Goal: Task Accomplishment & Management: Manage account settings

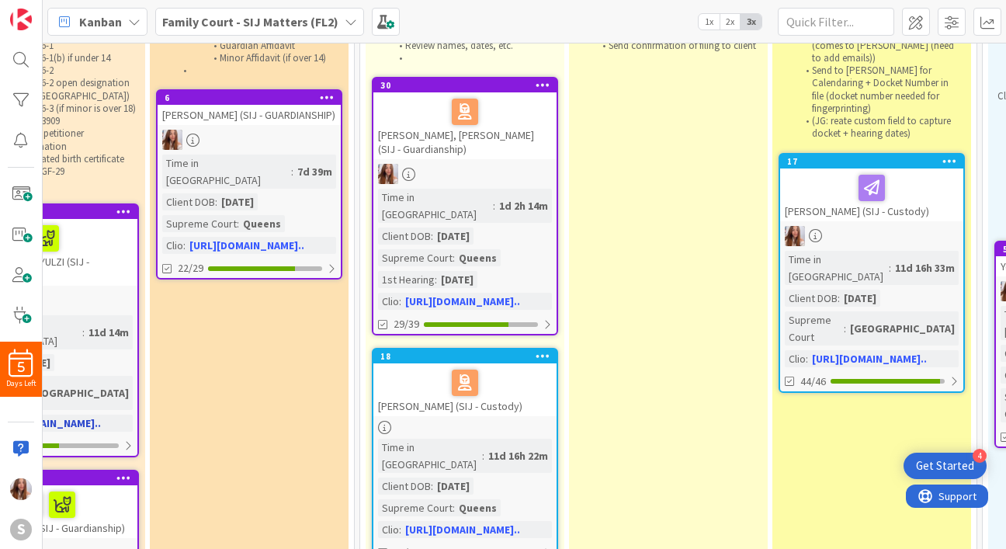
scroll to position [132, 718]
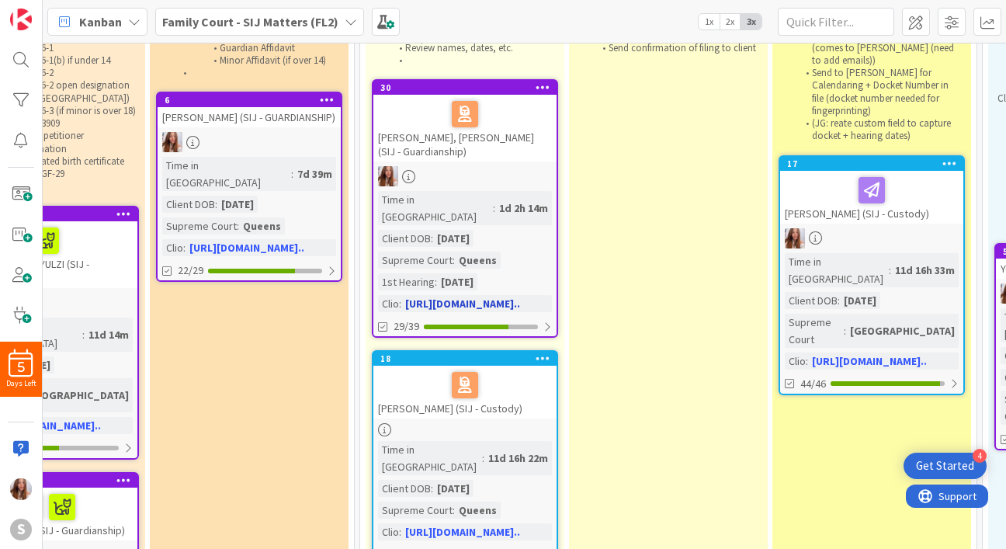
click at [458, 136] on div "[PERSON_NAME], [PERSON_NAME] (SIJ - Guardianship)" at bounding box center [464, 128] width 183 height 67
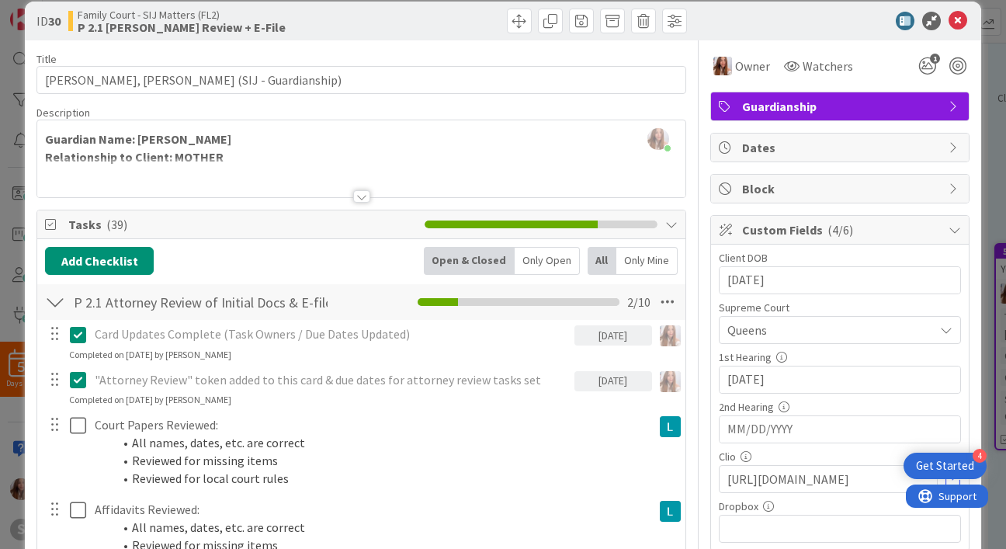
scroll to position [19, 0]
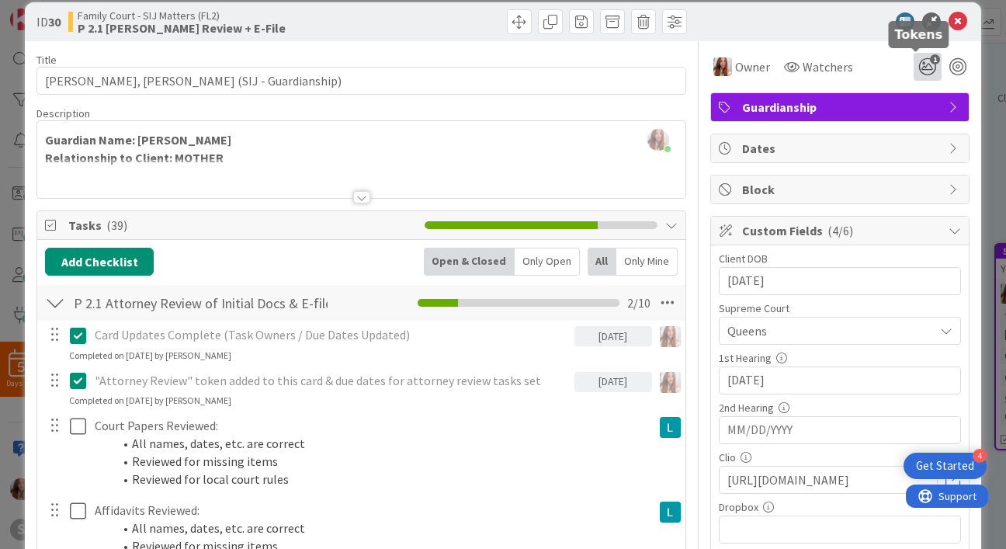
click at [926, 68] on icon "1" at bounding box center [927, 67] width 28 height 28
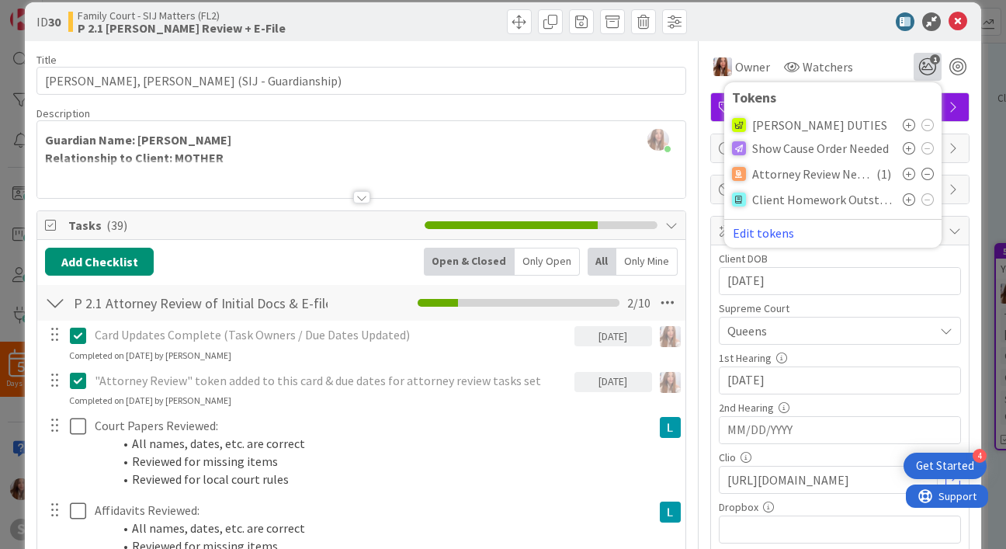
click at [778, 21] on div at bounding box center [831, 21] width 275 height 19
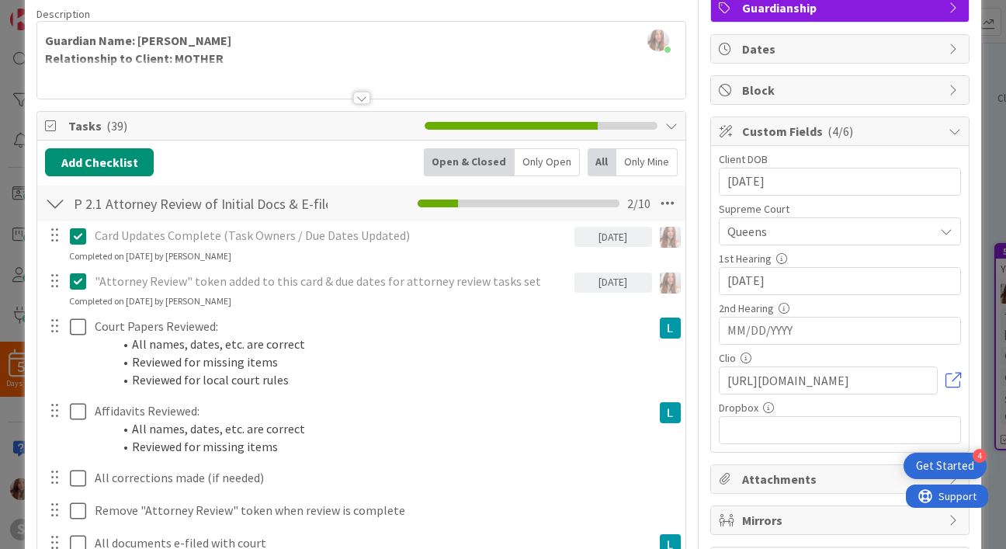
scroll to position [0, 0]
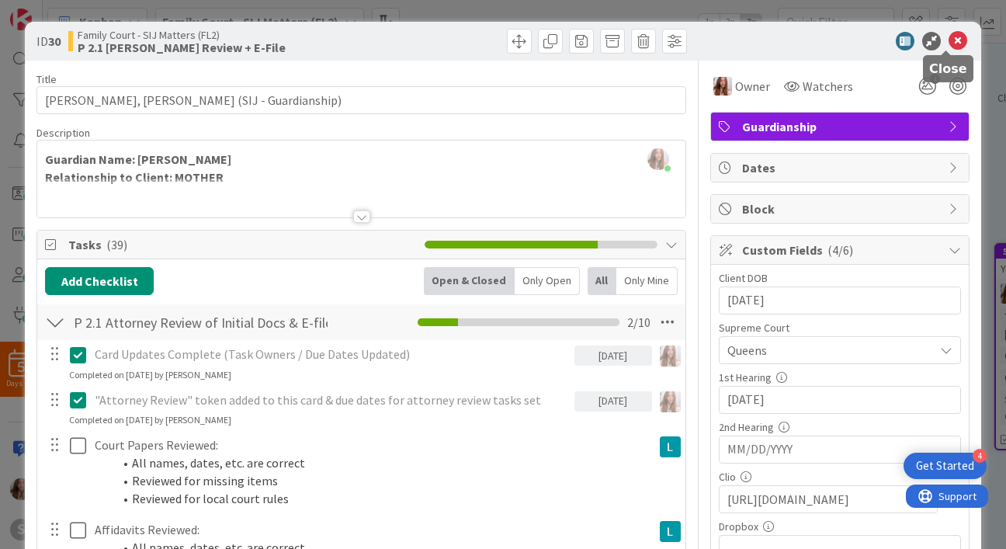
click at [948, 38] on icon at bounding box center [957, 41] width 19 height 19
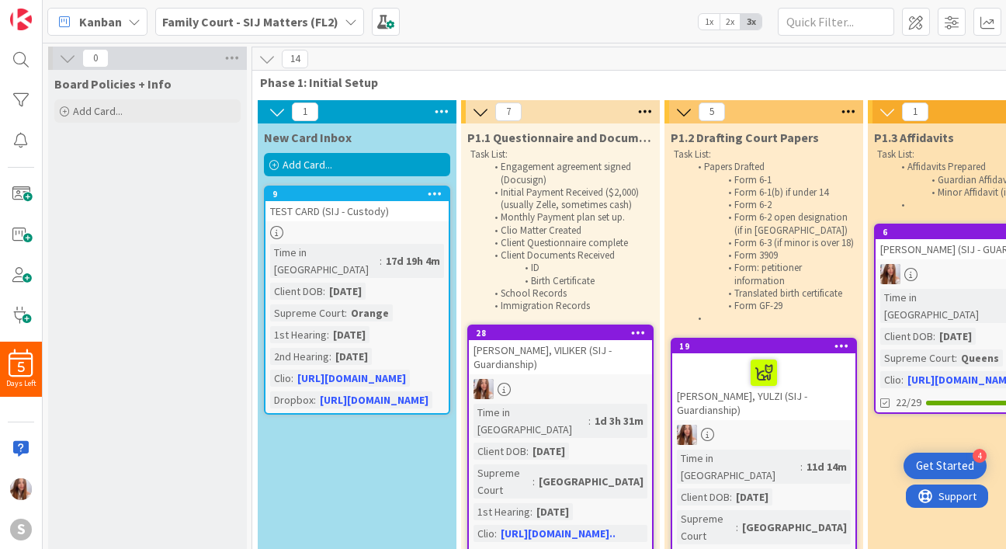
click at [400, 166] on div "Add Card..." at bounding box center [357, 164] width 186 height 23
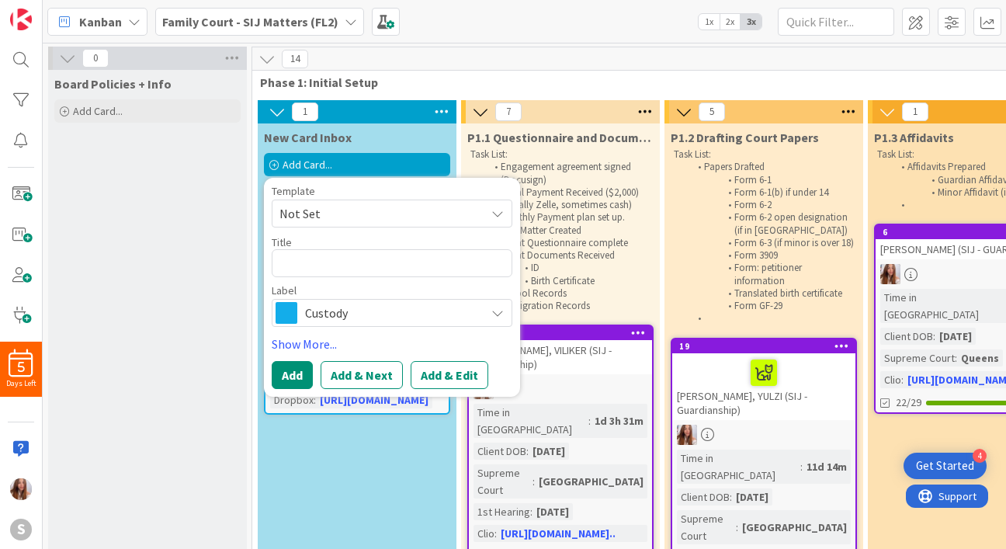
click at [358, 219] on span "Not Set" at bounding box center [376, 213] width 194 height 20
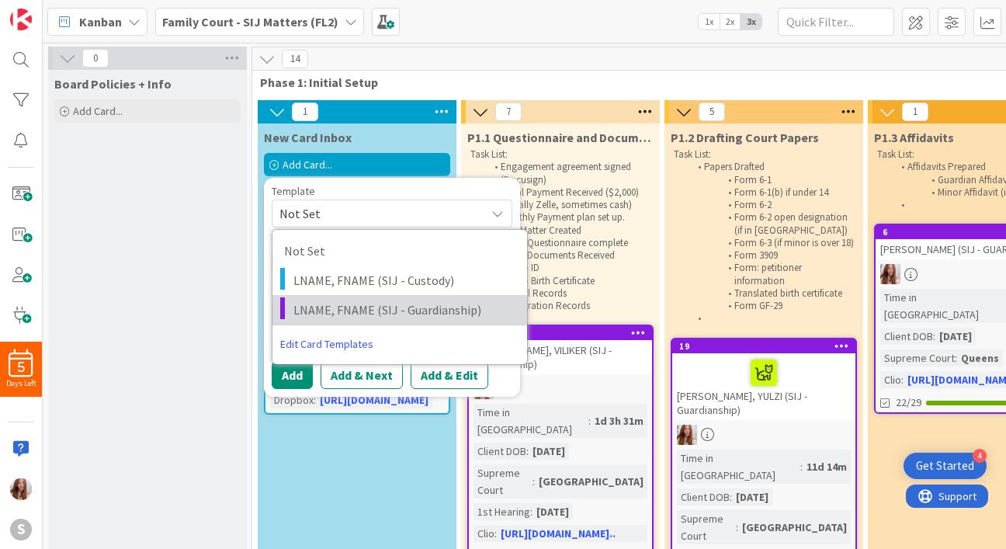
click at [359, 296] on link "LNAME, FNAME (SIJ - Guardianship)" at bounding box center [399, 309] width 255 height 29
type textarea "x"
type textarea "LNAME, FNAME (SIJ - Guardianship)"
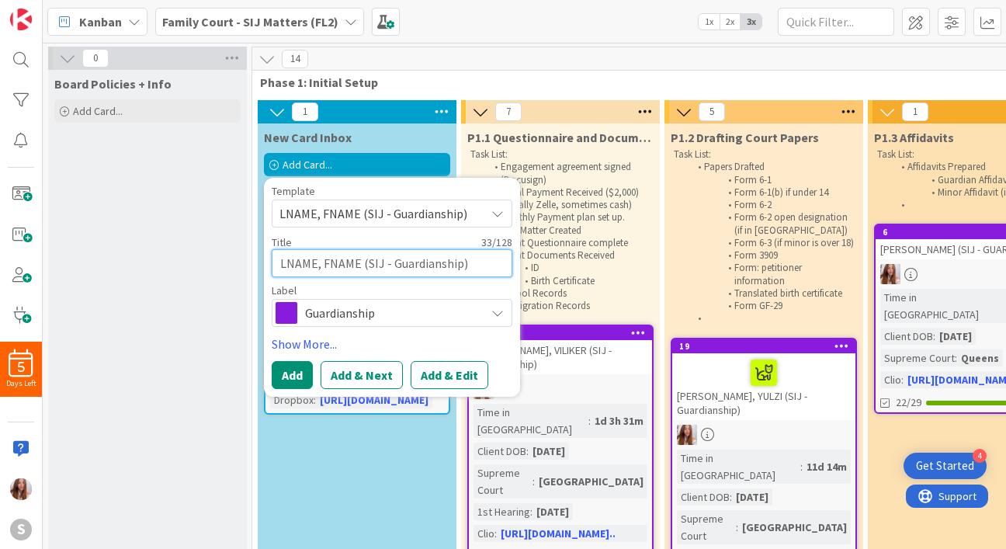
click at [332, 265] on textarea "LNAME, FNAME (SIJ - Guardianship)" at bounding box center [392, 263] width 241 height 28
type textarea "x"
type textarea "LNAM, FNAME (SIJ - Guardianship)"
type textarea "x"
type textarea "LNA, FNAME (SIJ - Guardianship)"
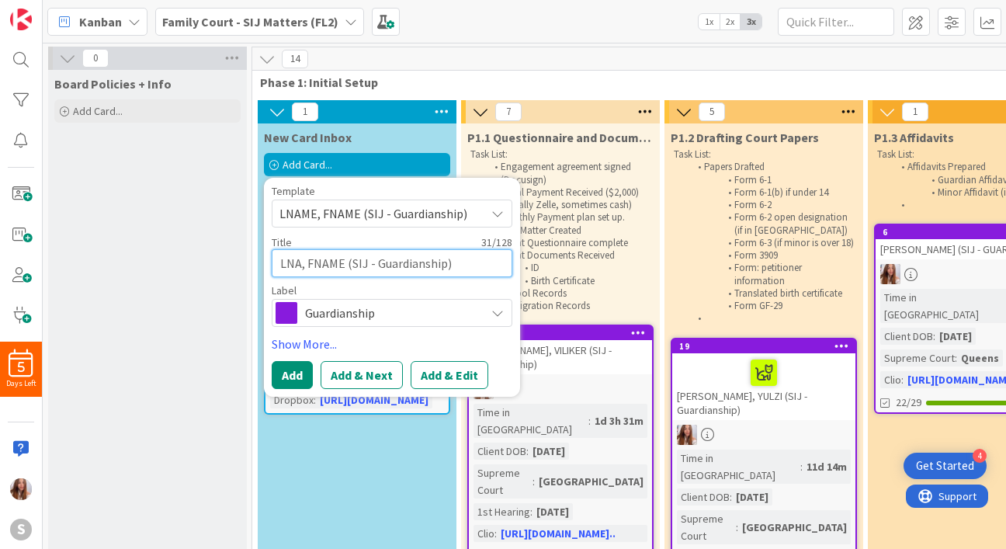
type textarea "x"
type textarea "LN, FNAME (SIJ - Guardianship)"
type textarea "x"
type textarea "L, FNAME (SIJ - Guardianship)"
type textarea "x"
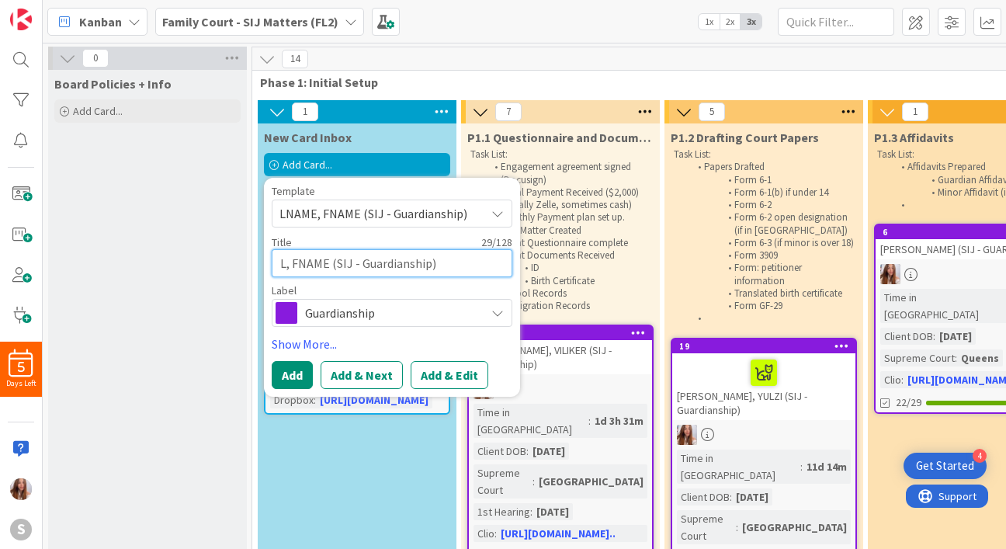
type textarea ", FNAME (SIJ - Guardianship)"
type textarea "x"
type textarea "CO, FNAME (SIJ - Guardianship)"
type textarea "x"
type textarea "CORR, FNAME (SIJ - Guardianship)"
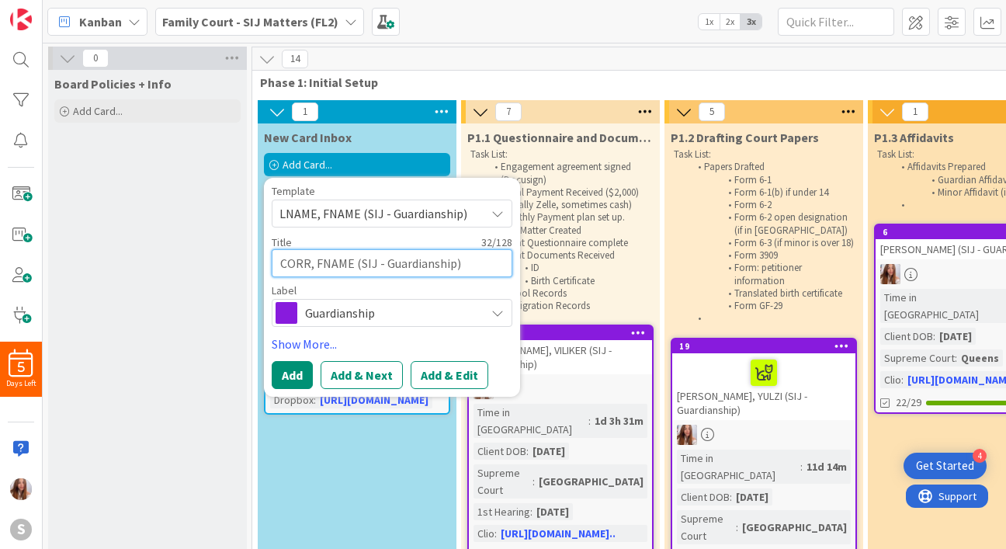
type textarea "x"
type textarea "CORRE, FNAME (SIJ - Guardianship)"
type textarea "x"
type textarea "[PERSON_NAME], FNAME (SIJ - Guardianship)"
type textarea "x"
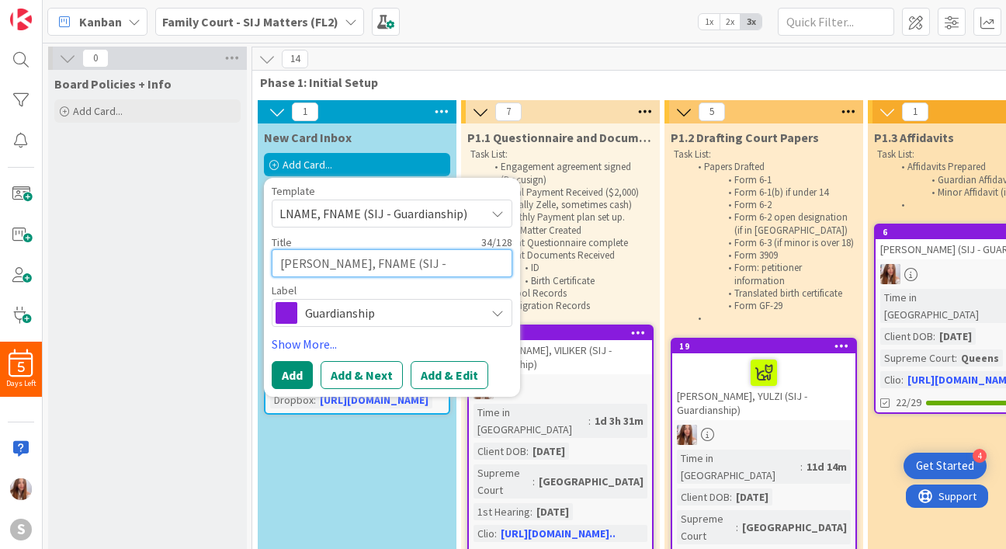
type textarea "CORRE, FNAME (SIJ - Guardianship)"
type textarea "x"
type textarea "[PERSON_NAME], FNAME (SIJ - Guardianship)"
type textarea "x"
type textarea "[PERSON_NAME], FNAM (SIJ - Guardianship)"
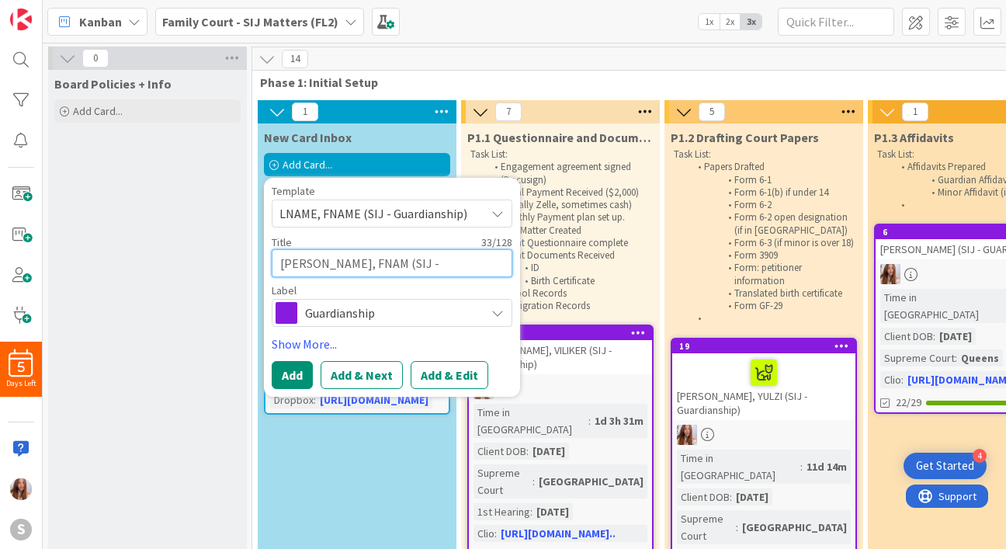
type textarea "x"
type textarea "[PERSON_NAME], FNA (SIJ - Guardianship)"
type textarea "x"
type textarea "[PERSON_NAME] (SIJ - Guardianship)"
type textarea "x"
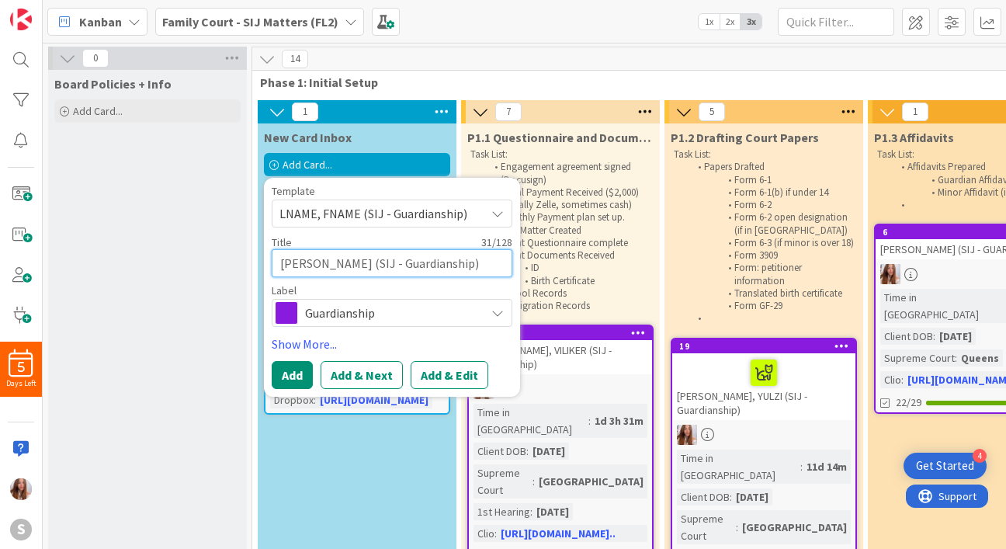
type textarea "[PERSON_NAME] (SIJ - Guardianship)"
type textarea "x"
type textarea "[PERSON_NAME], (SIJ - Guardianship)"
type textarea "x"
type textarea "[PERSON_NAME], (SIJ - Guardianship)"
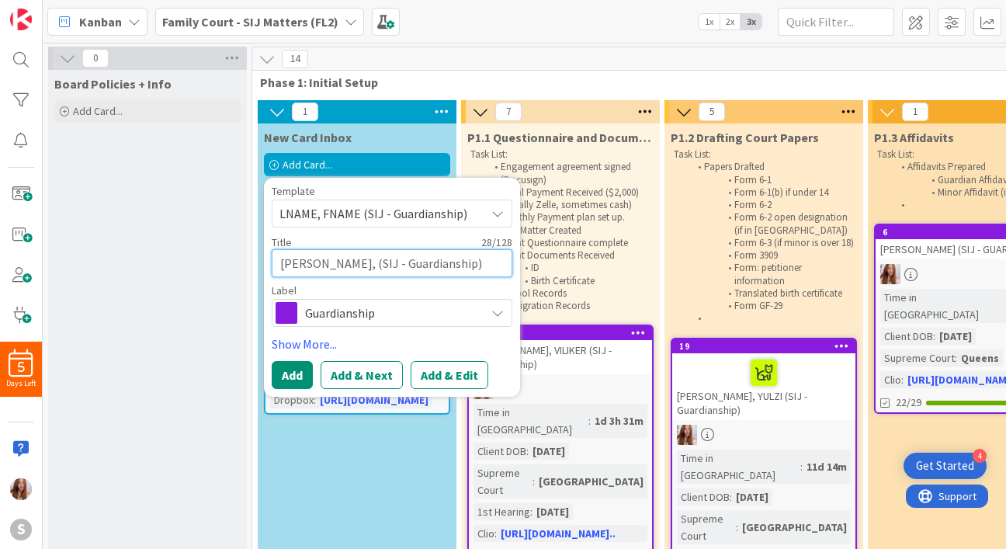
type textarea "x"
type textarea "[PERSON_NAME], (SIJ - Guardianship)"
type textarea "x"
type textarea "[PERSON_NAME] (SIJ - Guardianship)"
type textarea "x"
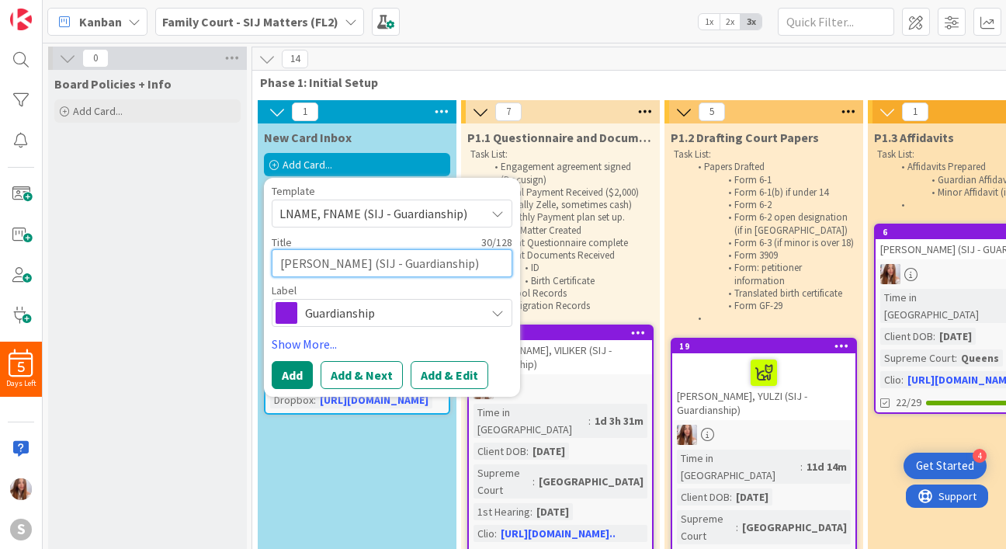
type textarea "[PERSON_NAME] (SIJ - Guardianship)"
type textarea "x"
type textarea "[PERSON_NAME] (SIJ - Guardianship)"
type textarea "x"
type textarea "[PERSON_NAME] (SIJ - Guardianship)"
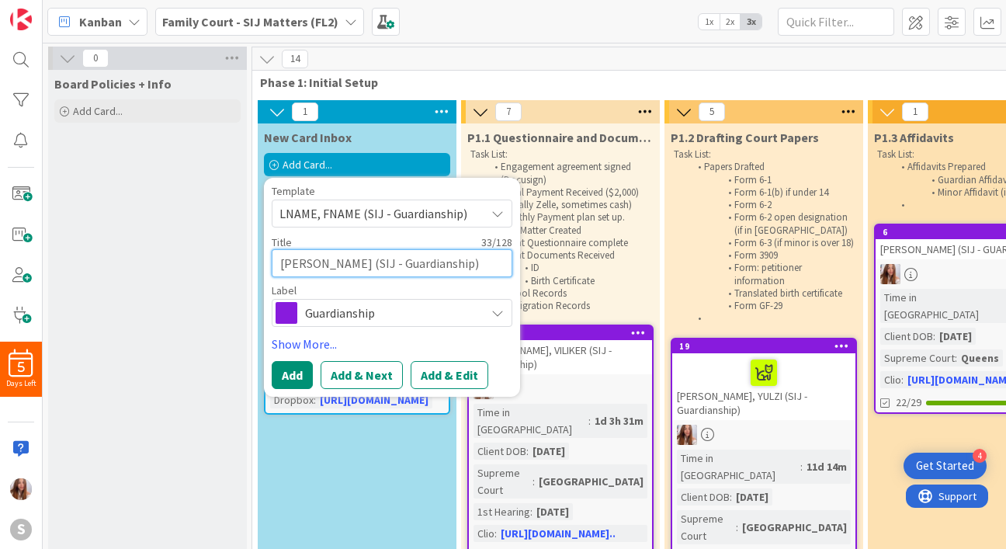
type textarea "x"
type textarea "[PERSON_NAME] (SIJ - Guardianship)"
click at [286, 381] on button "Add" at bounding box center [292, 375] width 41 height 28
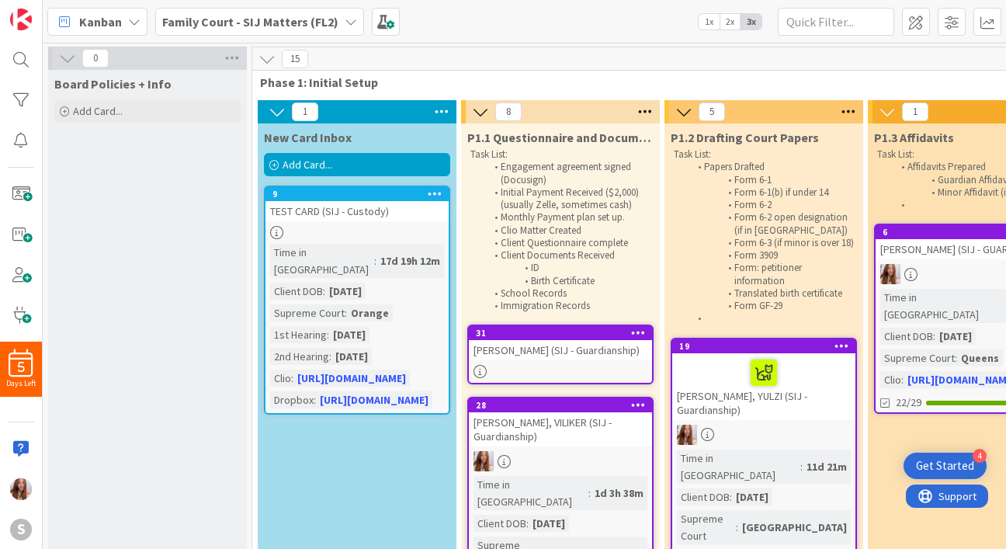
click at [519, 343] on div "[PERSON_NAME] (SIJ - Guardianship)" at bounding box center [560, 350] width 183 height 20
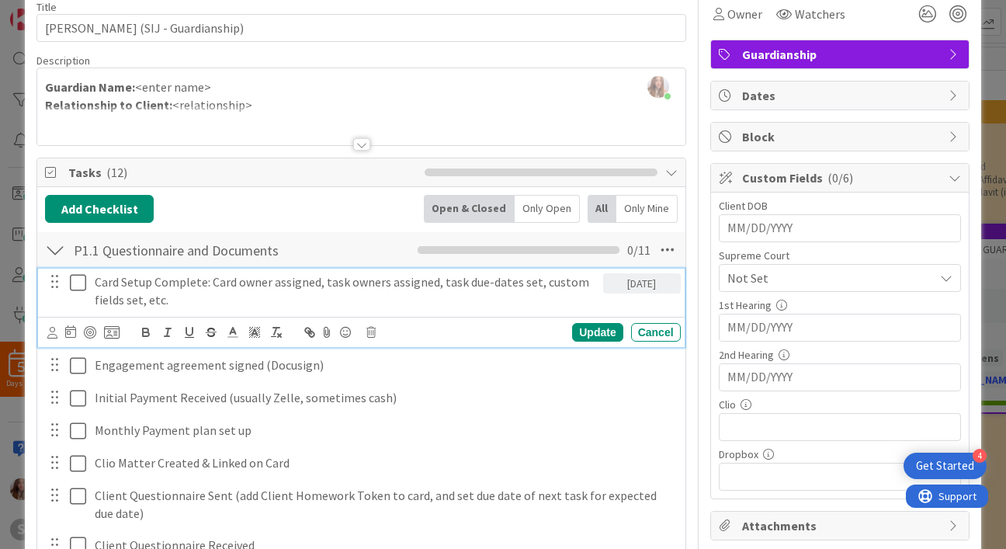
click at [71, 277] on icon at bounding box center [78, 282] width 16 height 19
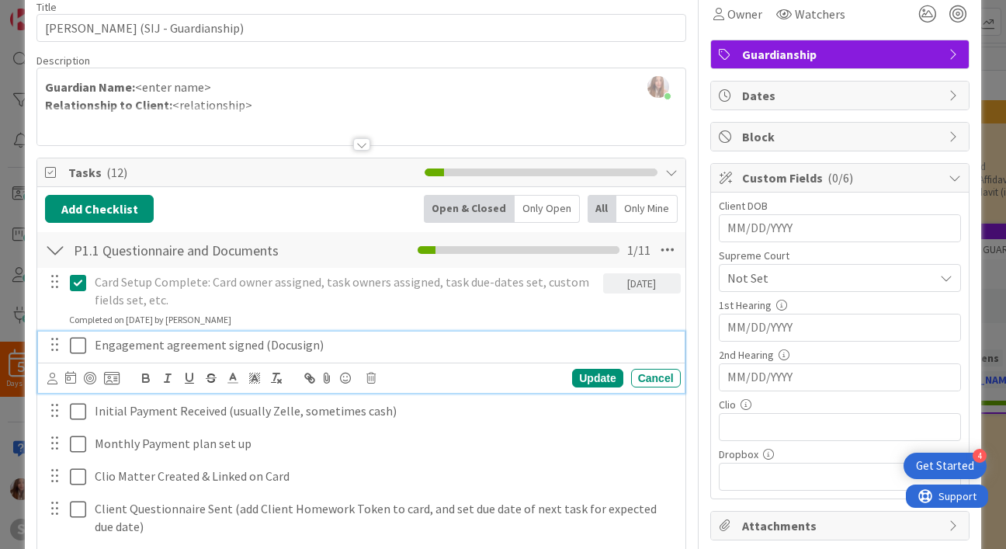
click at [80, 334] on button at bounding box center [79, 345] width 19 height 25
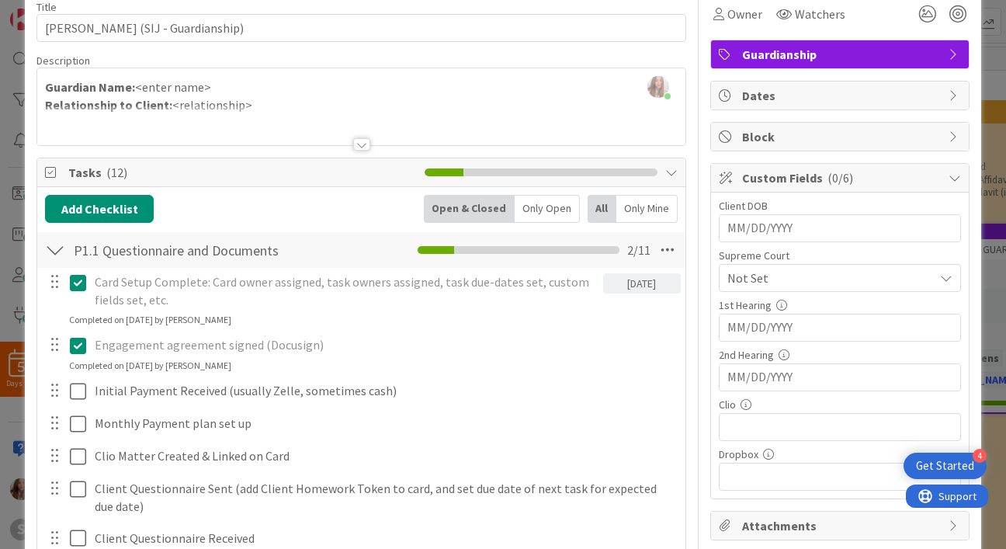
click at [76, 376] on div "Card Setup Complete: Card owner assigned, task owners assigned, task due-dates …" at bounding box center [361, 511] width 632 height 487
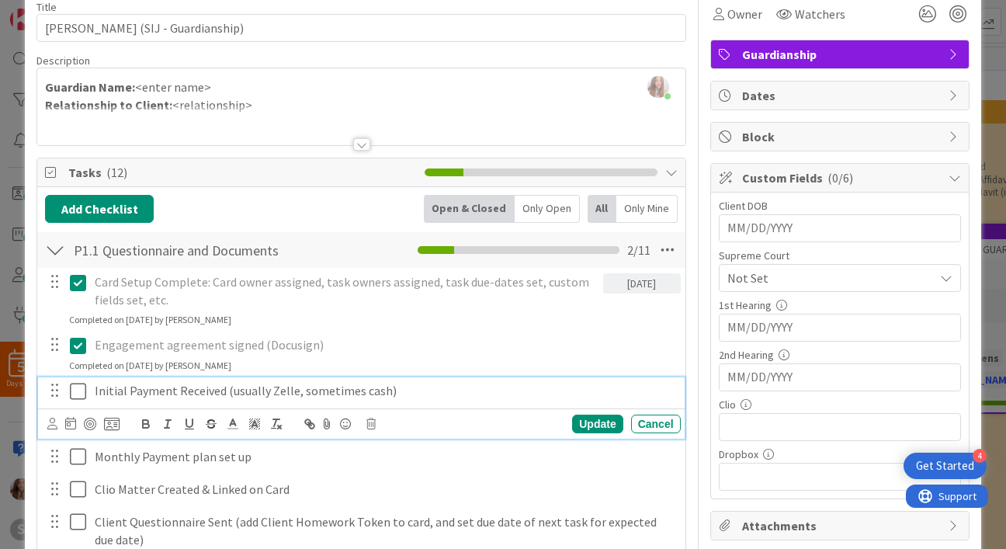
click at [79, 397] on icon at bounding box center [78, 391] width 16 height 19
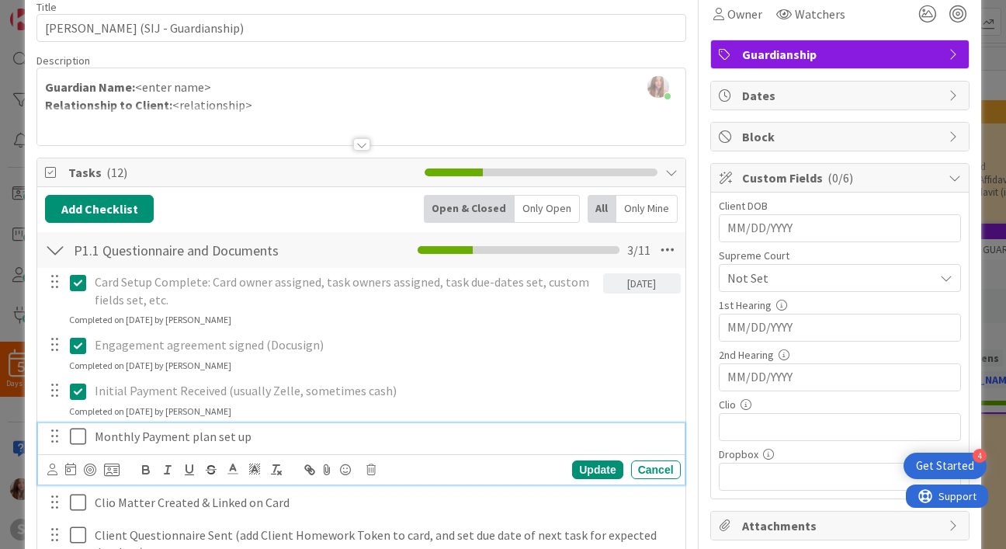
click at [80, 427] on icon at bounding box center [78, 436] width 16 height 19
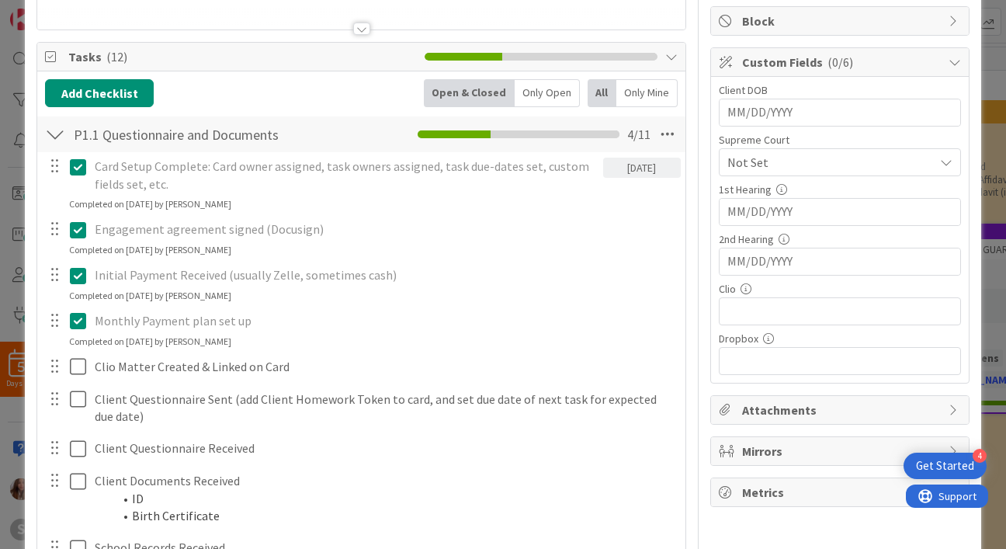
scroll to position [196, 0]
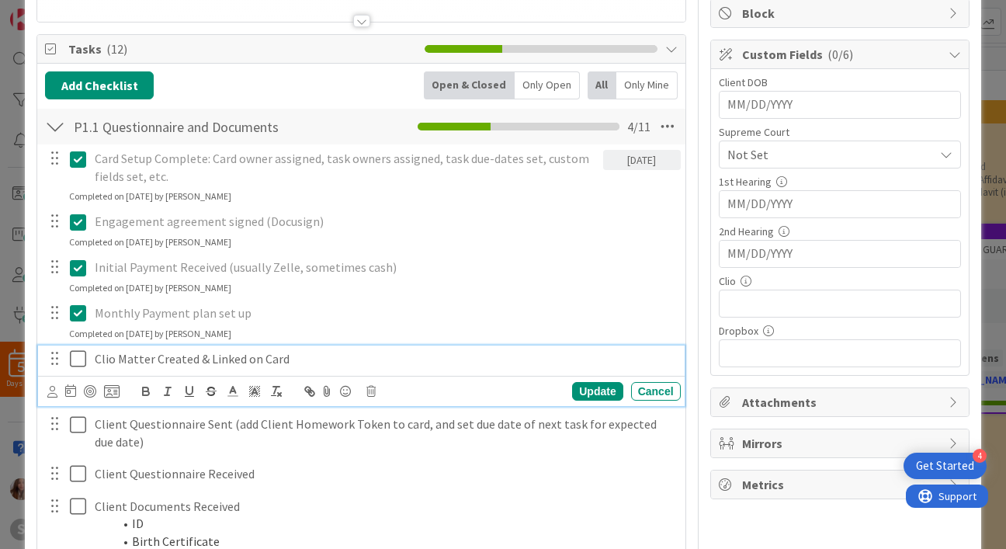
click at [74, 362] on icon at bounding box center [78, 358] width 16 height 19
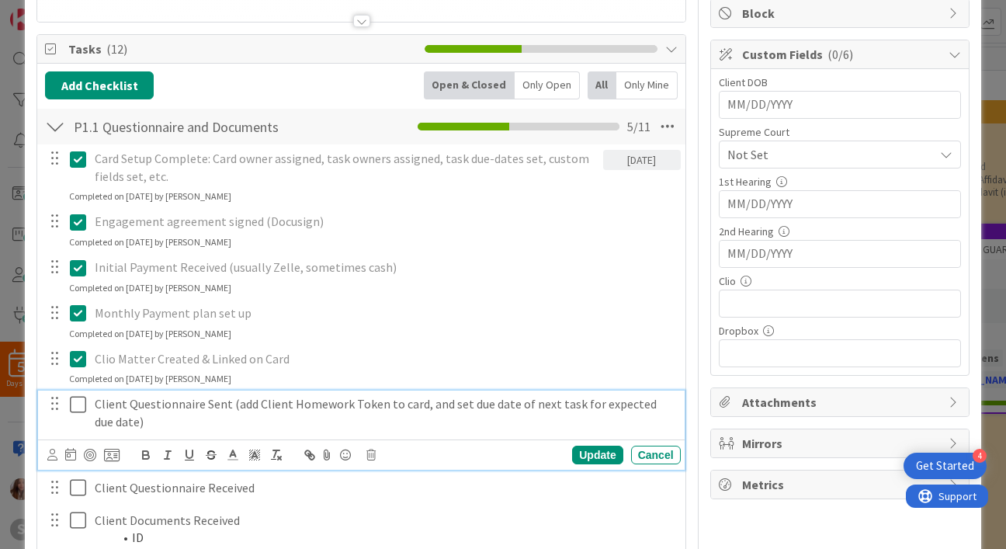
click at [81, 398] on icon at bounding box center [78, 404] width 16 height 19
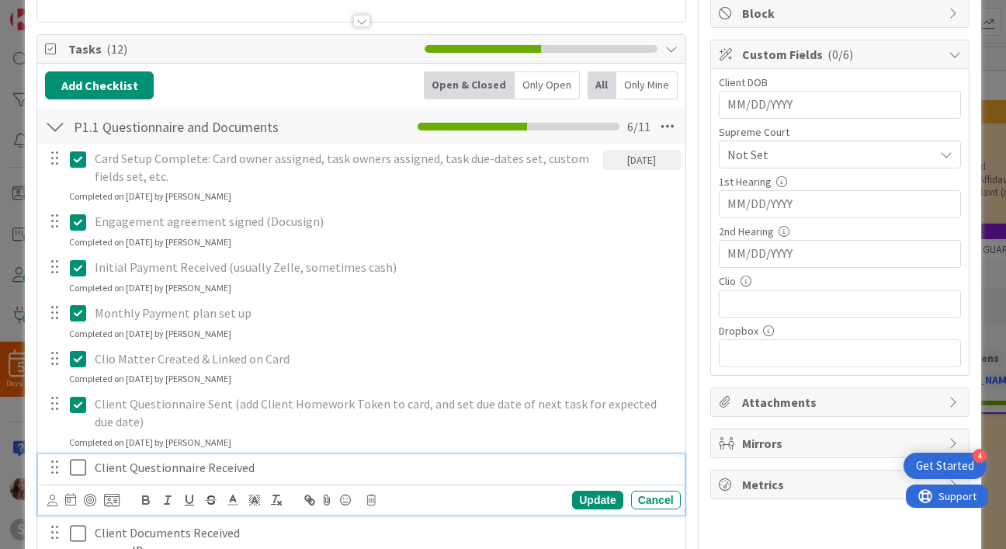
click at [79, 465] on icon at bounding box center [78, 467] width 16 height 19
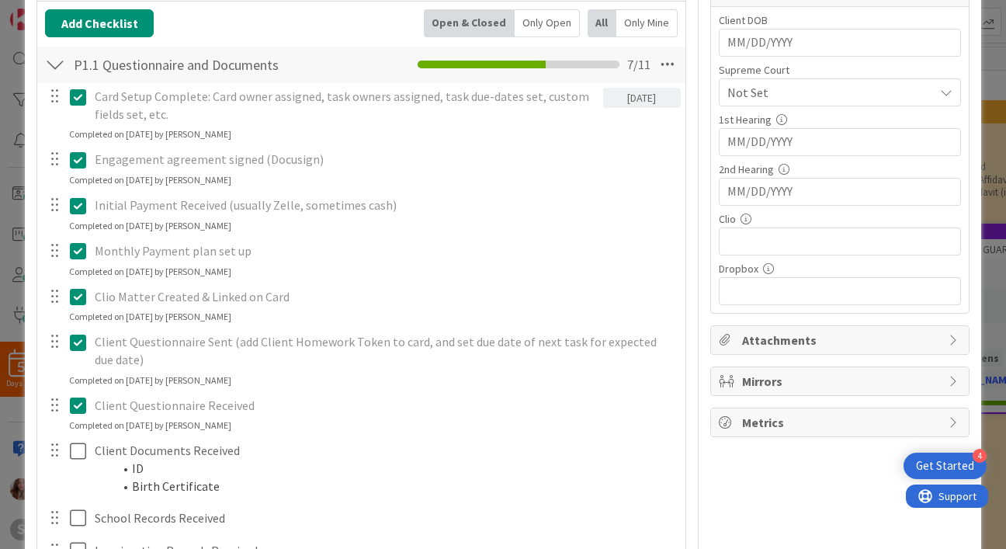
scroll to position [267, 0]
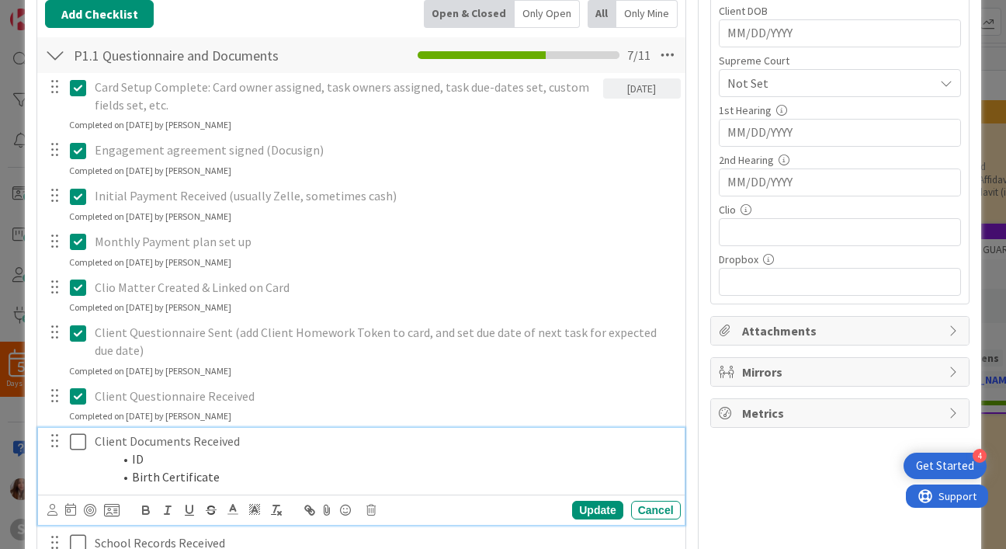
click at [79, 438] on icon at bounding box center [78, 441] width 16 height 19
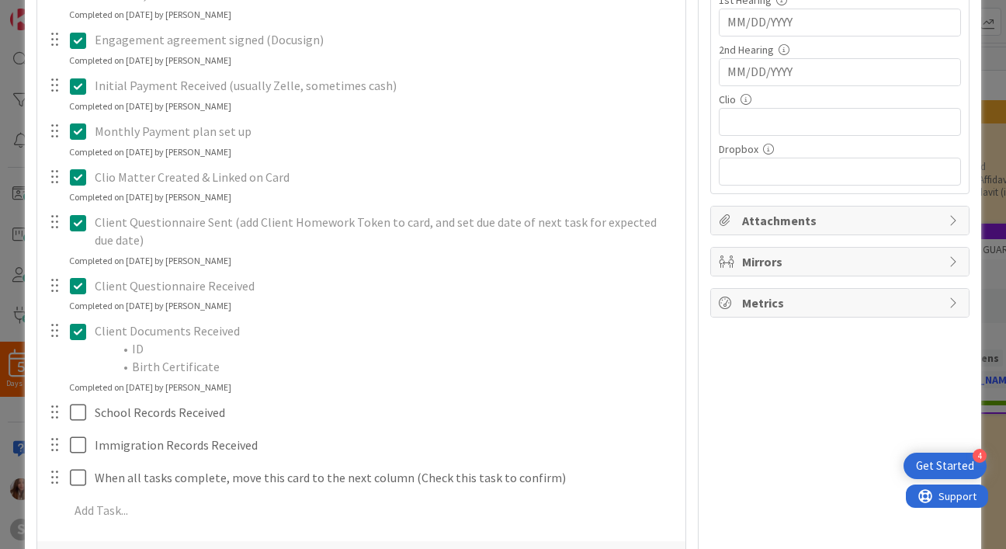
scroll to position [407, 0]
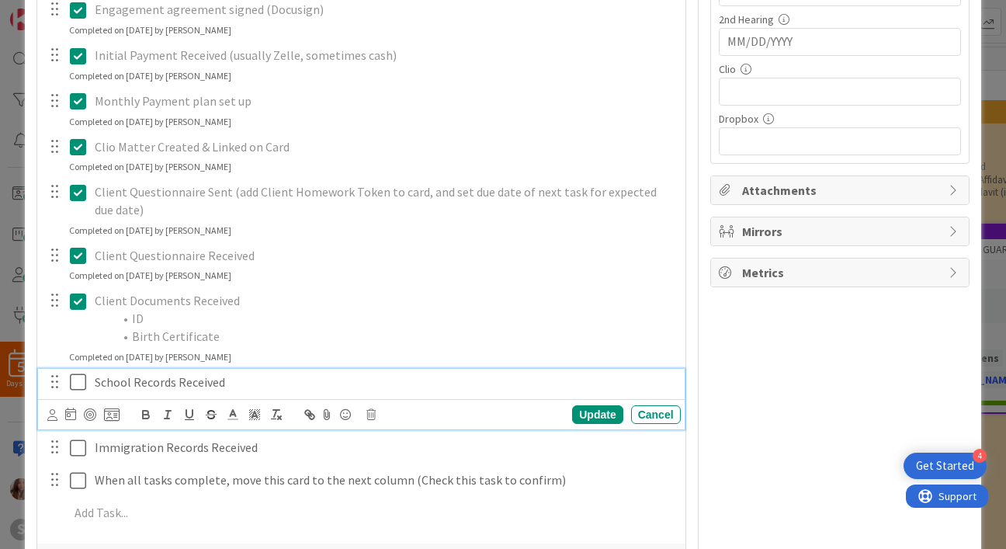
click at [80, 383] on icon at bounding box center [78, 381] width 16 height 19
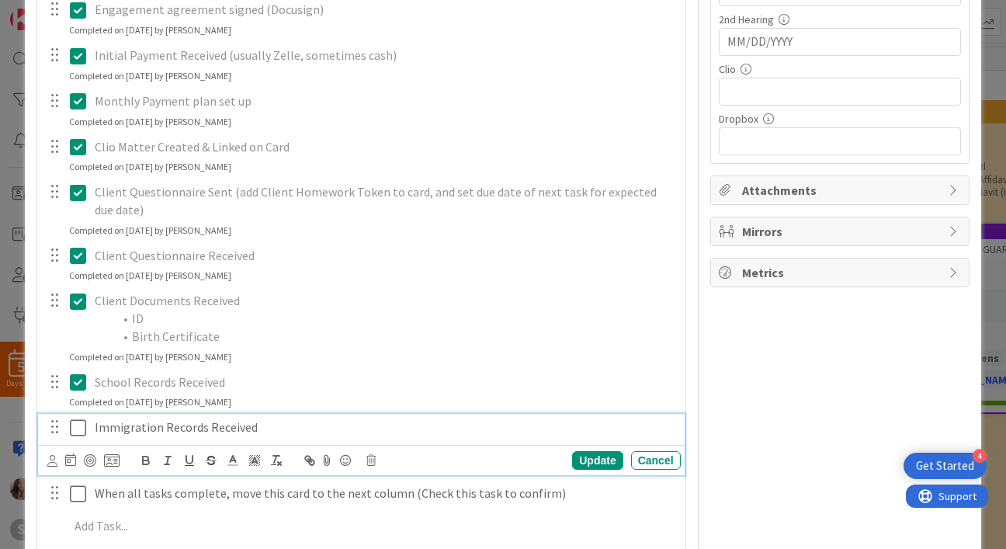
click at [80, 432] on icon at bounding box center [78, 427] width 16 height 19
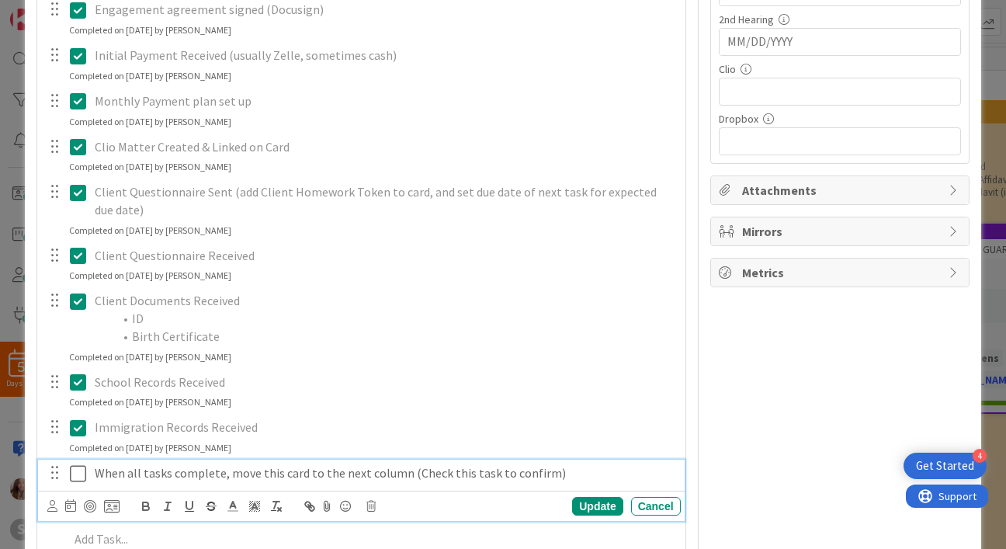
click at [81, 478] on icon at bounding box center [78, 473] width 16 height 19
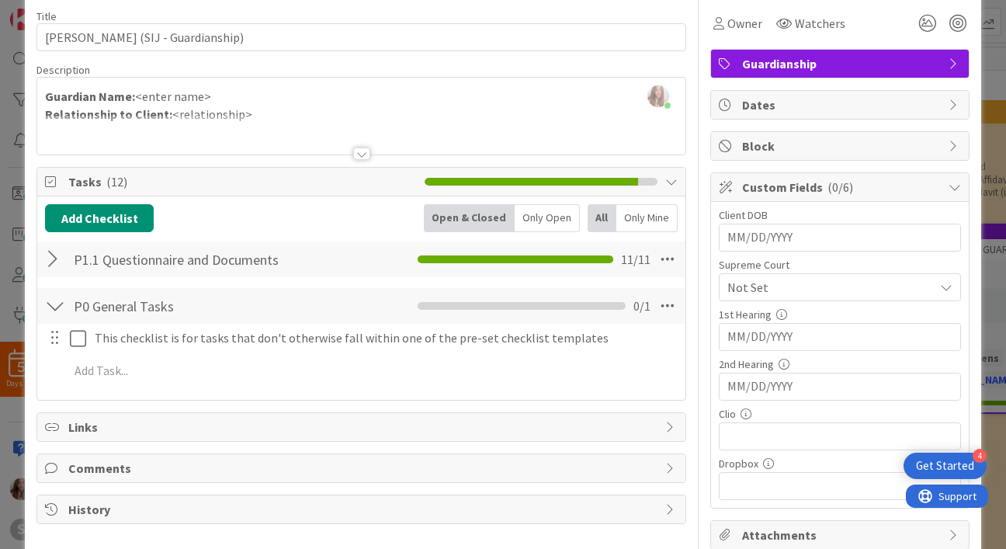
scroll to position [0, 0]
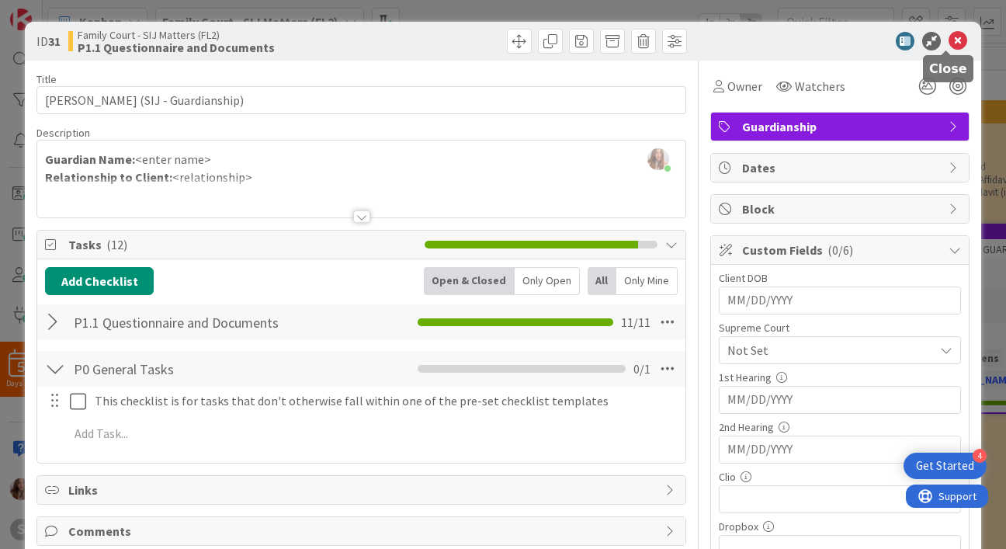
click at [948, 47] on icon at bounding box center [957, 41] width 19 height 19
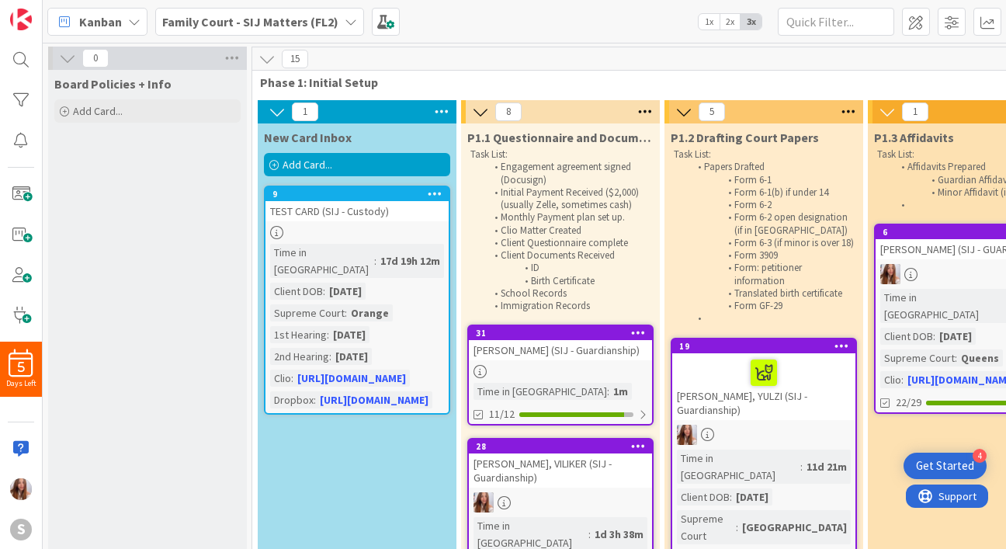
click at [587, 349] on div "[PERSON_NAME] (SIJ - Guardianship)" at bounding box center [560, 350] width 183 height 20
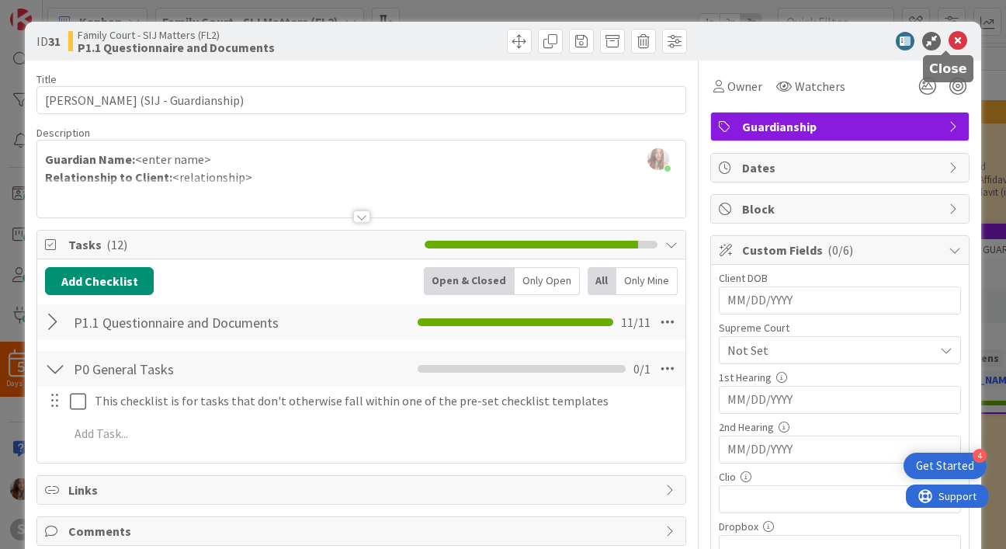
click at [948, 43] on icon at bounding box center [957, 41] width 19 height 19
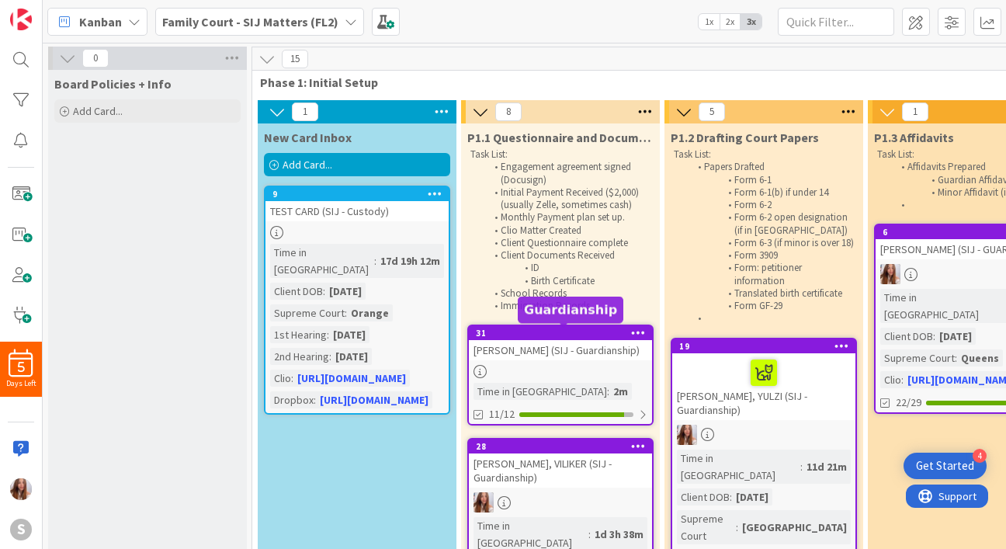
click at [563, 333] on div "31" at bounding box center [564, 332] width 176 height 11
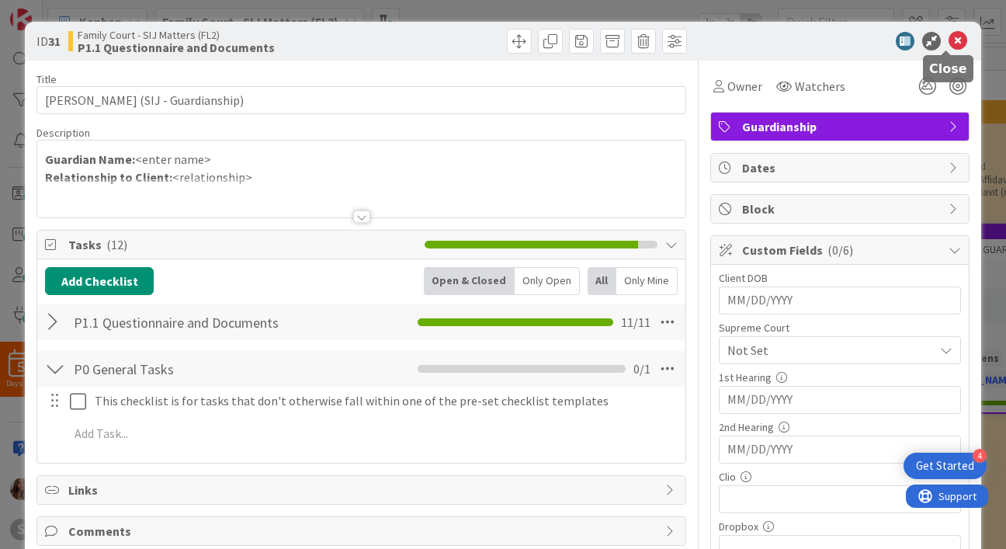
click at [949, 45] on icon at bounding box center [957, 41] width 19 height 19
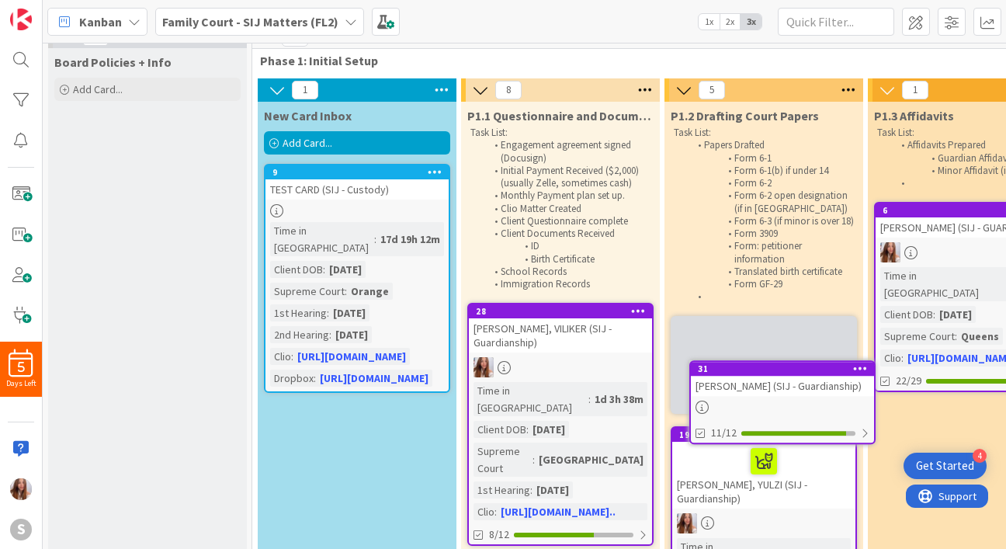
scroll to position [25, 0]
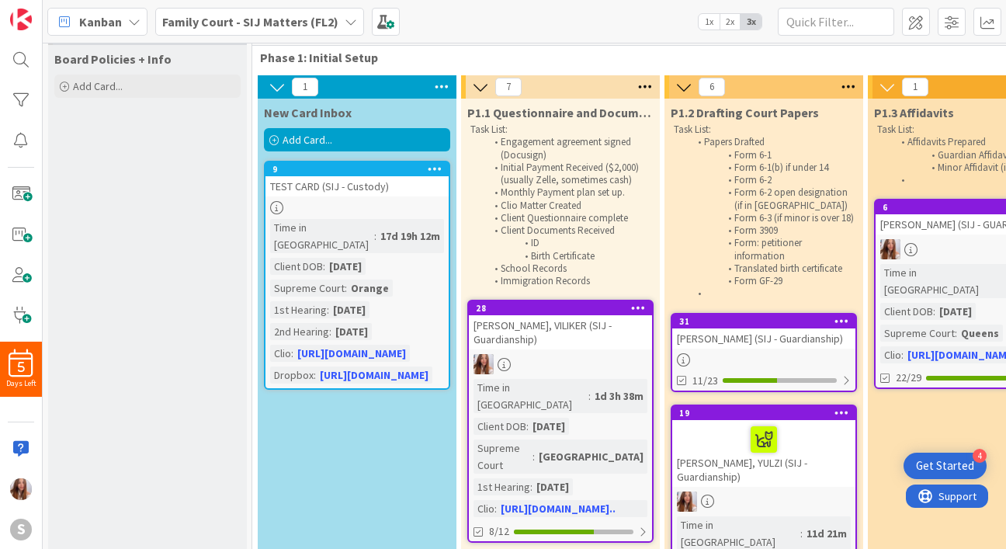
click at [714, 348] on div "[PERSON_NAME] (SIJ - Guardianship)" at bounding box center [763, 338] width 183 height 20
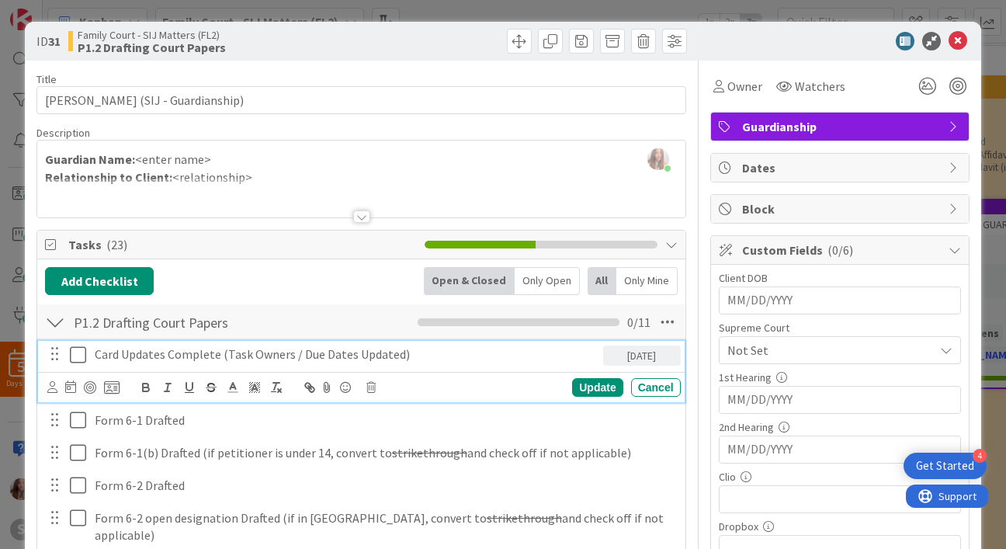
click at [85, 359] on button at bounding box center [79, 354] width 19 height 25
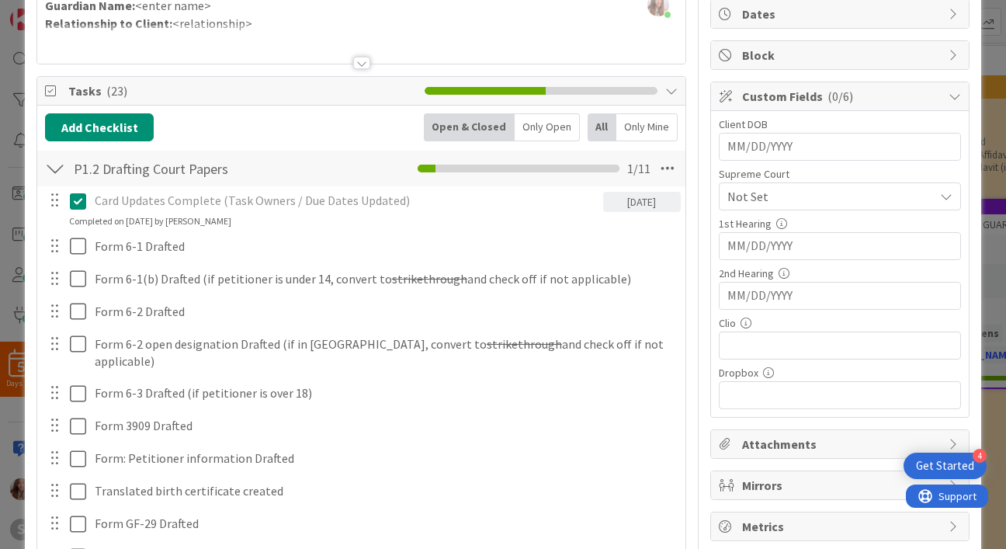
scroll to position [158, 0]
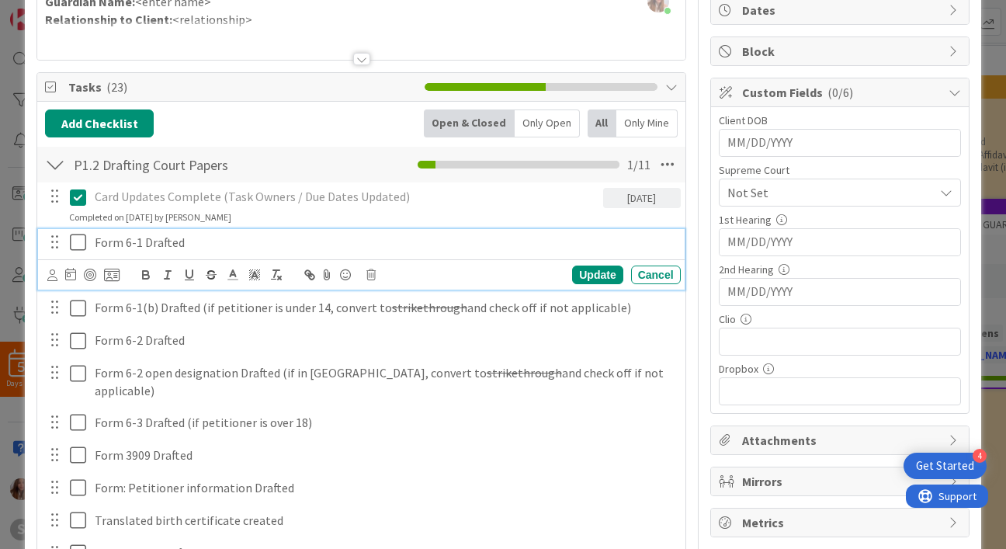
click at [75, 243] on icon at bounding box center [78, 242] width 16 height 19
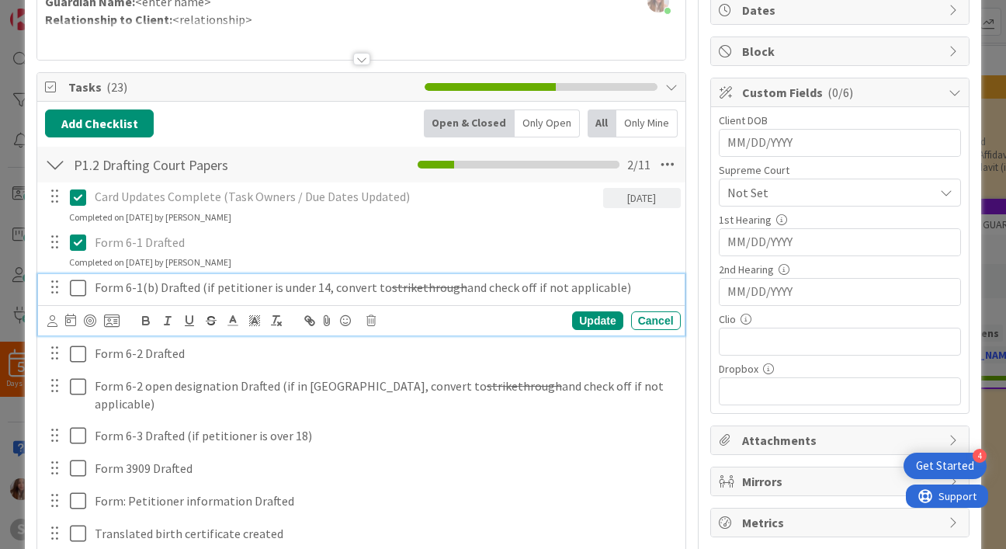
click at [78, 283] on icon at bounding box center [78, 288] width 16 height 19
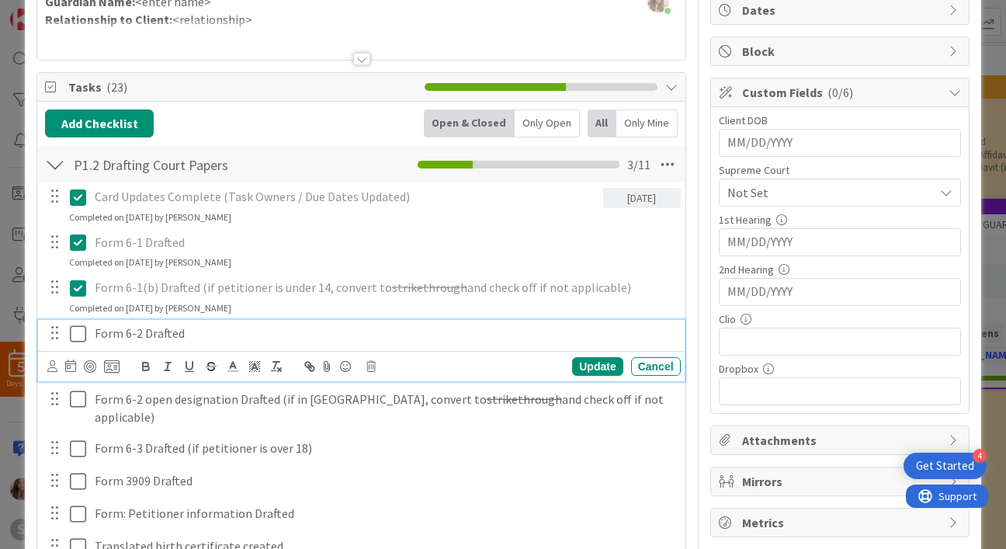
click at [79, 338] on icon at bounding box center [78, 333] width 16 height 19
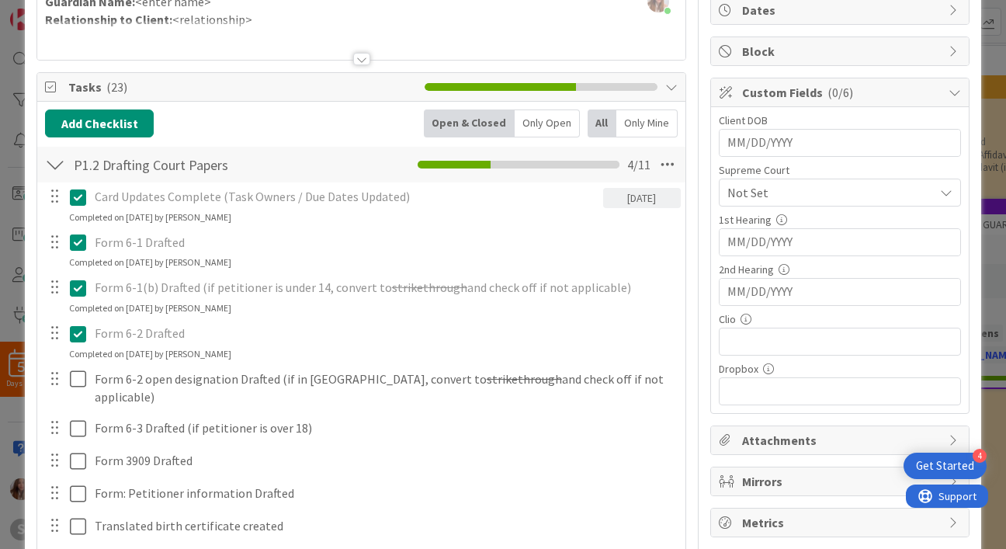
scroll to position [200, 0]
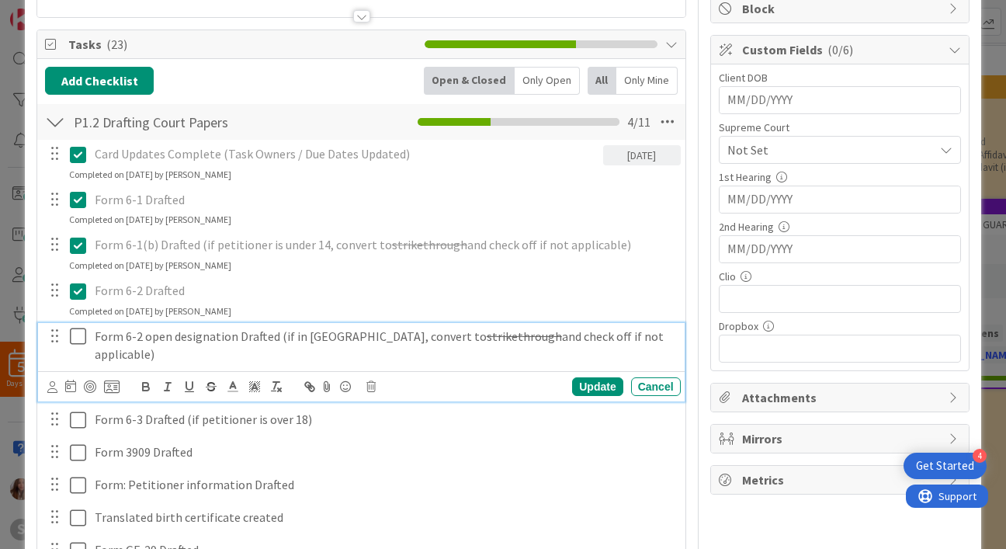
click at [76, 328] on icon at bounding box center [78, 336] width 16 height 19
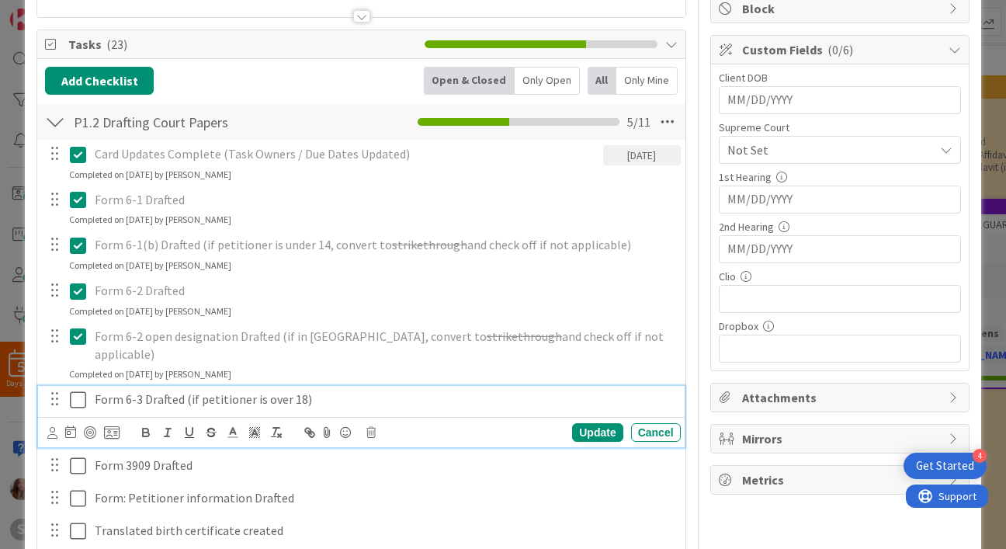
click at [80, 390] on icon at bounding box center [78, 399] width 16 height 19
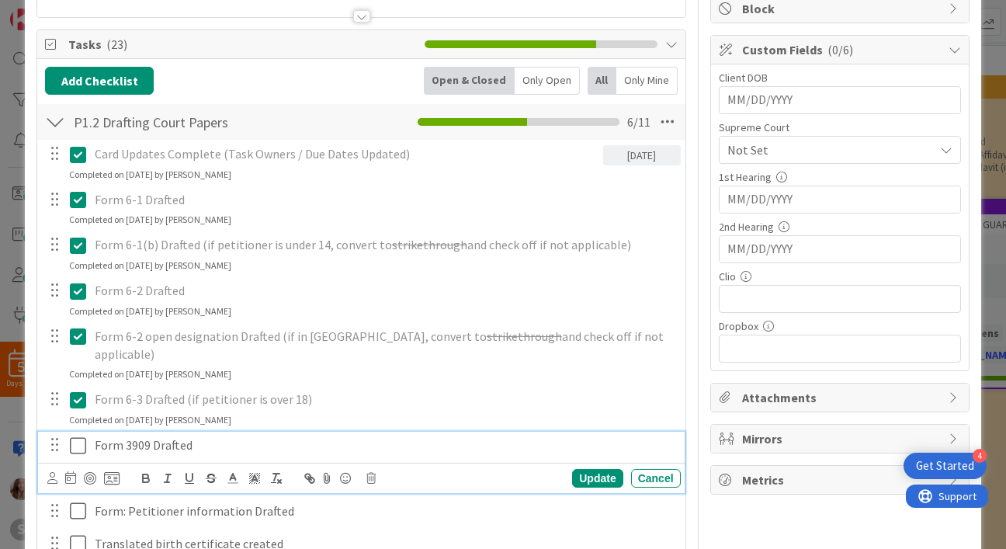
click at [80, 436] on icon at bounding box center [78, 445] width 16 height 19
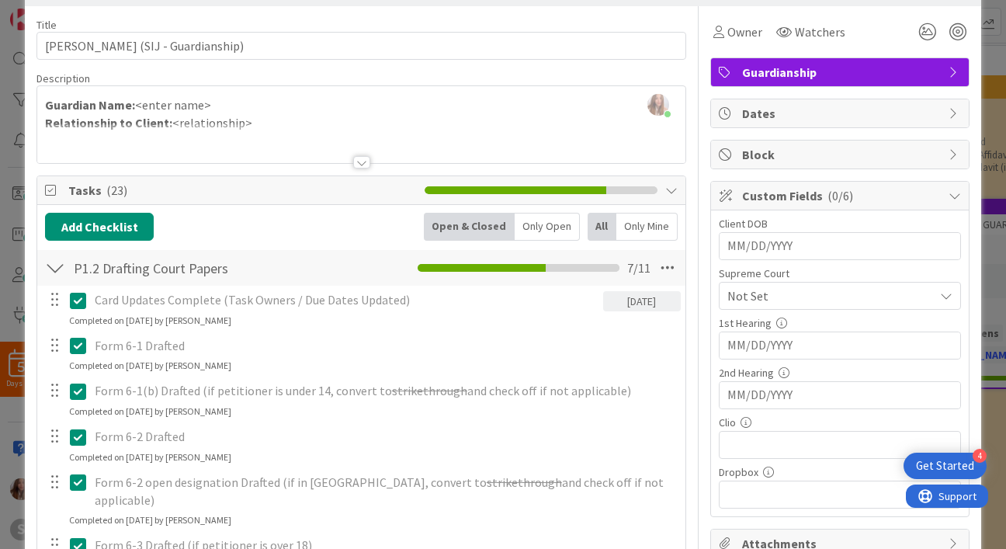
scroll to position [0, 0]
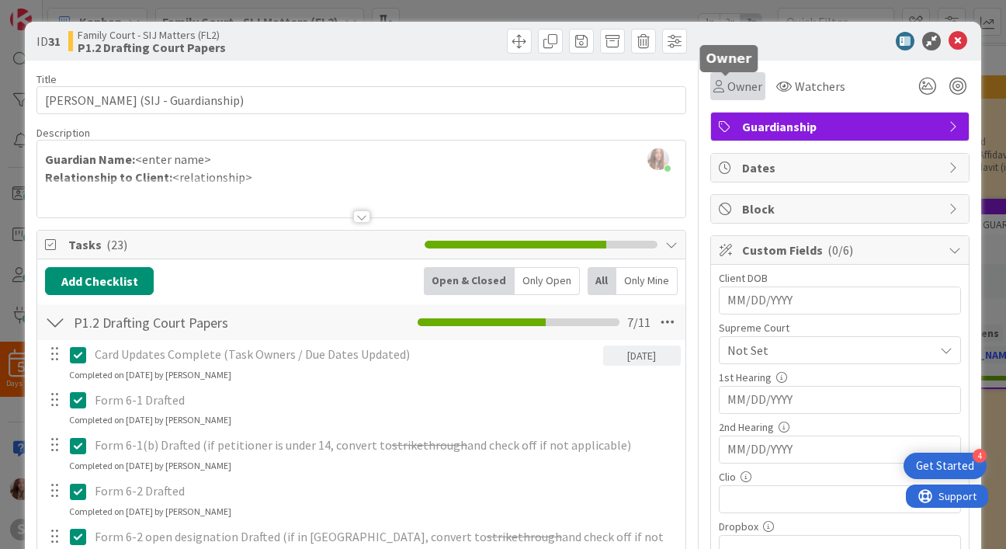
click at [742, 79] on span "Owner" at bounding box center [744, 86] width 35 height 19
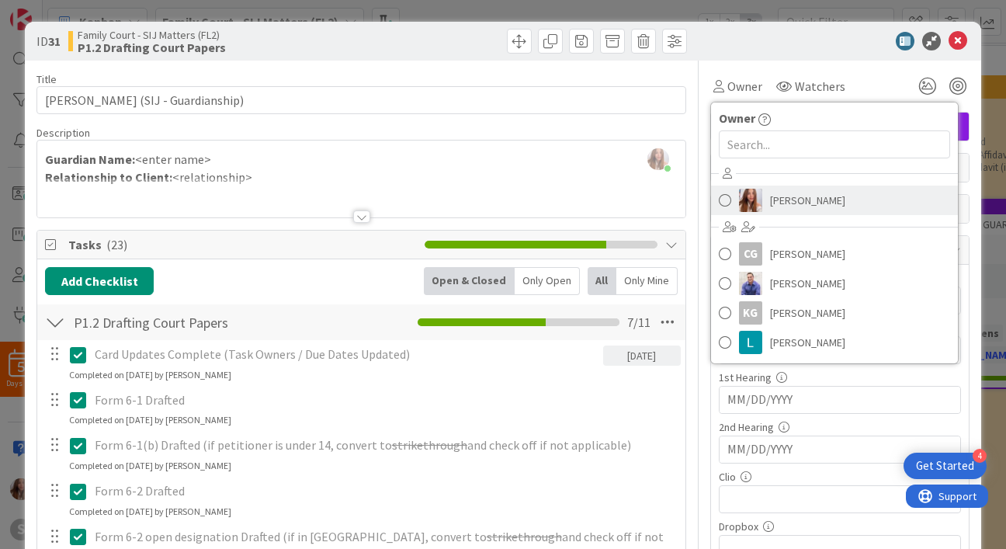
click at [774, 194] on span "[PERSON_NAME]" at bounding box center [807, 200] width 75 height 23
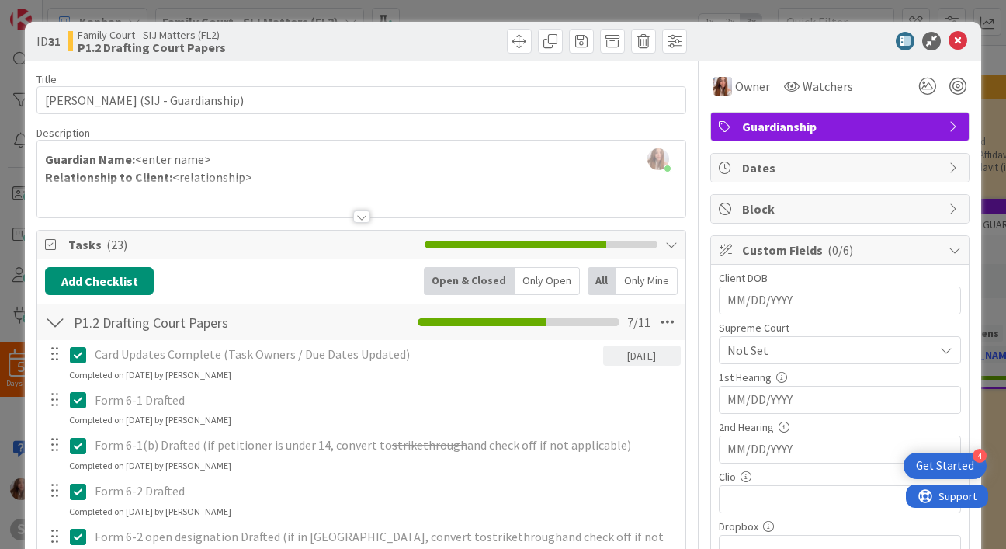
click at [810, 364] on div "Client DOB Navigate forward to interact with the calendar and select a date. Pr…" at bounding box center [840, 417] width 242 height 290
click at [795, 334] on div "Supreme Court Not Set" at bounding box center [840, 343] width 242 height 42
click at [803, 348] on span "Not Set" at bounding box center [826, 350] width 199 height 22
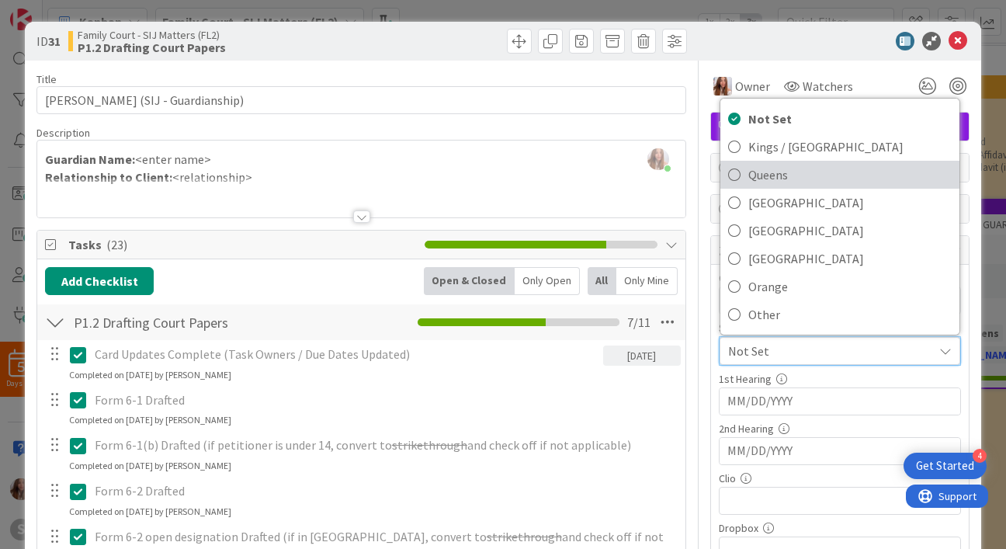
click at [772, 168] on span "Queens" at bounding box center [849, 174] width 203 height 23
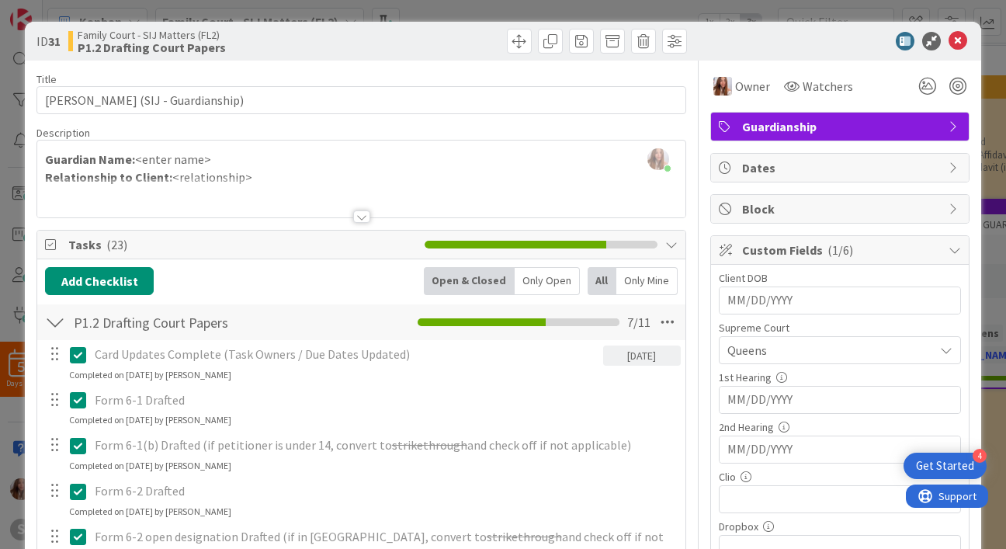
click at [770, 294] on input "MM/DD/YYYY" at bounding box center [839, 300] width 225 height 26
type input "[DATE]"
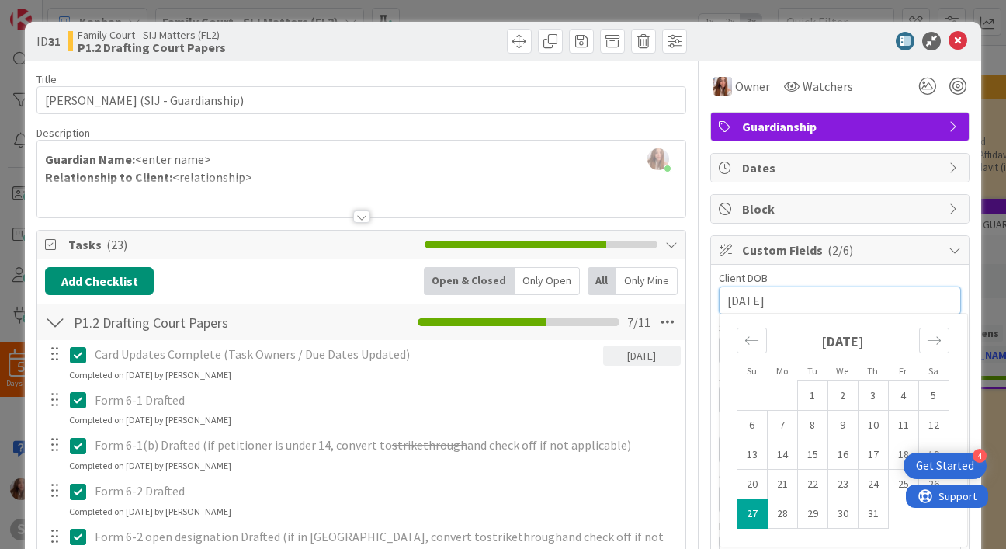
click at [212, 151] on div "[PERSON_NAME] joined 3 m ago Guardian Name: <enter name> Relationship to Client…" at bounding box center [360, 178] width 647 height 77
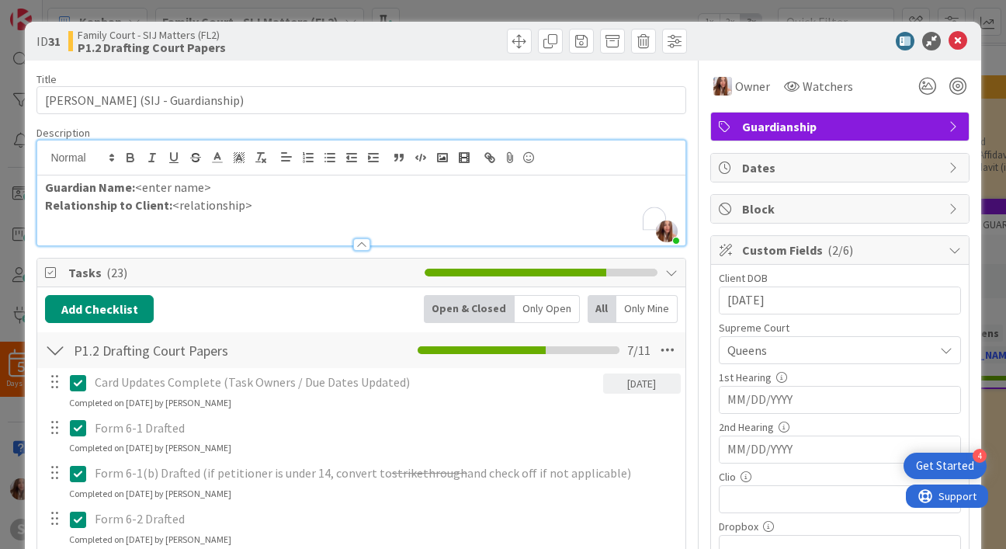
click at [259, 208] on p "Relationship to Client: <relationship>" at bounding box center [361, 205] width 632 height 18
click at [216, 188] on p "Guardian Name: <enter name>" at bounding box center [361, 187] width 632 height 18
click at [729, 397] on input "MM/DD/YYYY" at bounding box center [839, 399] width 225 height 26
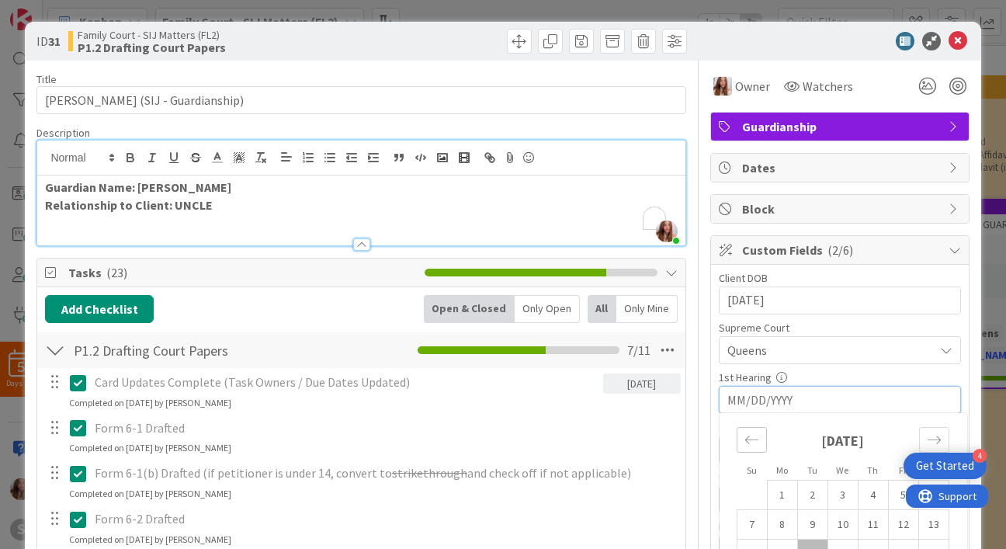
click at [748, 442] on div "Move backward to switch to the previous month." at bounding box center [751, 440] width 30 height 26
click at [6, 240] on div "ID 31 Family Court - SIJ Matters (FL2) P1.2 Drafting Court Papers Title 34 / 12…" at bounding box center [503, 274] width 1006 height 549
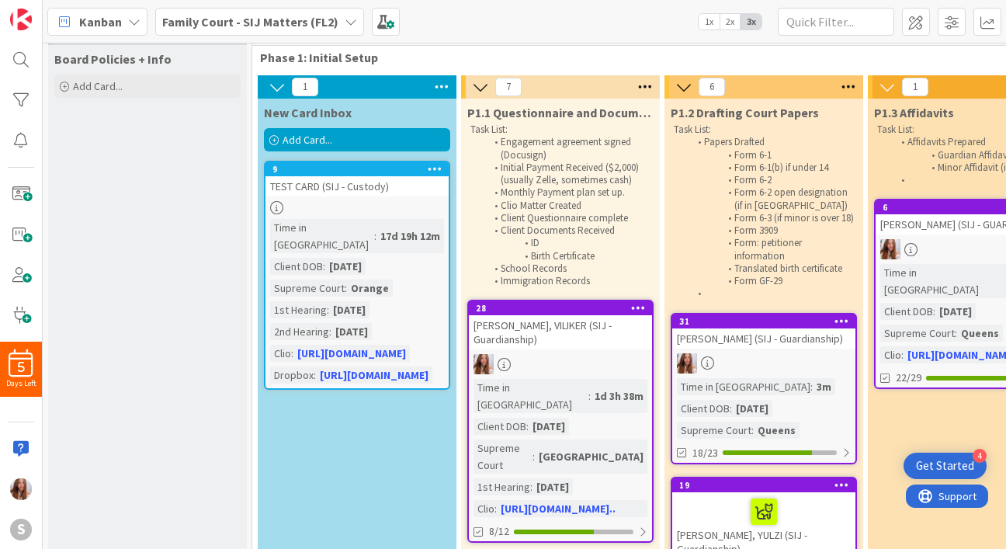
click at [756, 373] on div at bounding box center [763, 363] width 183 height 20
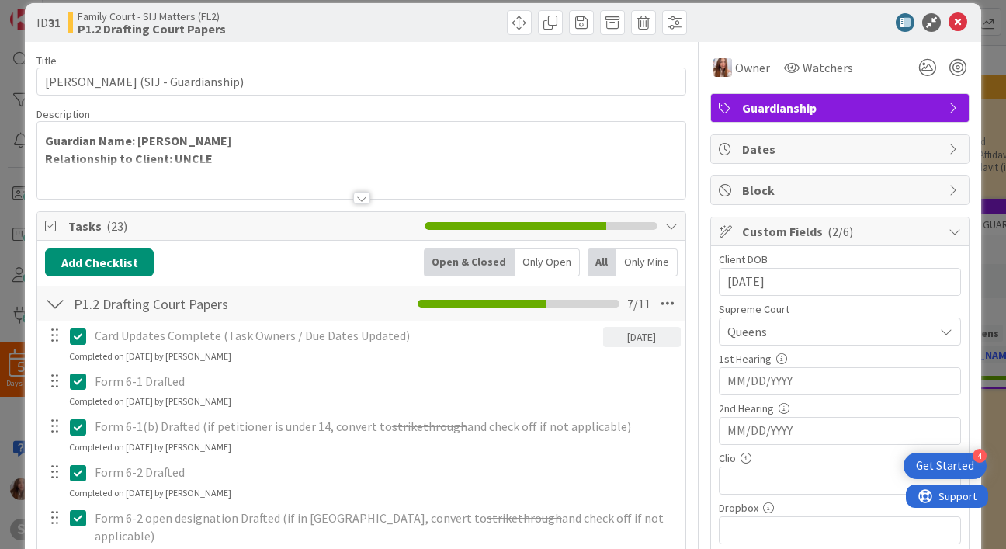
click at [774, 390] on input "MM/DD/YYYY" at bounding box center [839, 381] width 225 height 26
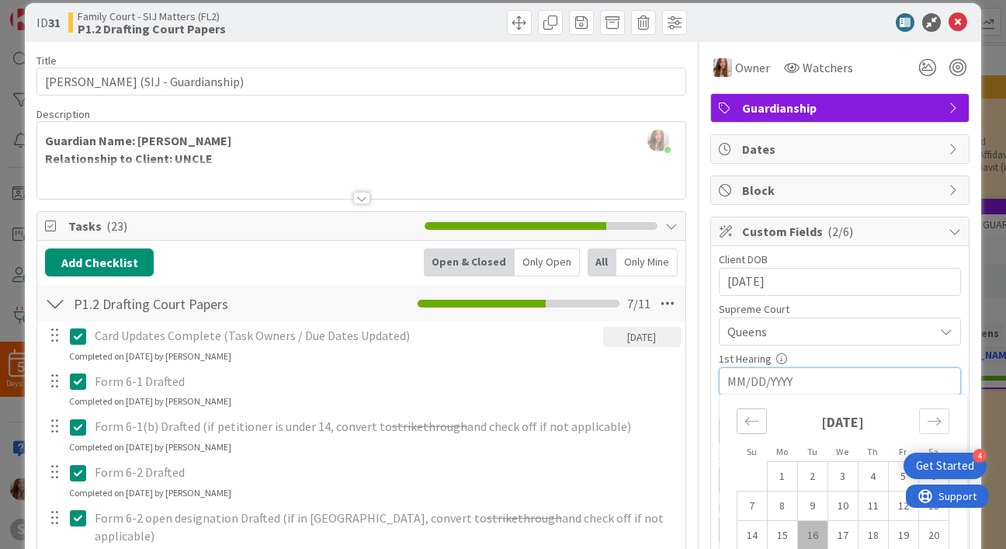
click at [745, 421] on icon "Move backward to switch to the previous month." at bounding box center [751, 421] width 15 height 15
click at [857, 511] on td "12" at bounding box center [872, 505] width 30 height 29
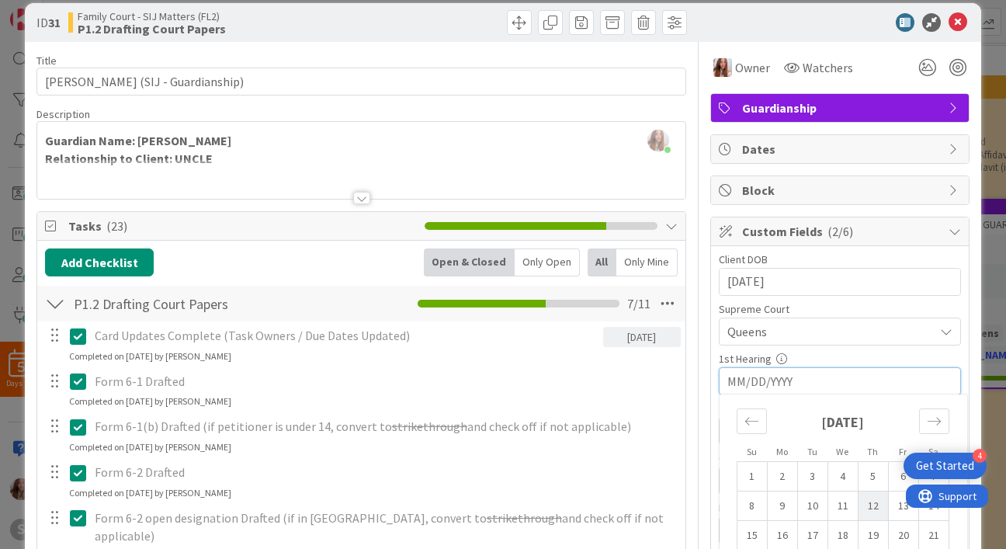
type input "[DATE]"
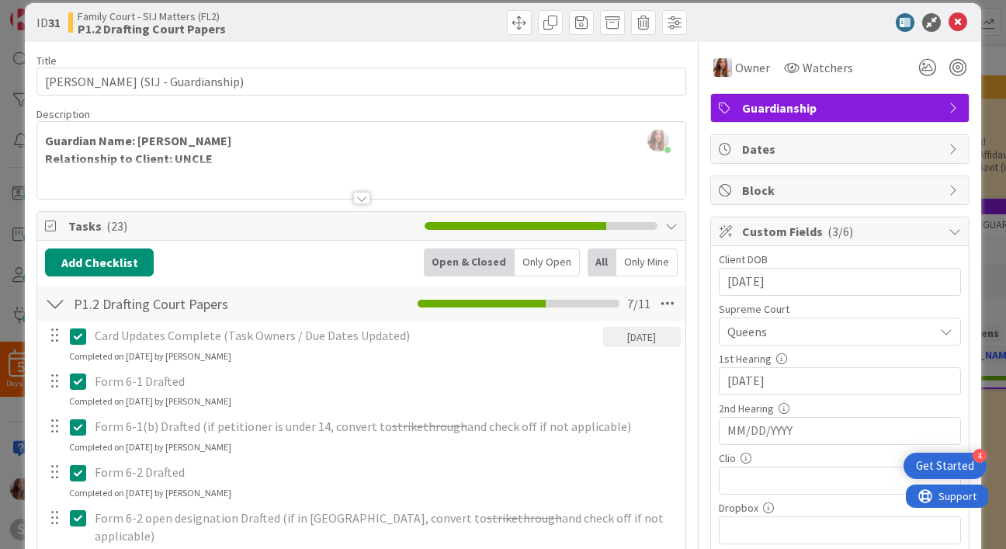
click at [756, 384] on input "[DATE]" at bounding box center [839, 381] width 225 height 26
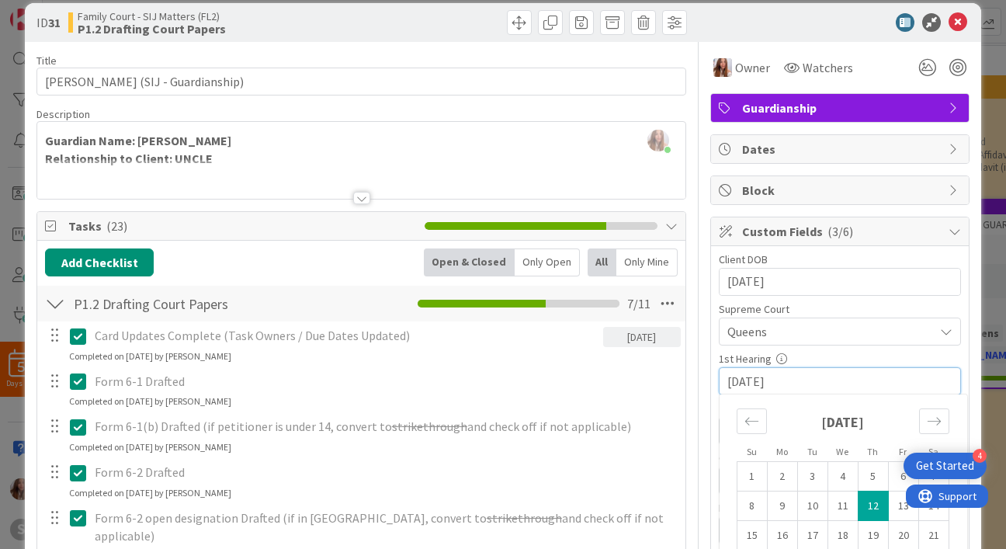
click at [805, 371] on input "[DATE]" at bounding box center [839, 381] width 225 height 26
click at [667, 387] on div "Form 6-1 Drafted" at bounding box center [384, 381] width 592 height 27
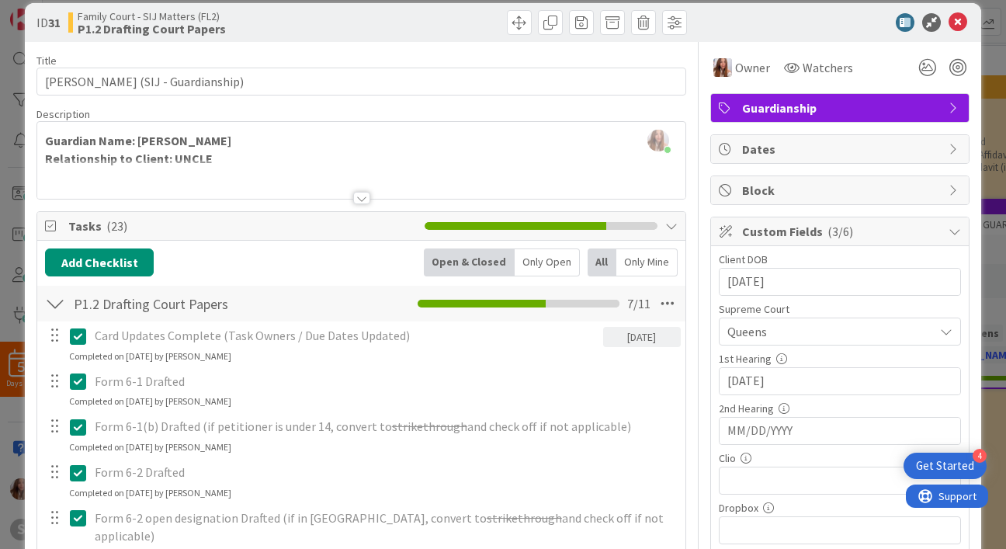
click at [740, 429] on input "MM/DD/YYYY" at bounding box center [839, 430] width 225 height 26
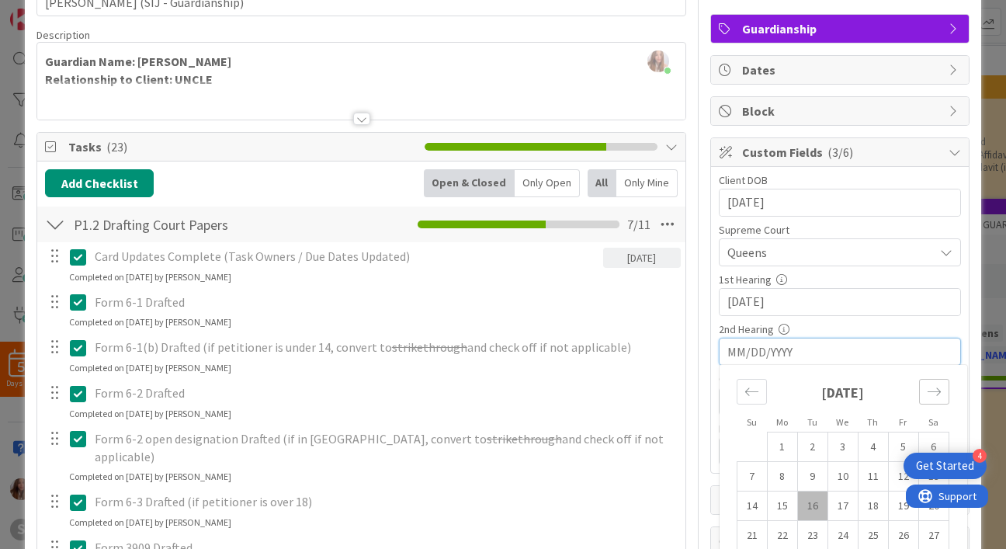
click at [931, 394] on div "Move forward to switch to the next month." at bounding box center [934, 392] width 30 height 26
click at [827, 487] on td "10" at bounding box center [842, 476] width 30 height 29
type input "[DATE]"
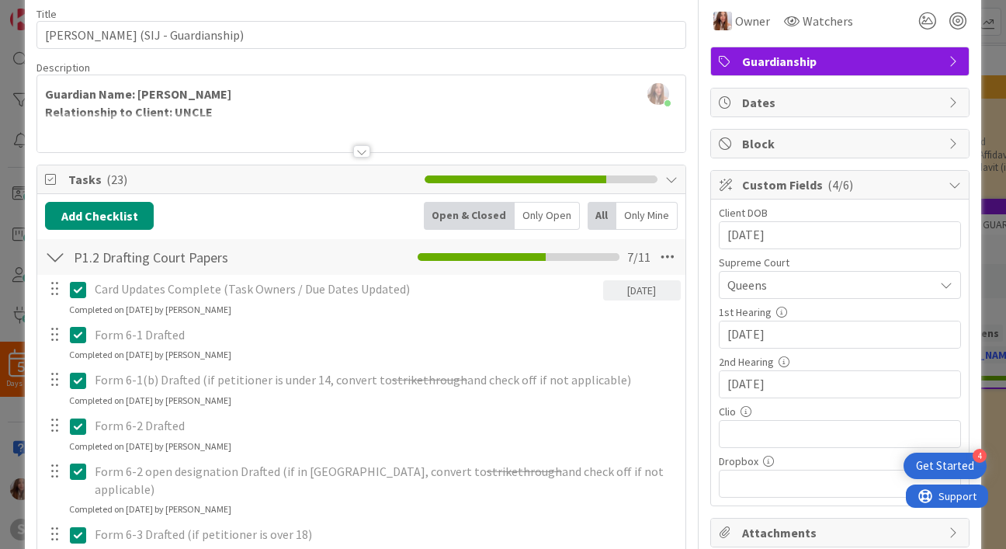
scroll to position [87, 0]
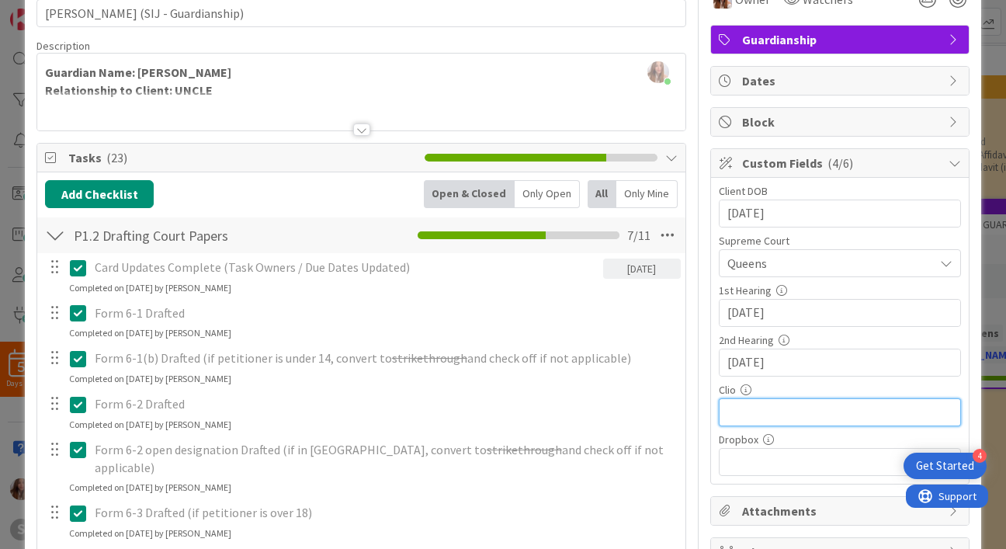
click at [784, 417] on input "text" at bounding box center [840, 412] width 242 height 28
paste input "[URL][DOMAIN_NAME]"
type input "[URL][DOMAIN_NAME]"
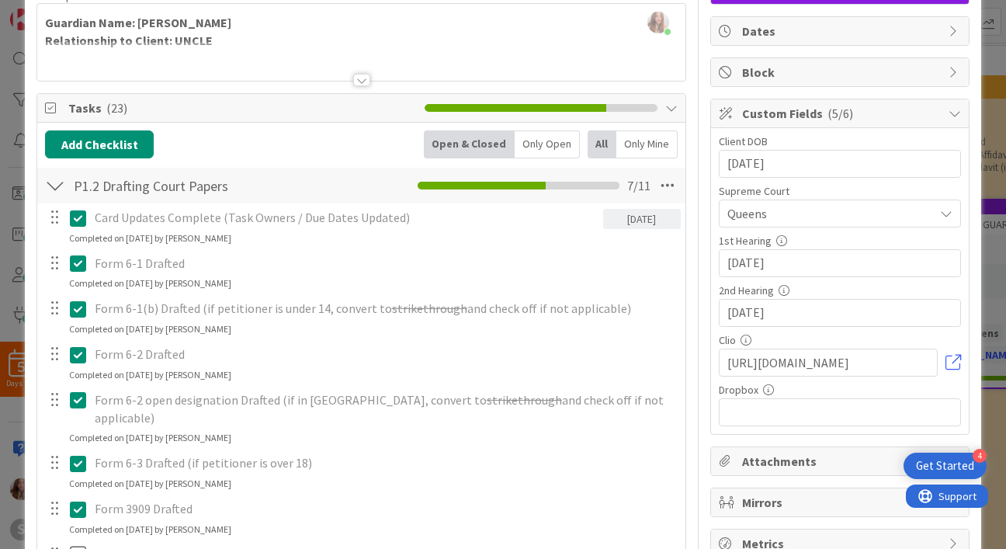
scroll to position [199, 0]
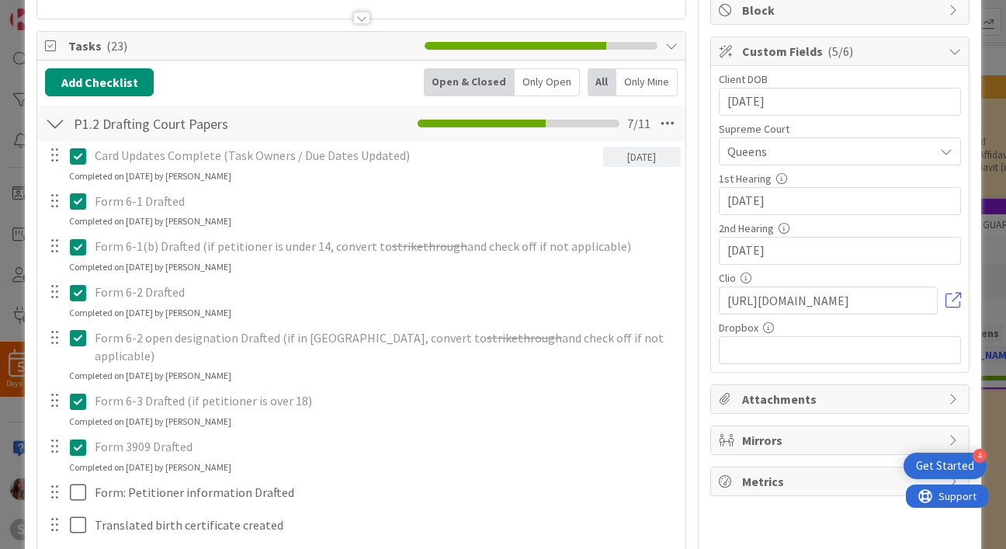
click at [76, 438] on icon at bounding box center [78, 447] width 16 height 19
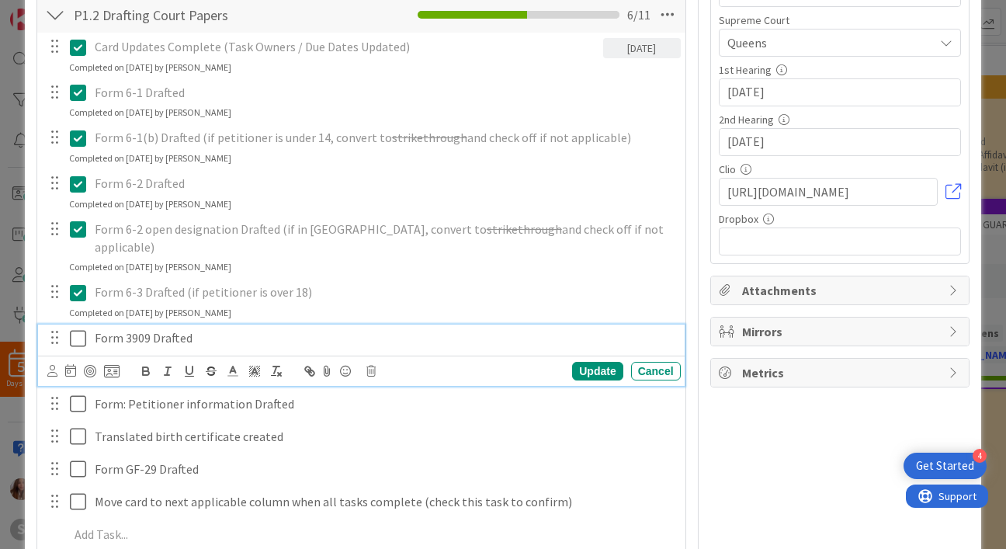
scroll to position [310, 0]
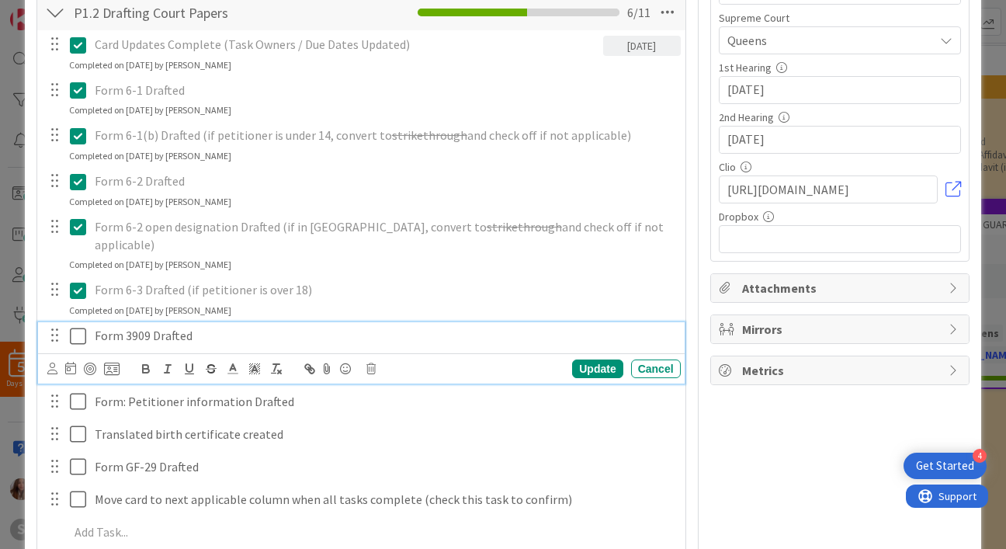
click at [76, 327] on icon at bounding box center [78, 336] width 16 height 19
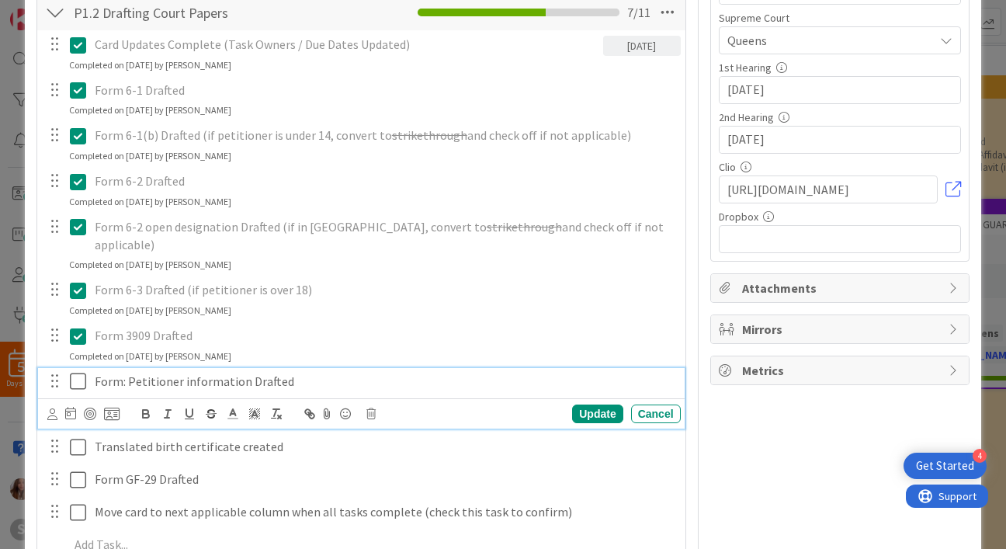
click at [79, 372] on icon at bounding box center [78, 381] width 16 height 19
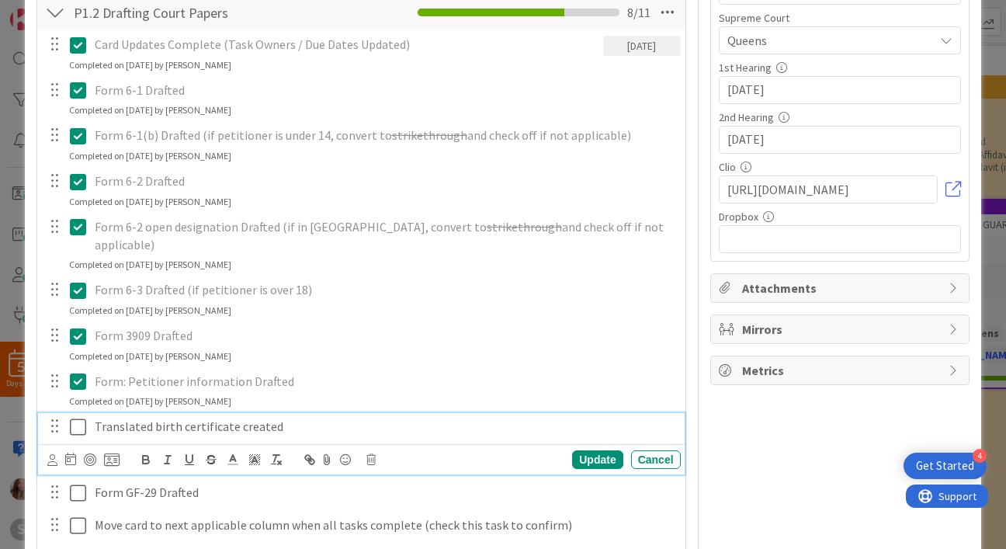
click at [74, 417] on icon at bounding box center [78, 426] width 16 height 19
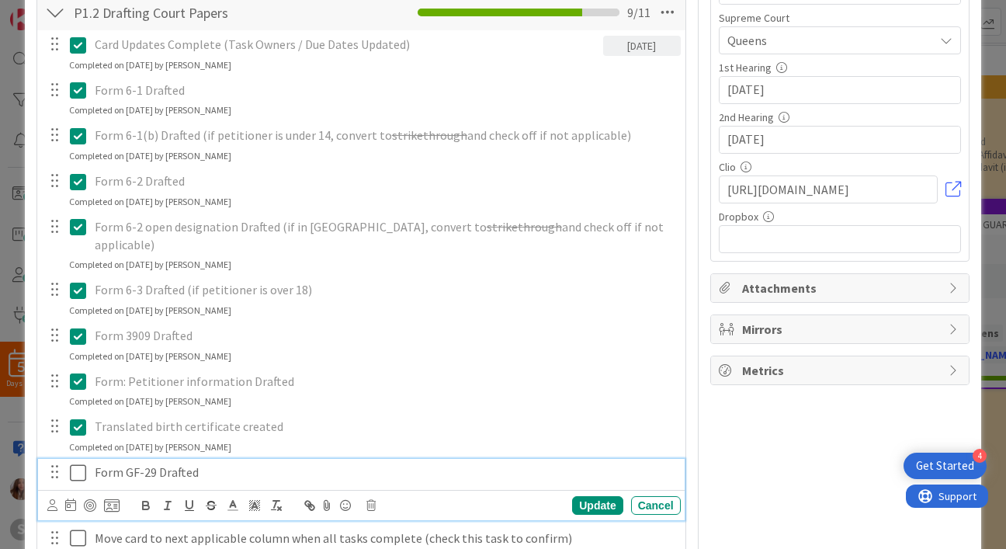
click at [81, 463] on icon at bounding box center [78, 472] width 16 height 19
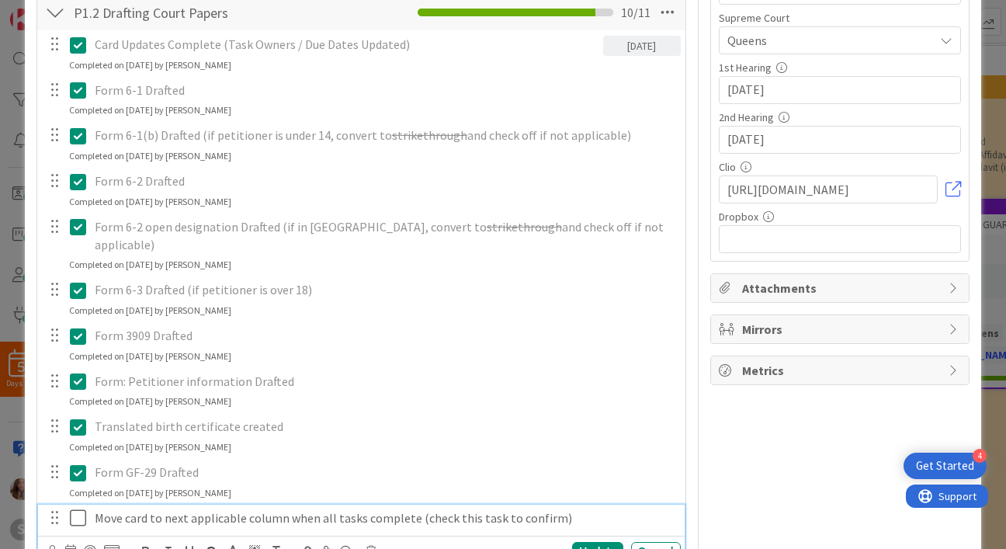
click at [75, 508] on icon at bounding box center [78, 517] width 16 height 19
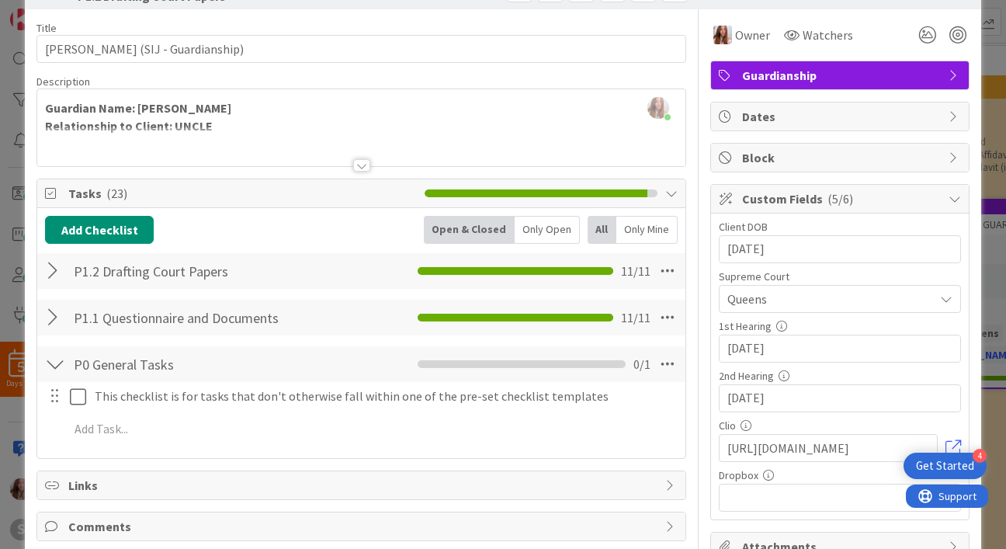
scroll to position [0, 0]
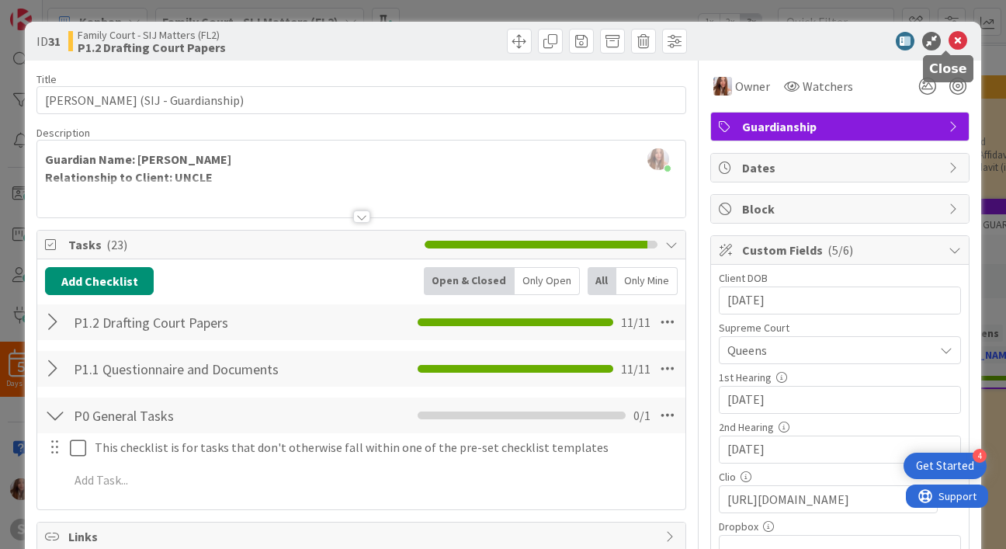
click at [949, 39] on icon at bounding box center [957, 41] width 19 height 19
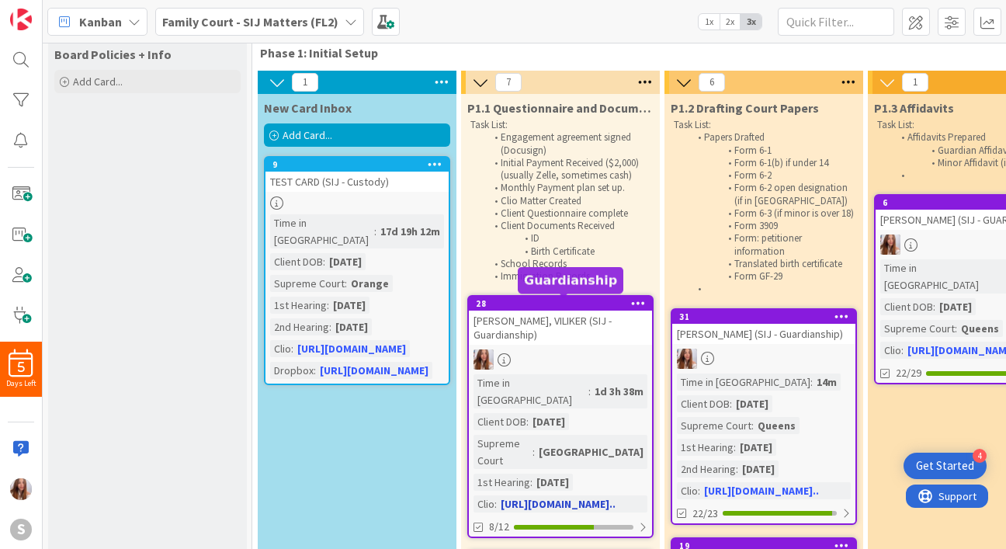
click at [551, 308] on div "28" at bounding box center [564, 303] width 176 height 11
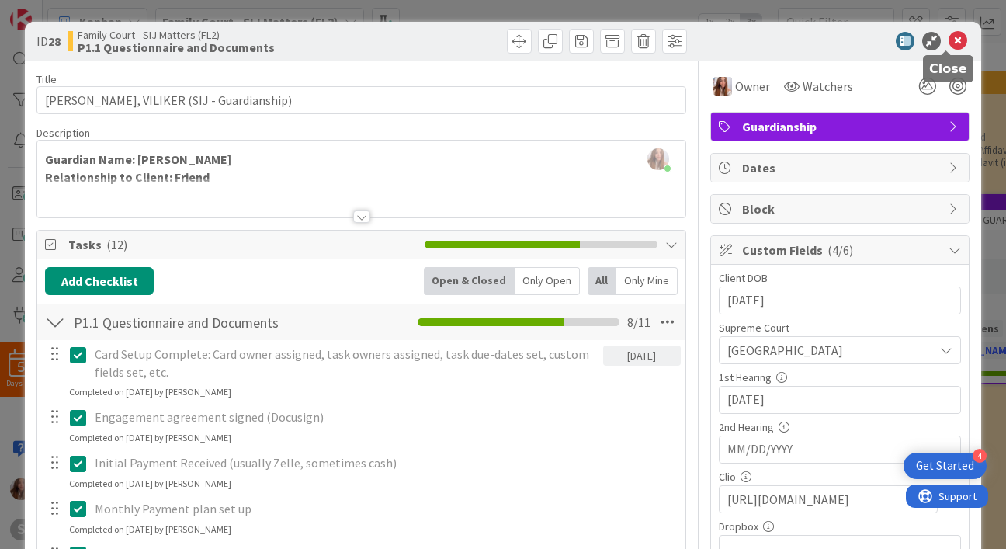
click at [948, 43] on icon at bounding box center [957, 41] width 19 height 19
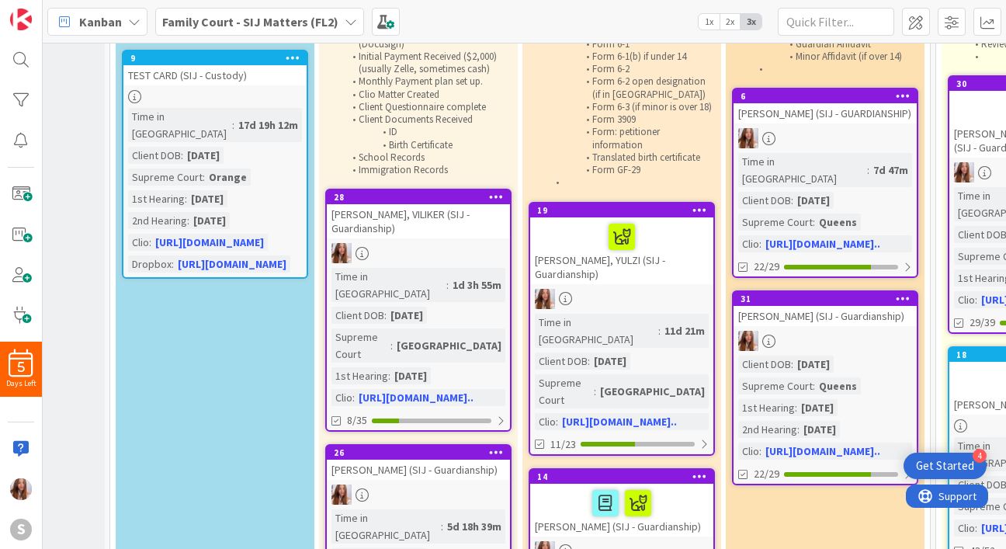
scroll to position [169, 142]
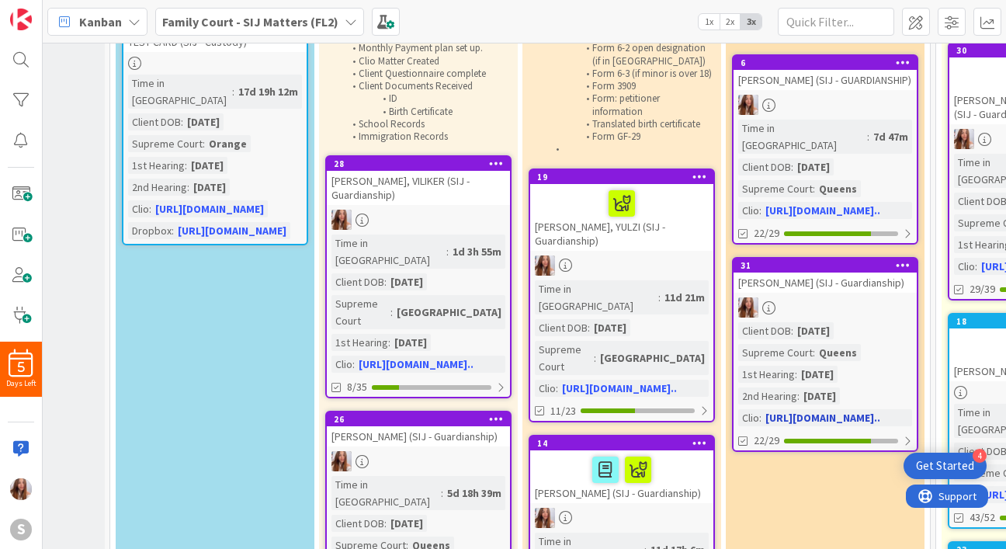
click at [805, 275] on div "[PERSON_NAME] (SIJ - Guardianship)" at bounding box center [824, 282] width 183 height 20
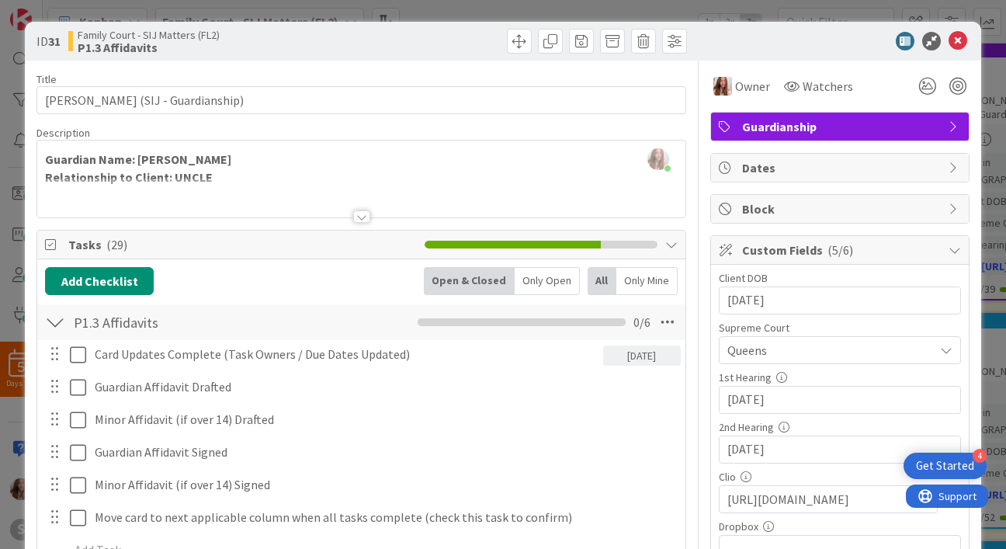
click at [665, 248] on icon at bounding box center [671, 244] width 12 height 12
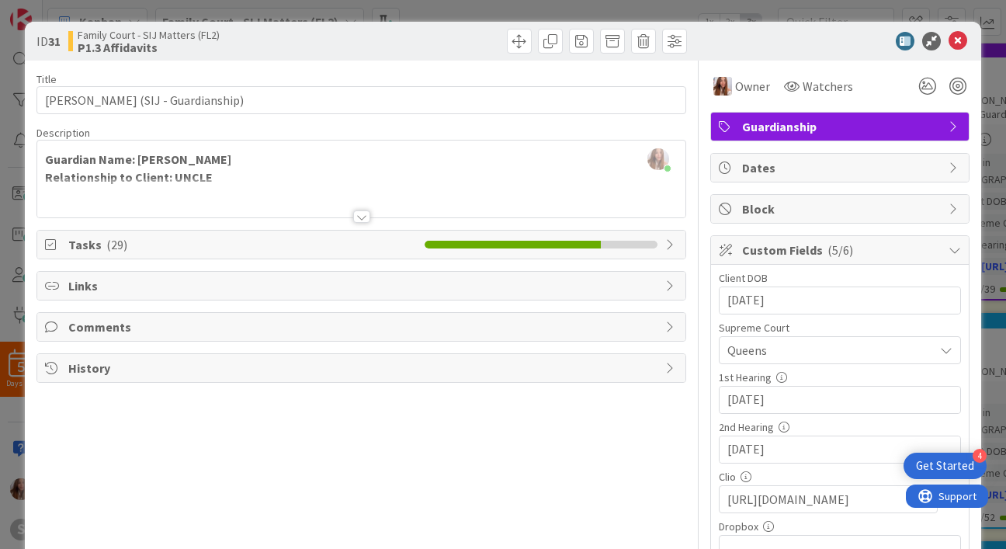
click at [665, 248] on icon at bounding box center [671, 244] width 12 height 12
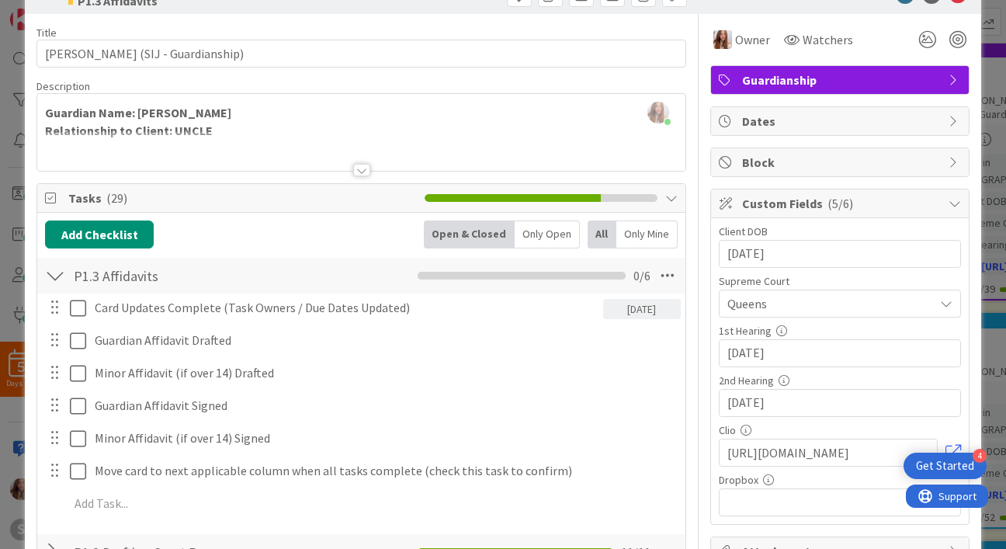
scroll to position [45, 0]
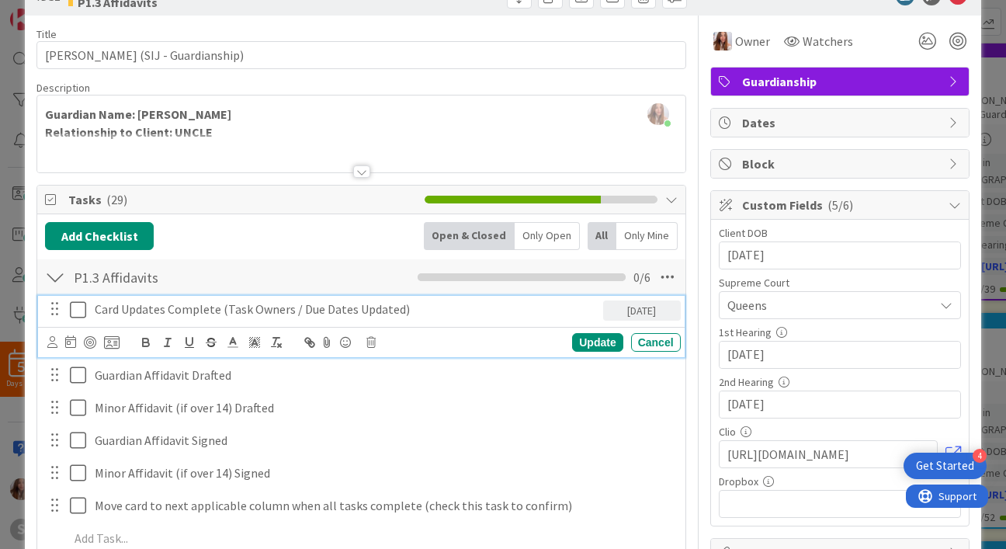
click at [86, 309] on button at bounding box center [79, 309] width 19 height 25
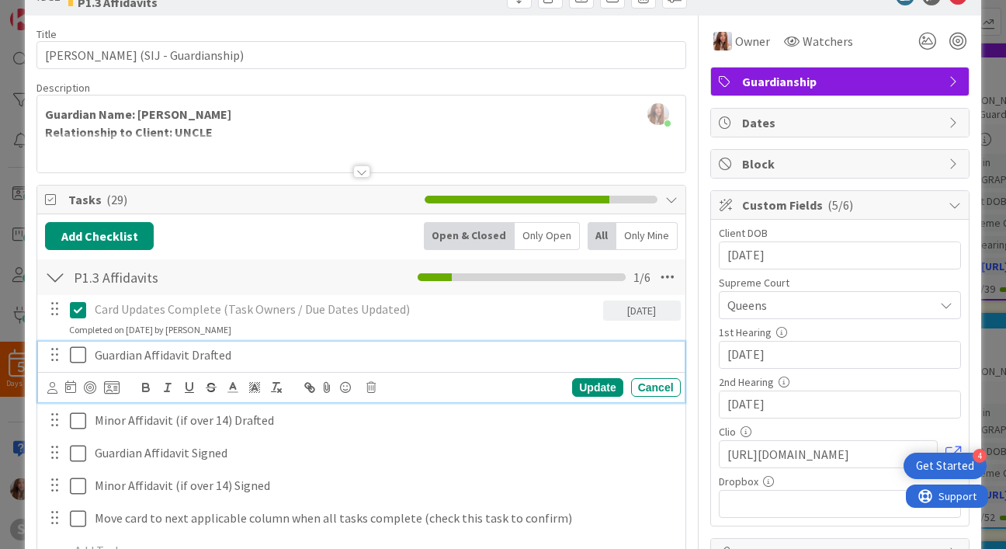
click at [81, 354] on icon at bounding box center [78, 354] width 16 height 19
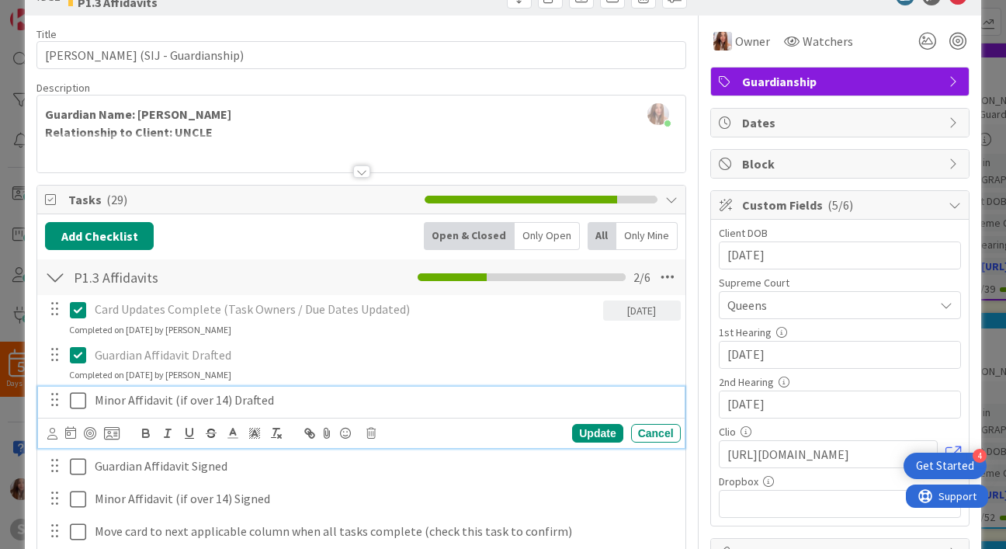
click at [71, 400] on icon at bounding box center [78, 400] width 16 height 19
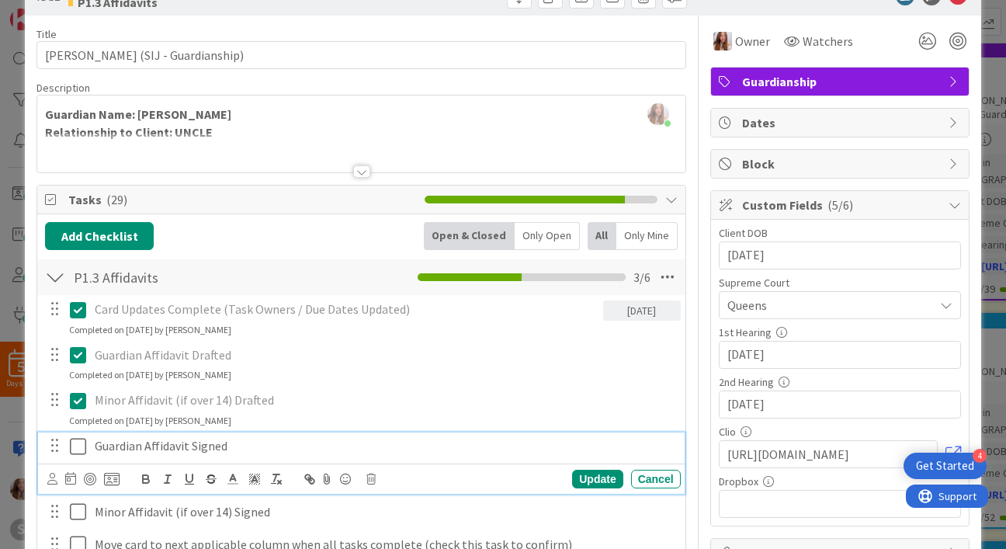
click at [71, 444] on icon at bounding box center [78, 446] width 16 height 19
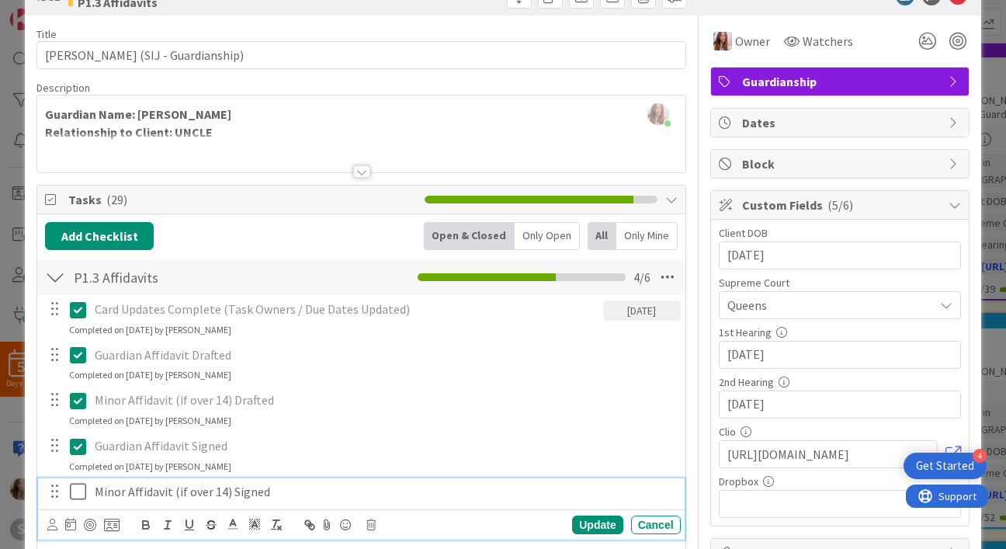
click at [80, 487] on icon at bounding box center [78, 491] width 16 height 19
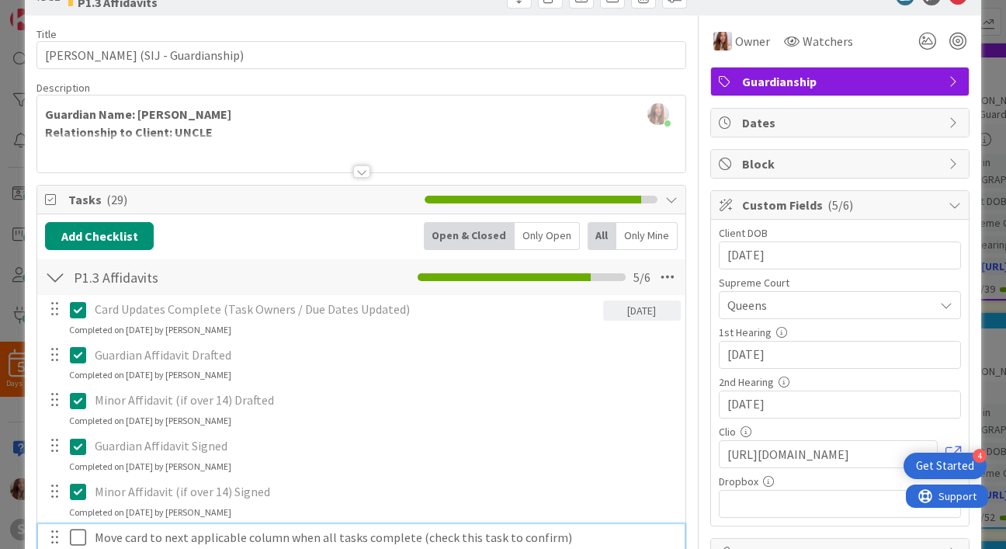
click at [79, 533] on icon at bounding box center [78, 537] width 16 height 19
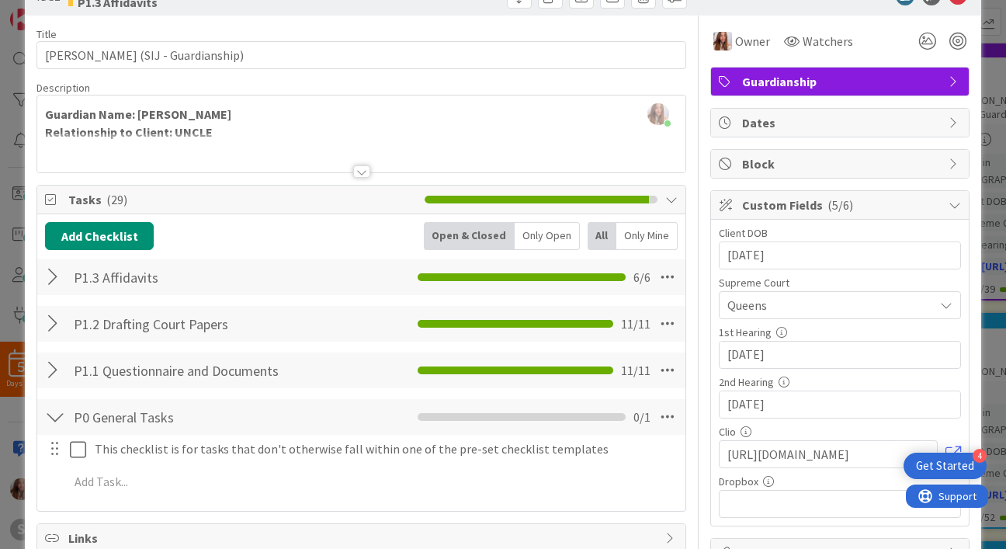
scroll to position [0, 0]
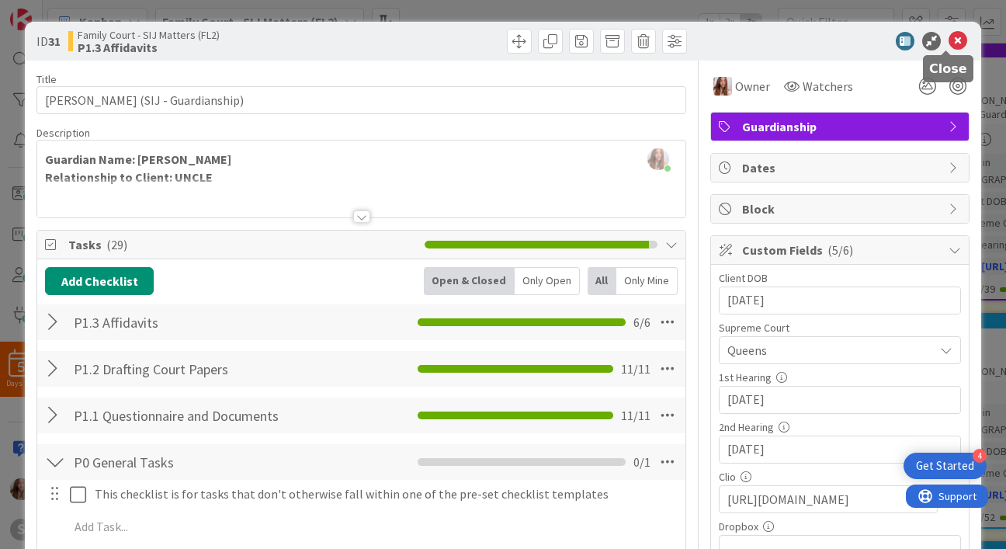
click at [951, 38] on icon at bounding box center [957, 41] width 19 height 19
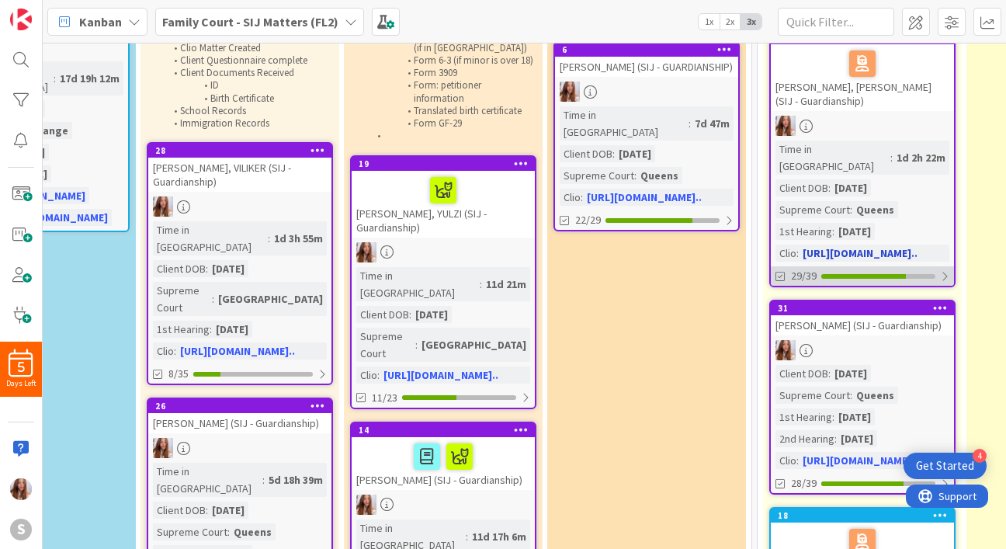
scroll to position [172, 320]
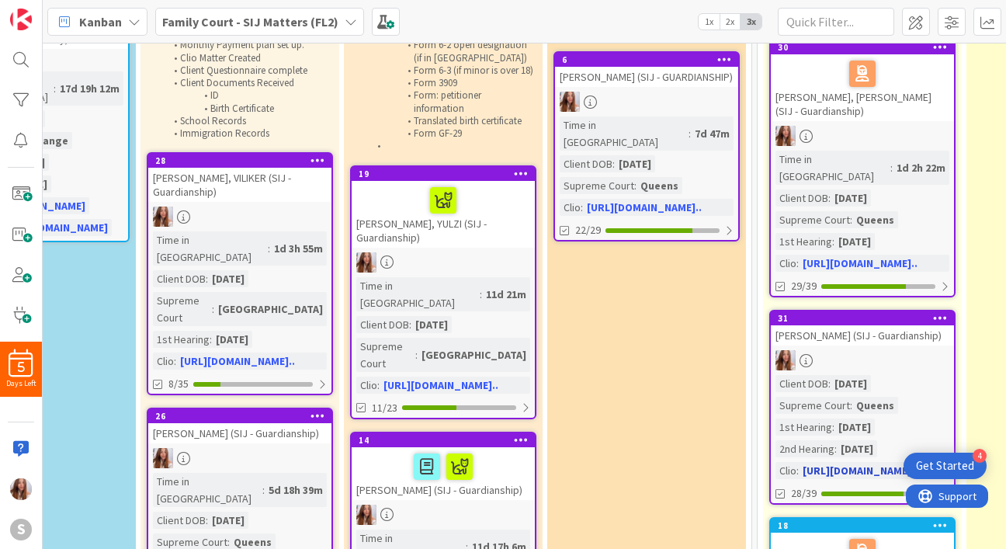
click at [937, 312] on icon at bounding box center [940, 317] width 15 height 11
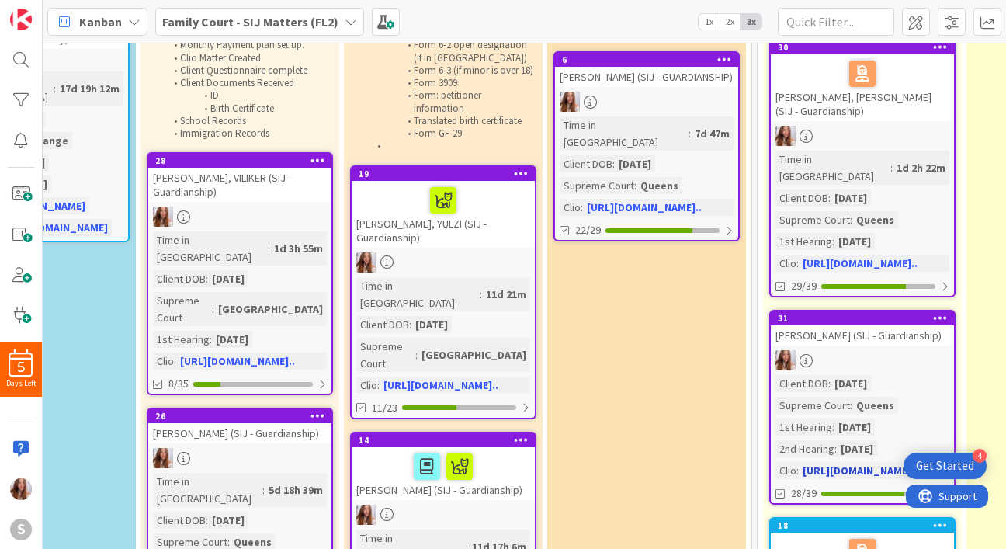
click at [829, 325] on div "[PERSON_NAME] (SIJ - Guardianship)" at bounding box center [862, 335] width 183 height 20
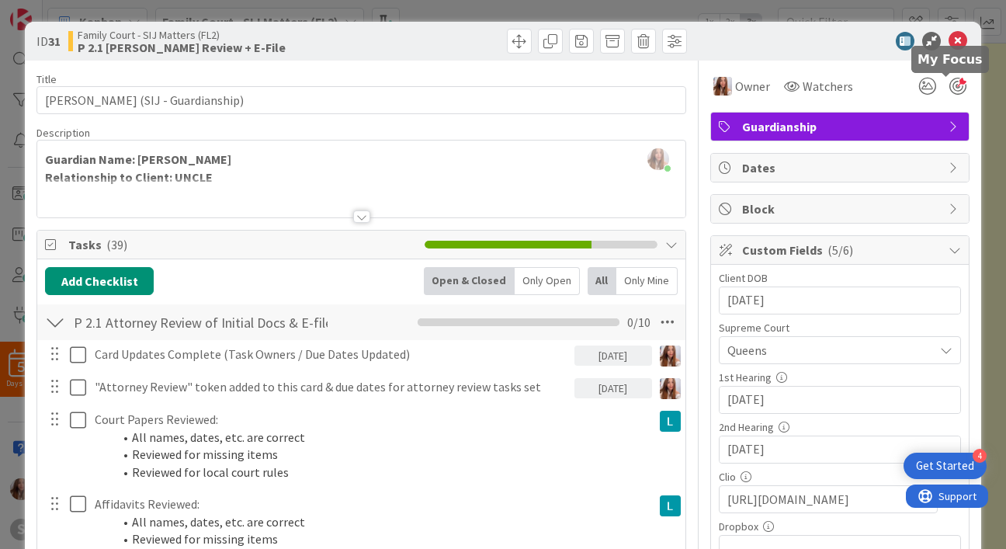
click at [949, 87] on div at bounding box center [957, 86] width 17 height 17
click at [921, 80] on icon at bounding box center [927, 86] width 28 height 28
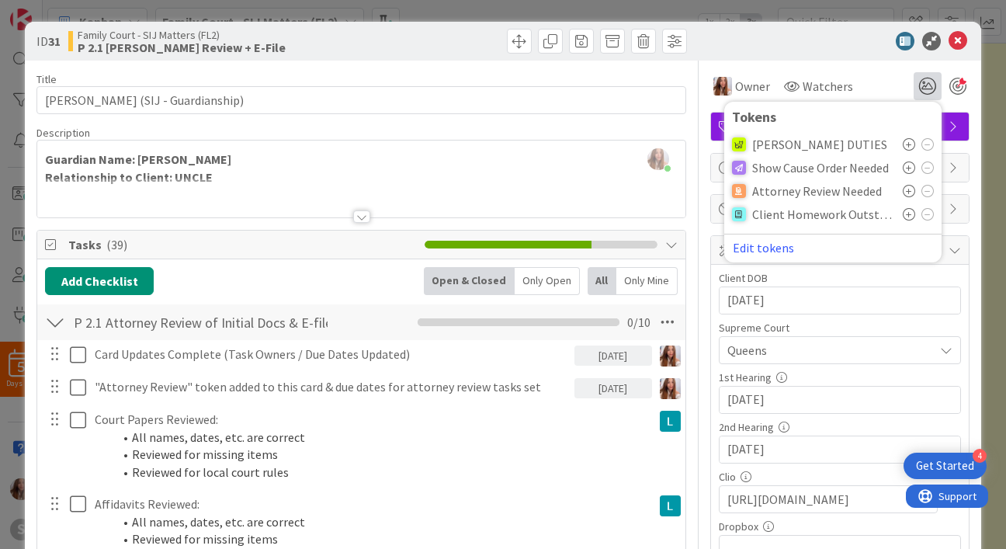
click at [902, 191] on icon at bounding box center [908, 191] width 12 height 12
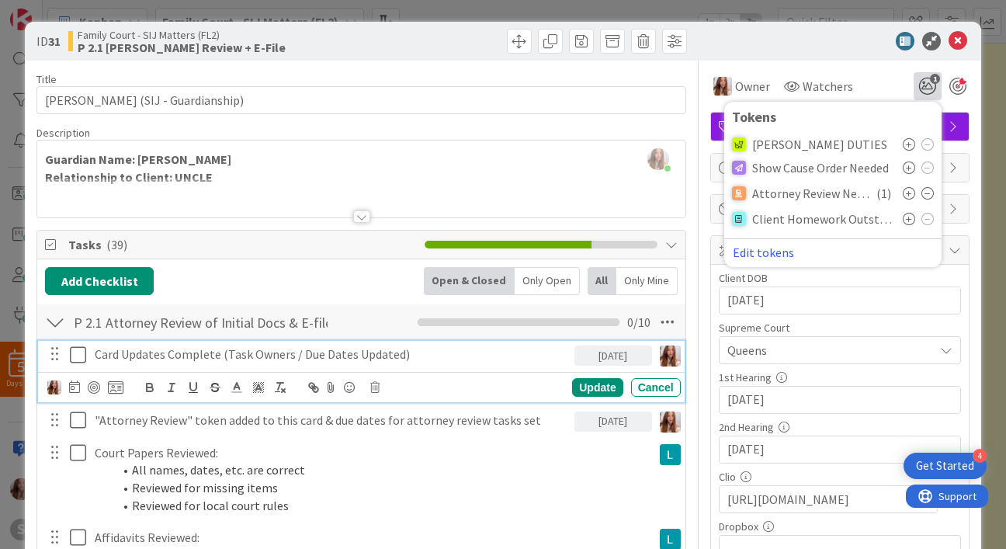
click at [71, 357] on icon at bounding box center [78, 354] width 16 height 19
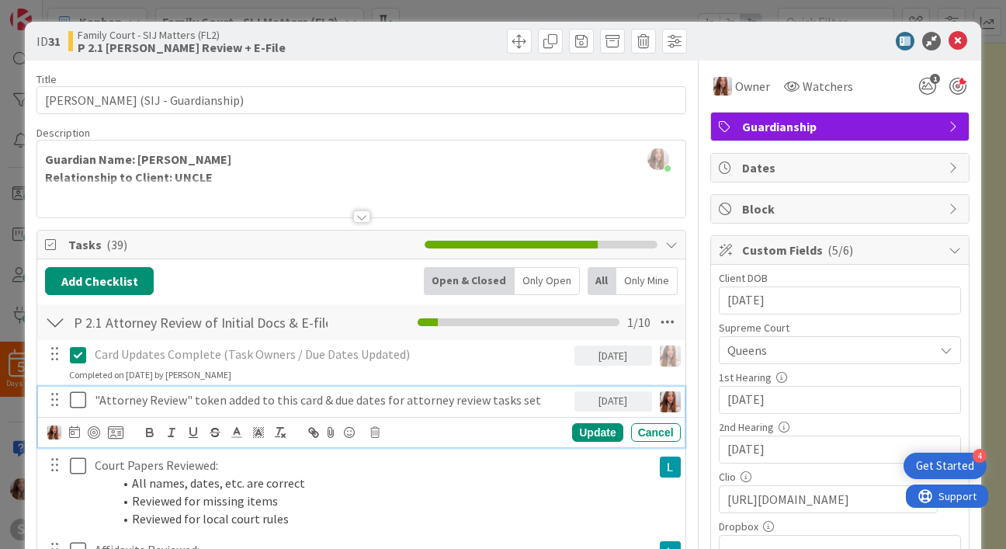
click at [71, 407] on icon at bounding box center [78, 399] width 16 height 19
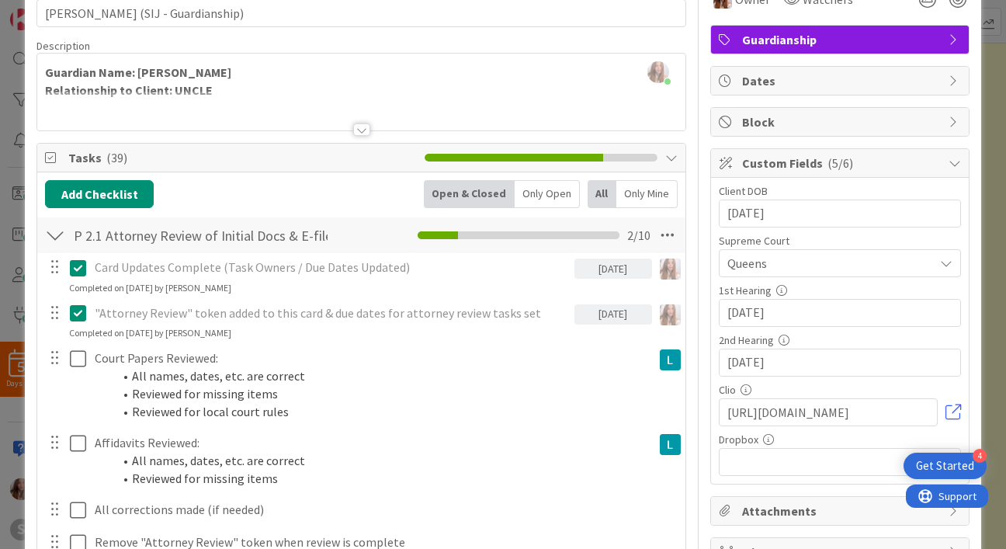
scroll to position [89, 0]
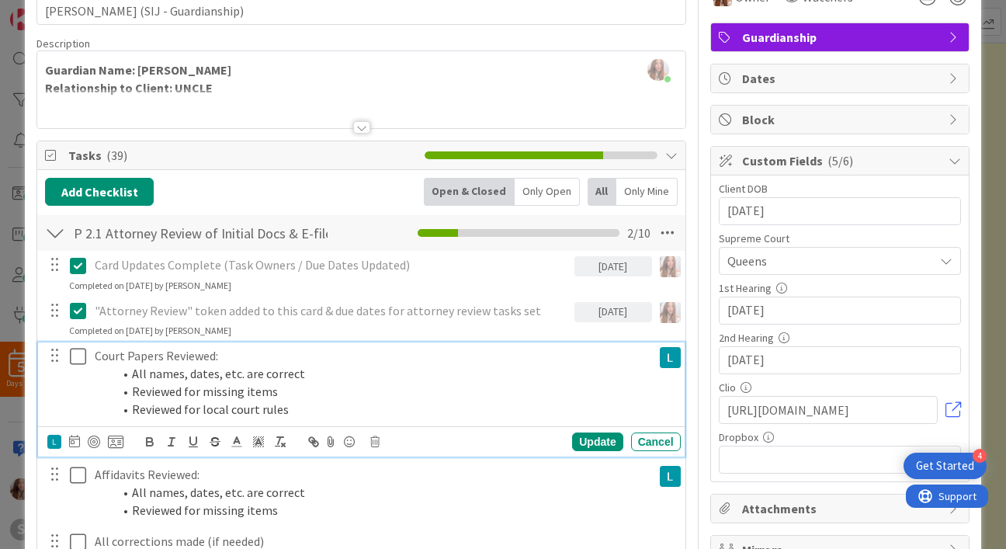
click at [70, 363] on icon at bounding box center [78, 356] width 16 height 19
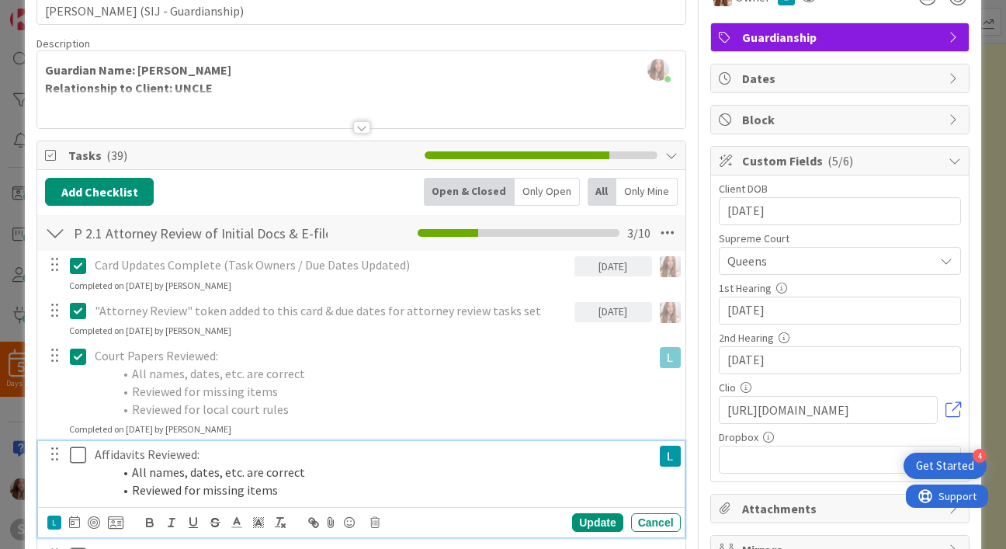
click at [73, 451] on icon at bounding box center [78, 454] width 16 height 19
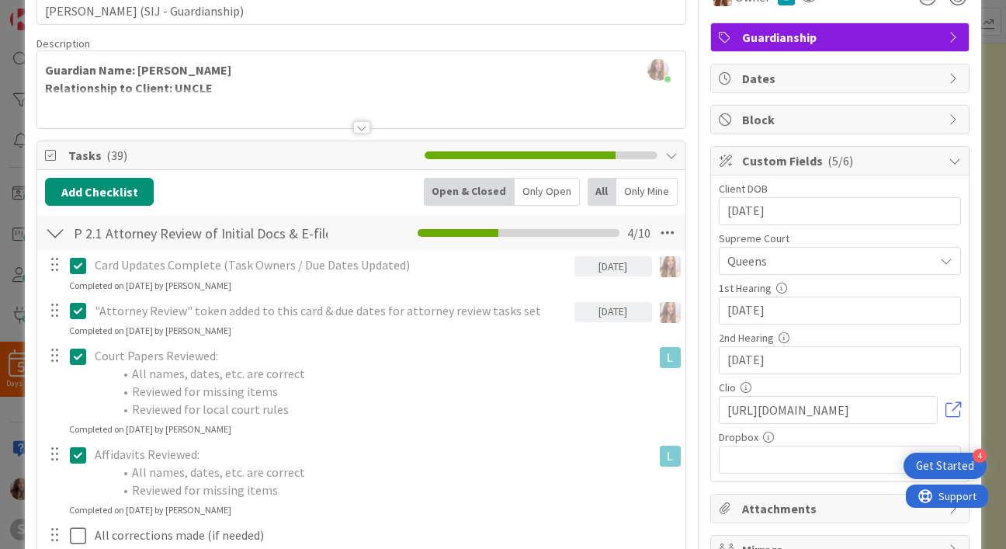
scroll to position [0, 0]
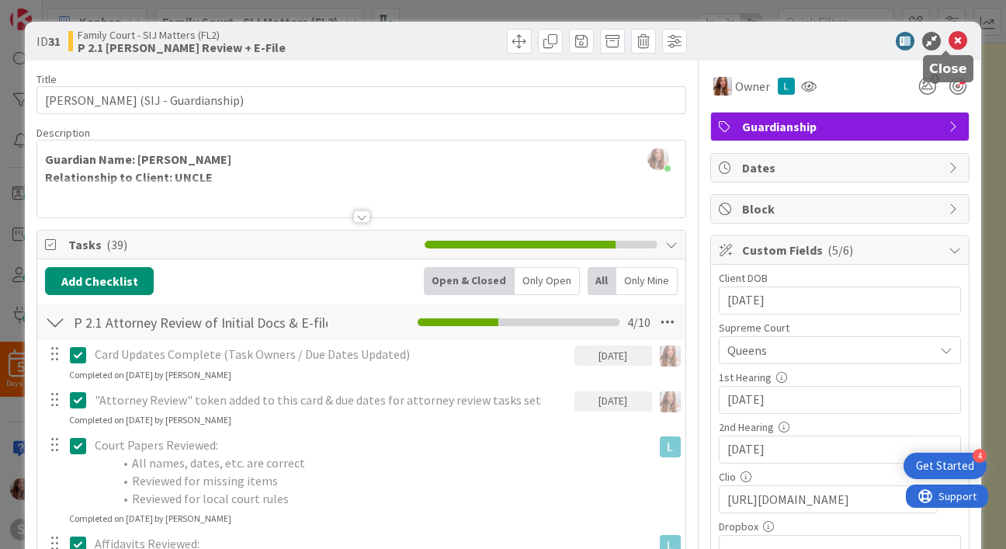
click at [948, 36] on icon at bounding box center [957, 41] width 19 height 19
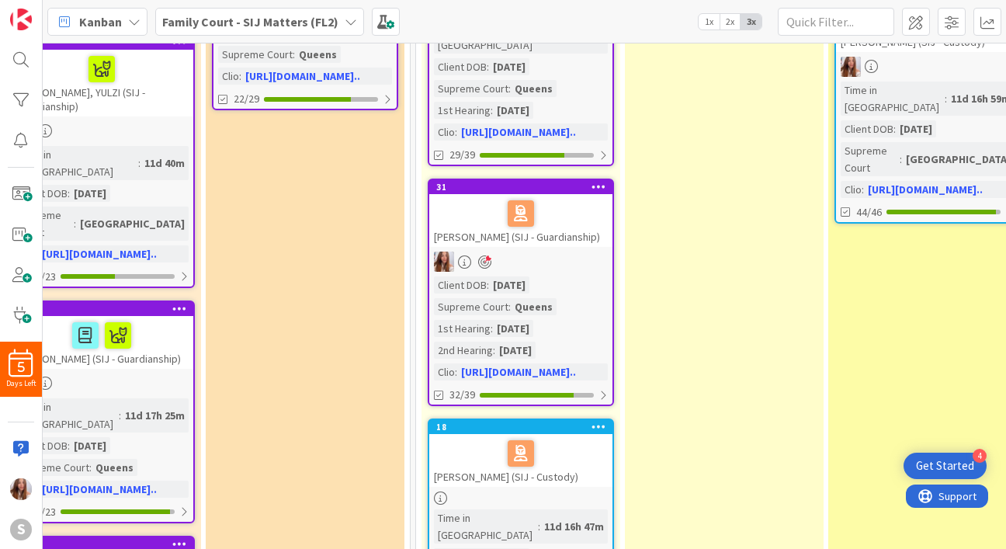
scroll to position [302, 662]
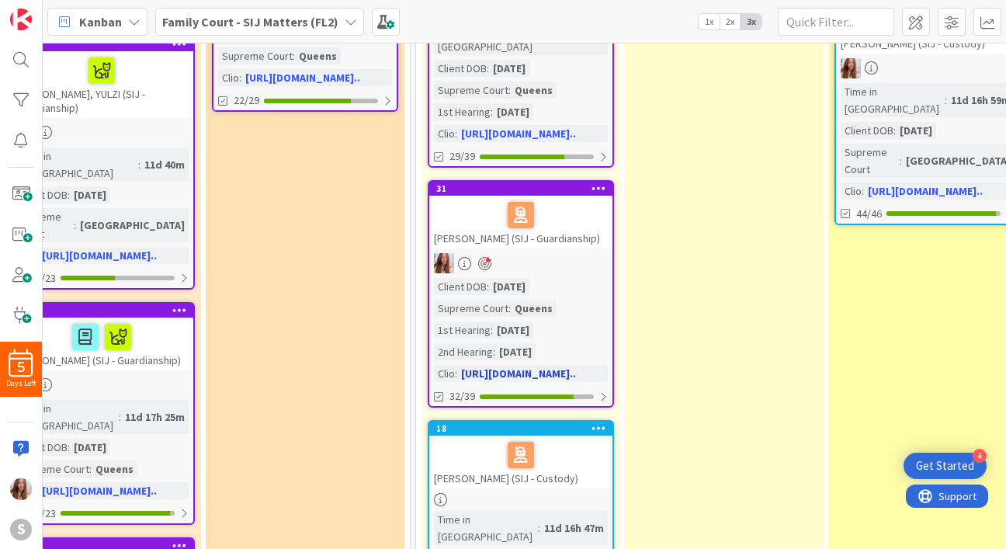
click at [479, 216] on div "[PERSON_NAME] (SIJ - Guardianship)" at bounding box center [520, 222] width 183 height 53
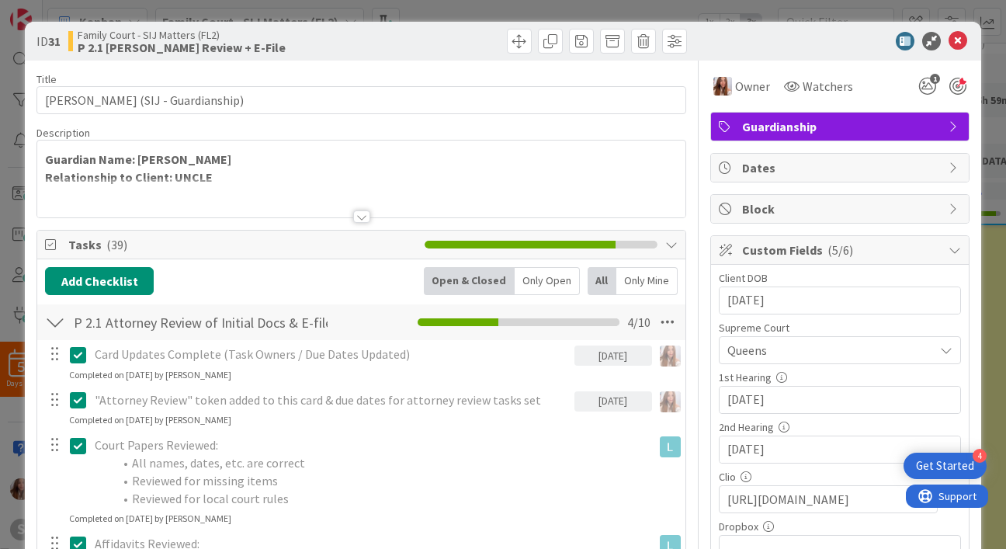
click at [949, 81] on div at bounding box center [957, 86] width 17 height 17
click at [950, 36] on icon at bounding box center [957, 41] width 19 height 19
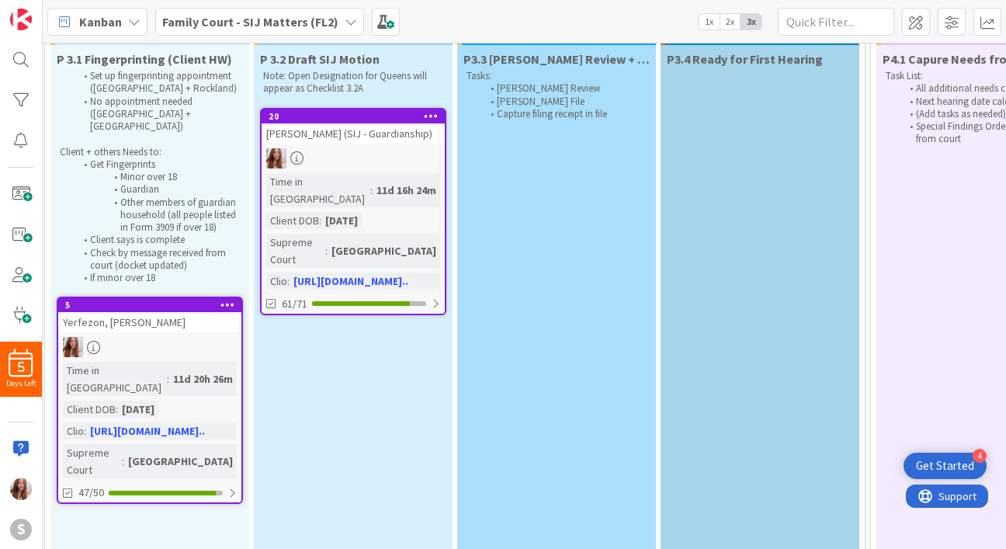
scroll to position [78, 1686]
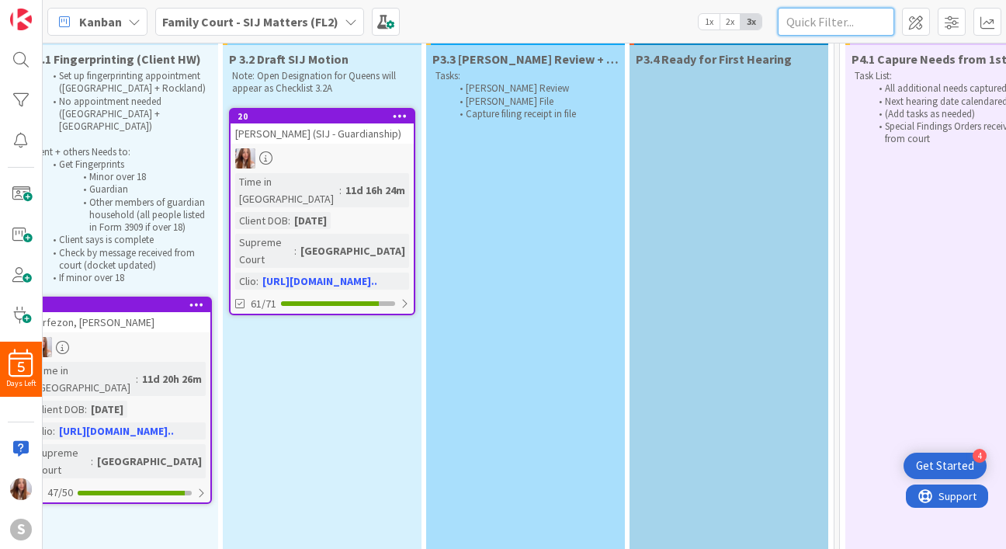
click at [802, 25] on input "text" at bounding box center [836, 22] width 116 height 28
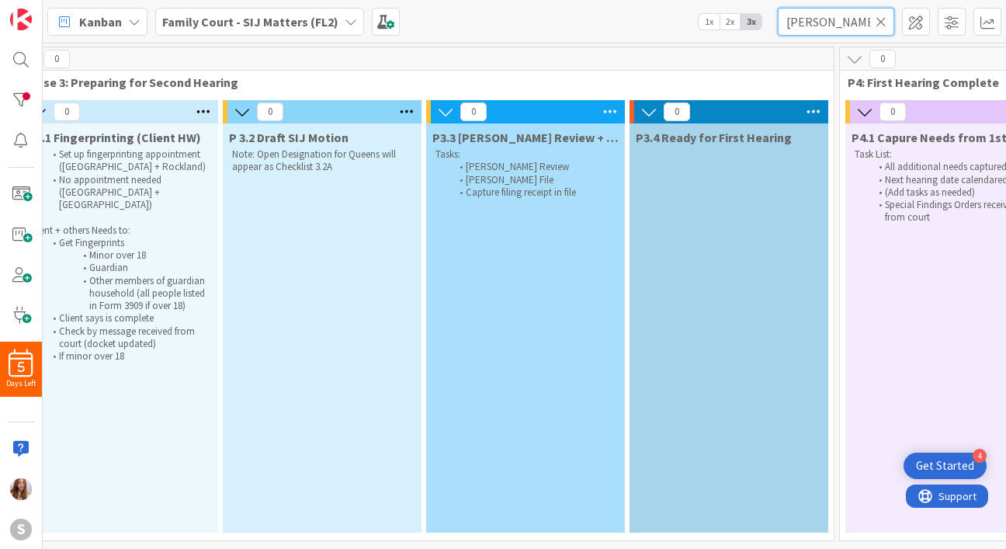
scroll to position [5, 1686]
type input "J"
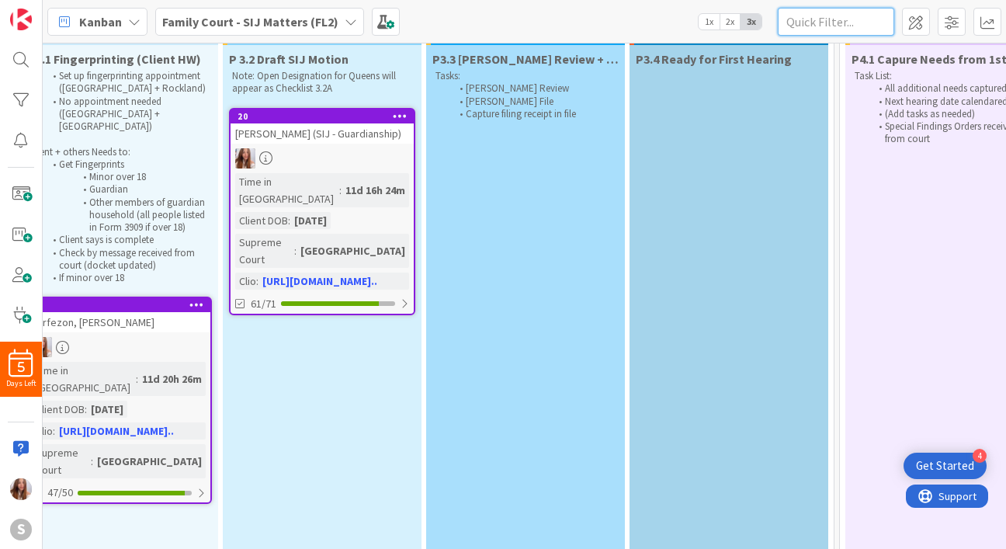
scroll to position [0, 1686]
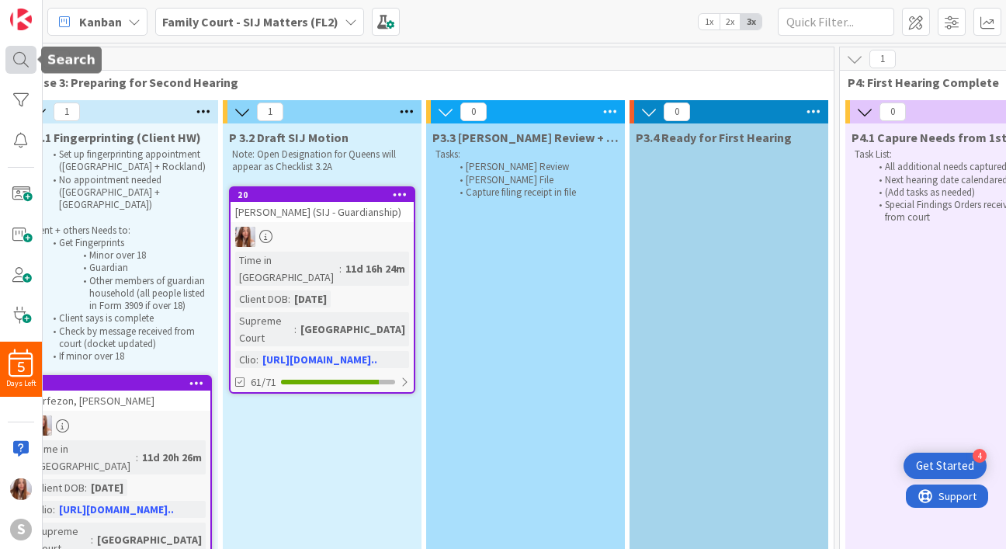
click at [16, 62] on div at bounding box center [20, 60] width 31 height 28
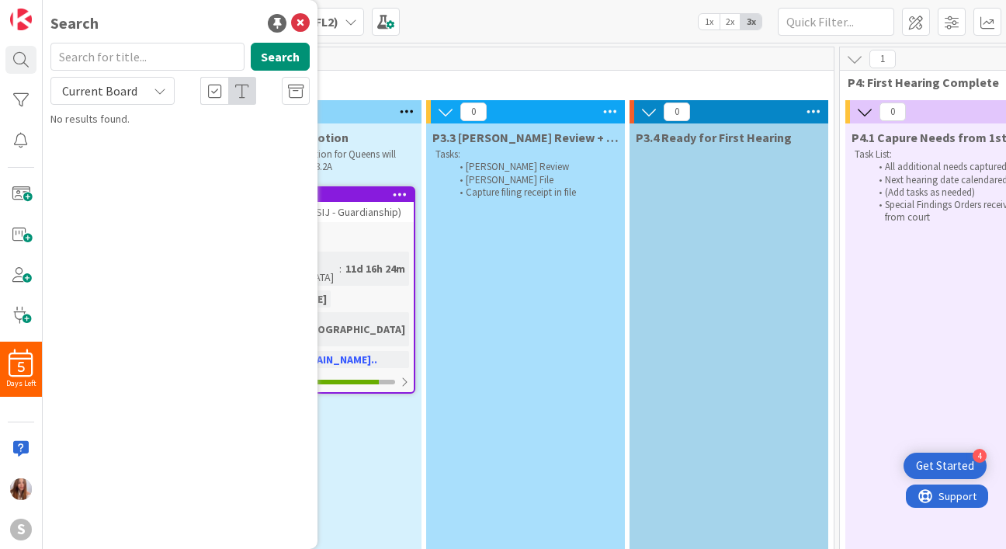
click at [133, 43] on input "text" at bounding box center [147, 57] width 194 height 28
click at [130, 57] on input "[PERSON_NAME]" at bounding box center [147, 57] width 194 height 28
type input "J"
click at [296, 23] on icon at bounding box center [300, 23] width 19 height 19
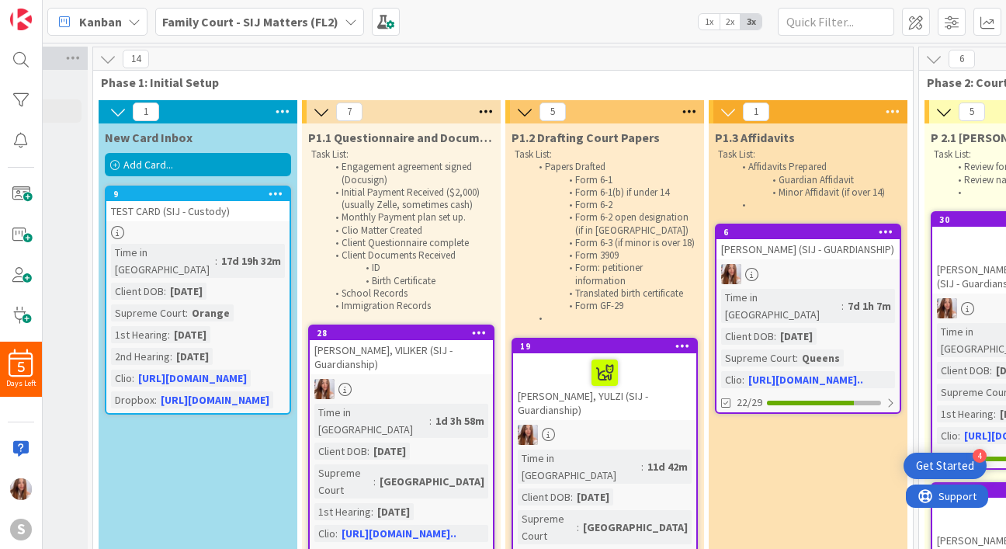
scroll to position [0, 134]
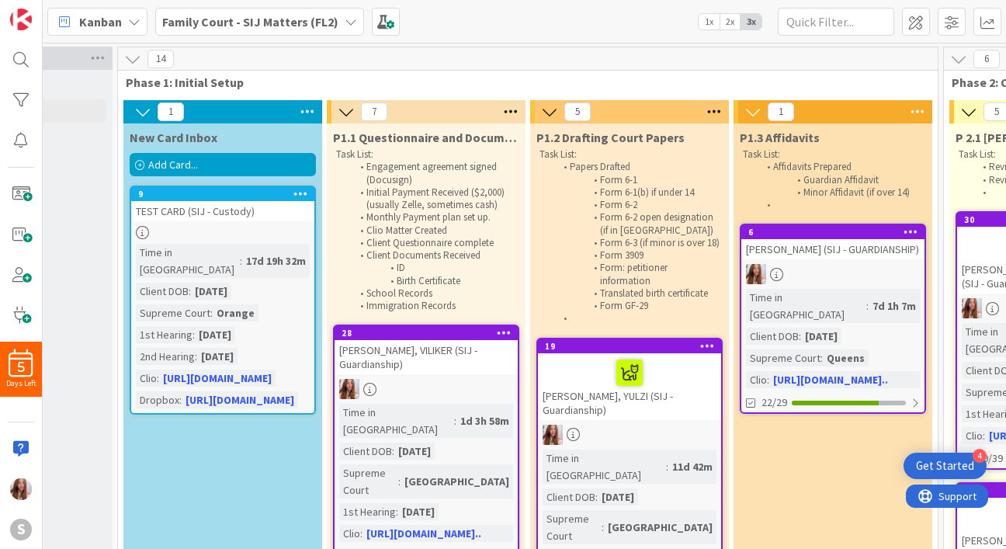
click at [203, 171] on div "Add Card..." at bounding box center [223, 164] width 186 height 23
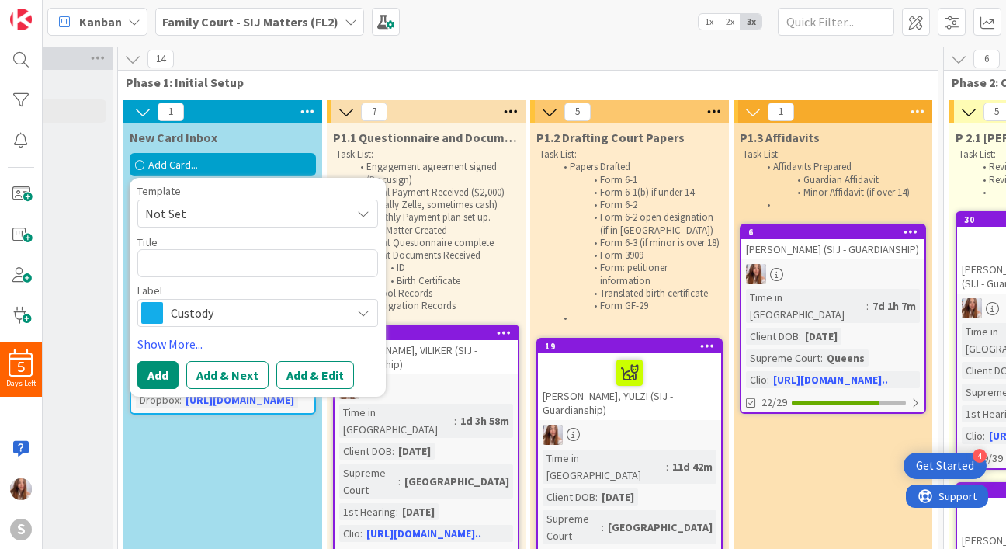
click at [302, 215] on span "Not Set" at bounding box center [242, 213] width 194 height 20
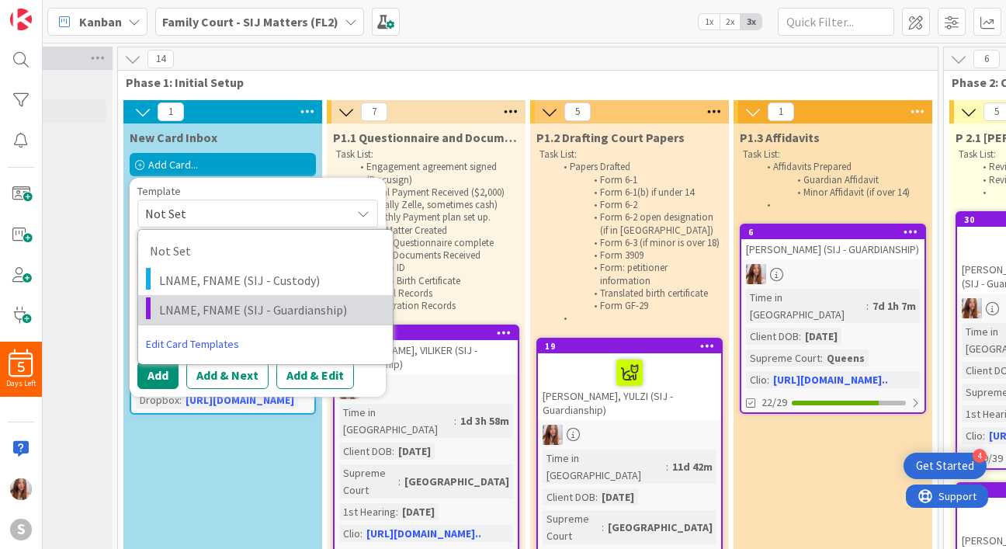
click at [248, 296] on link "LNAME, FNAME (SIJ - Guardianship)" at bounding box center [265, 309] width 255 height 29
type textarea "x"
type textarea "LNAME, FNAME (SIJ - Guardianship)"
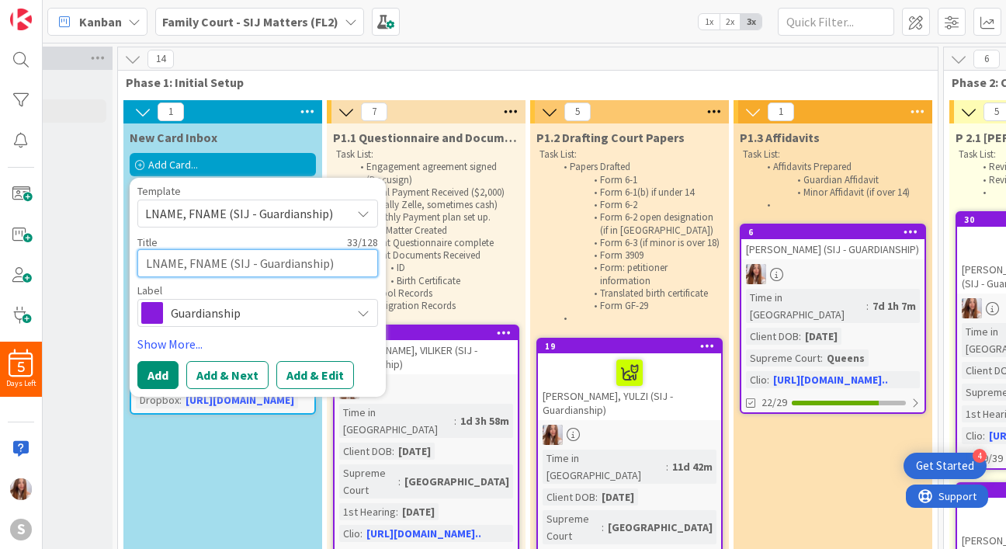
click at [182, 261] on textarea "LNAME, FNAME (SIJ - Guardianship)" at bounding box center [257, 263] width 241 height 28
type textarea "x"
type textarea "LNAM, FNAME (SIJ - Guardianship)"
type textarea "x"
type textarea "LNA, FNAME (SIJ - Guardianship)"
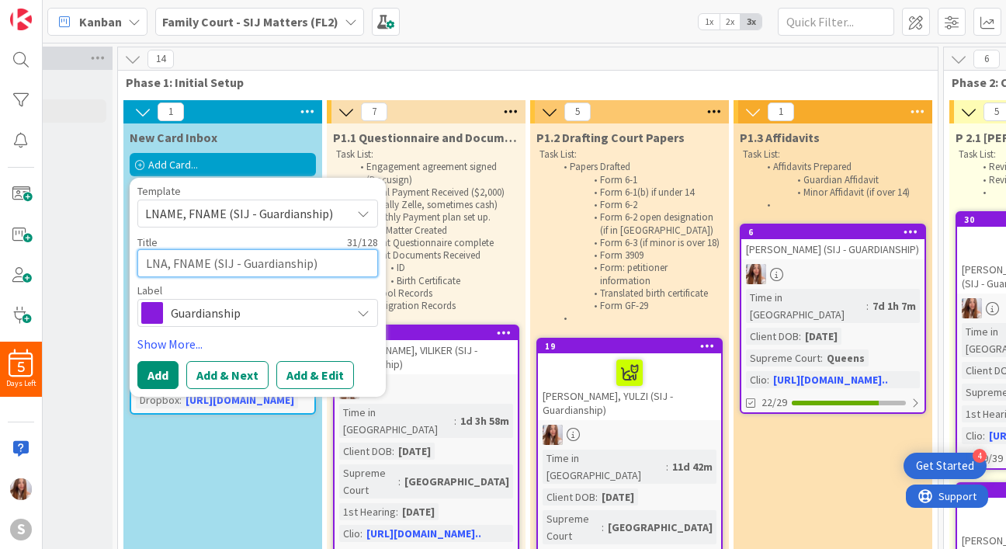
type textarea "x"
type textarea "LN, FNAME (SIJ - Guardianship)"
type textarea "x"
type textarea "L, FNAME (SIJ - Guardianship)"
type textarea "x"
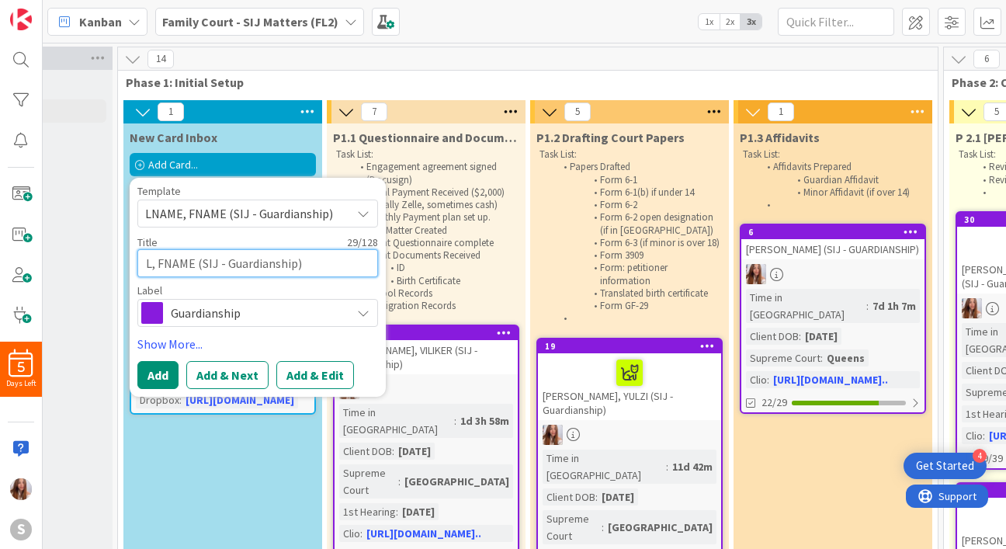
type textarea ", FNAME (SIJ - Guardianship)"
type textarea "x"
type textarea "A, FNAME (SIJ - Guardianship)"
type textarea "x"
type textarea "AP, FNAME (SIJ - Guardianship)"
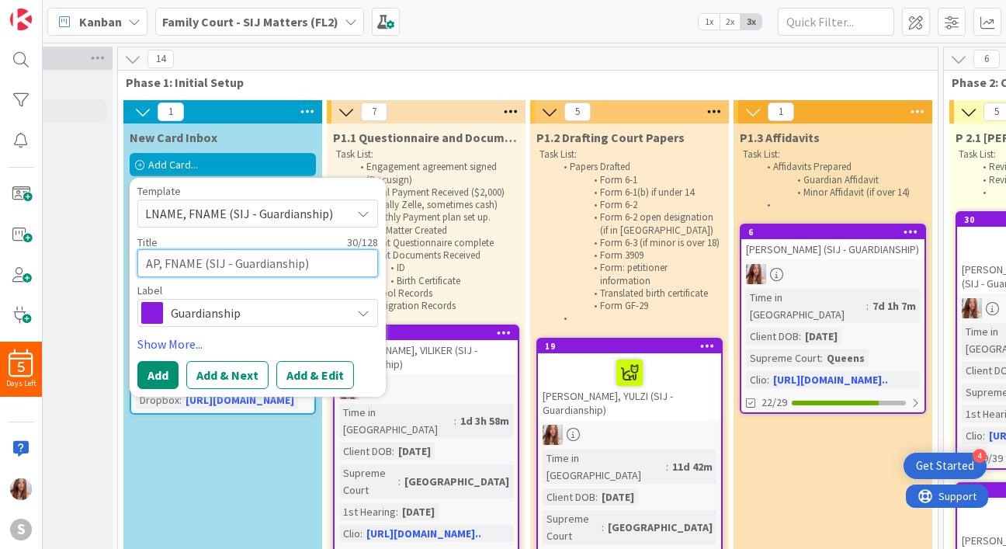
type textarea "x"
type textarea "APU, FNAME (SIJ - Guardianship)"
type textarea "x"
type textarea "APUG, FNAME (SIJ - Guardianship)"
type textarea "x"
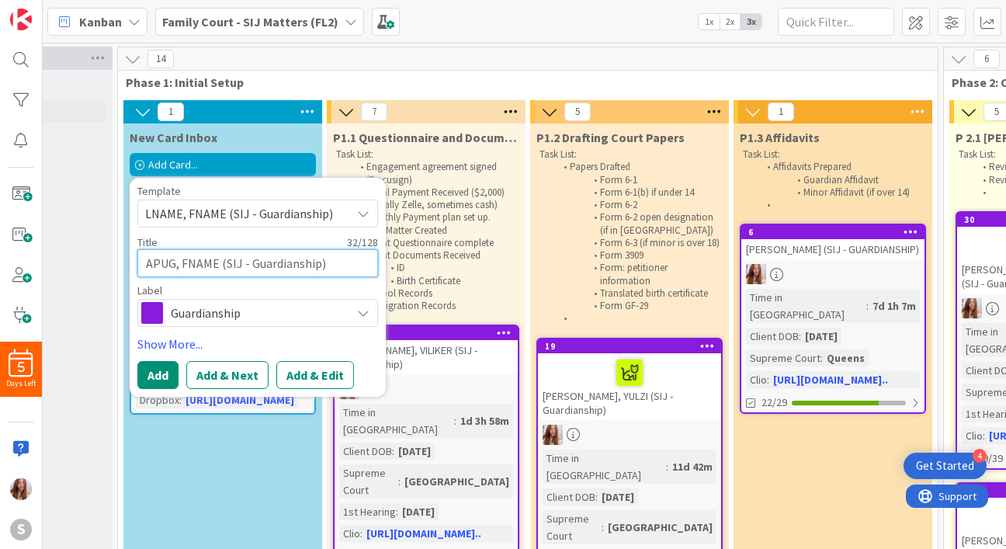
type textarea "APUGN, FNAME (SIJ - Guardianship)"
type textarea "x"
type textarea "APUG, FNAME (SIJ - Guardianship)"
type textarea "x"
type textarea "APUGL, FNAME (SIJ - Guardianship)"
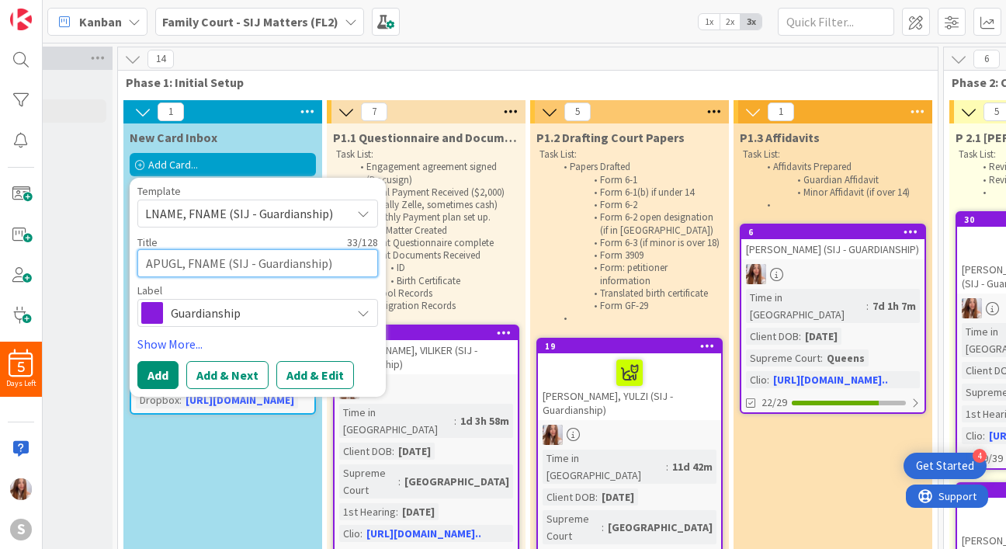
type textarea "x"
type textarea "APUGLL, FNAME (SIJ - Guardianship)"
type textarea "x"
type textarea "APUGLLO, FNAME (SIJ - Guardianship)"
type textarea "x"
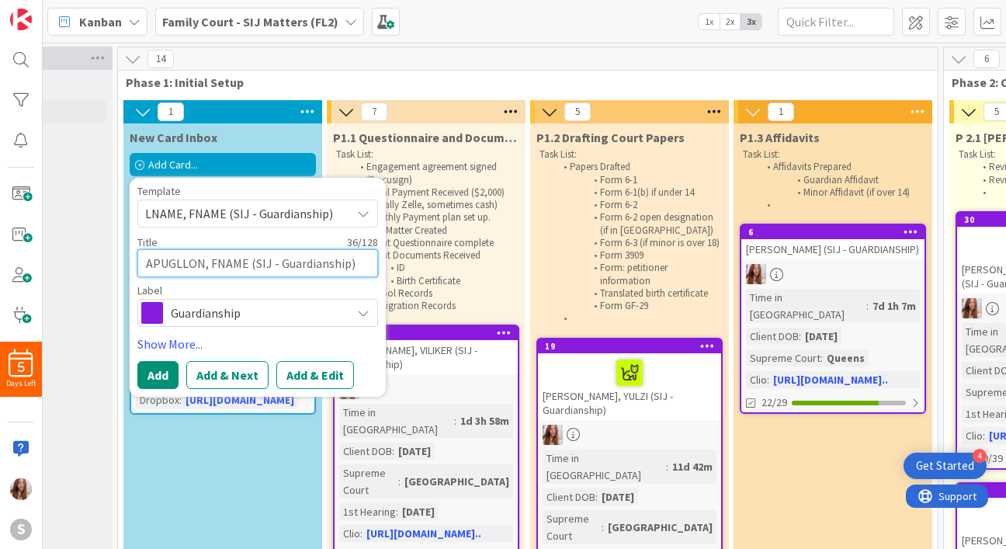
type textarea "APUGLLON, FNAME (SIJ - Guardianship)"
click at [241, 260] on textarea "APUGLLON, FNAME (SIJ - Guardianship)" at bounding box center [257, 263] width 241 height 28
type textarea "x"
type textarea "APUGLLON, FNAM (SIJ - Guardianship)"
type textarea "x"
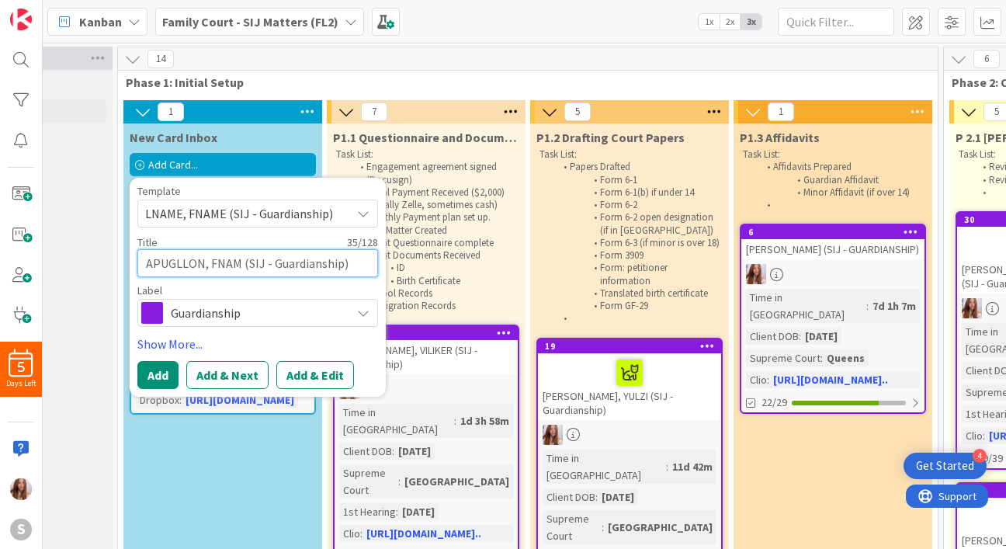
type textarea "APUGLLON, FNA (SIJ - Guardianship)"
type textarea "x"
type textarea "APUGLLON, FN (SIJ - Guardianship)"
type textarea "x"
type textarea "APUGLLON, F (SIJ - Guardianship)"
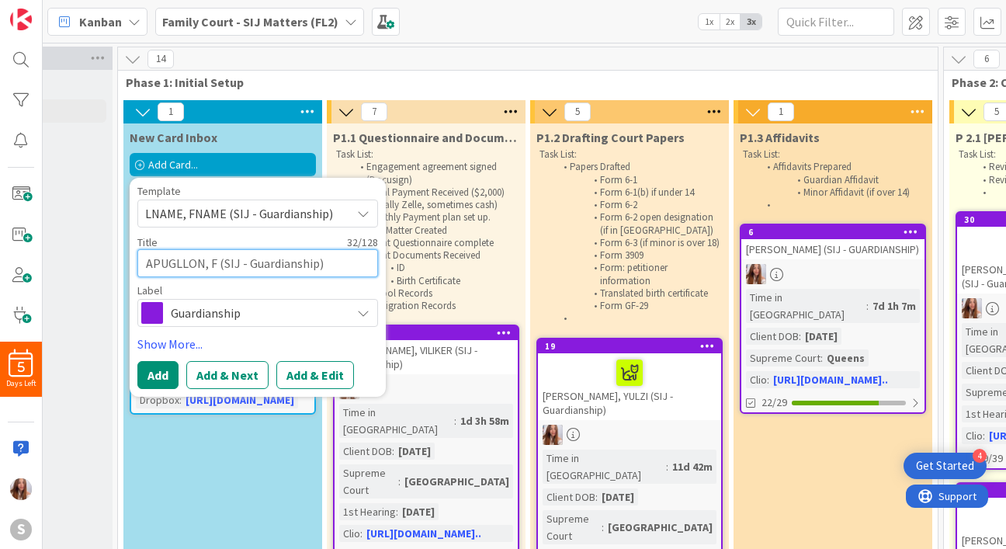
type textarea "x"
type textarea "APUGLLON, (SIJ - Guardianship)"
type textarea "x"
type textarea "APUGLLON, L (SIJ - Guardianship)"
type textarea "x"
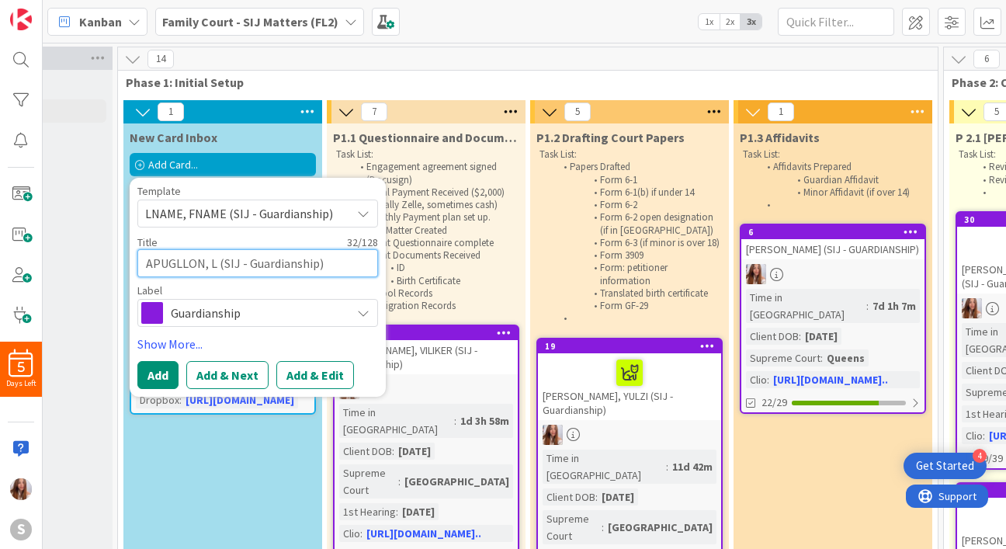
type textarea "APUGLLON, (SIJ - Guardianship)"
type textarea "x"
type textarea "APUGLLON, J (SIJ - Guardianship)"
type textarea "x"
type textarea "APUGLLON, JO (SIJ - Guardianship)"
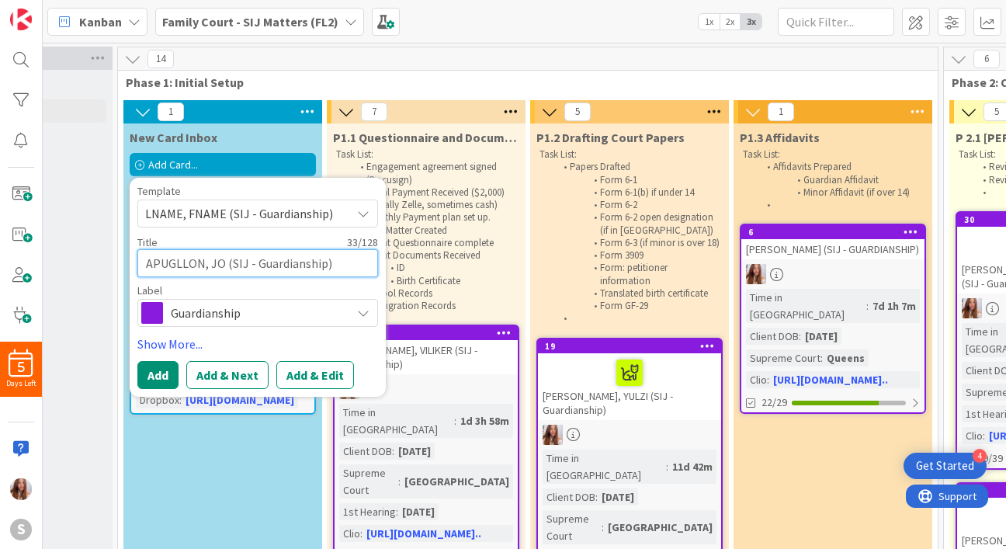
type textarea "x"
type textarea "[PERSON_NAME] (SIJ - Guardianship)"
type textarea "x"
type textarea "APUGLLON, JOSU (SIJ - Guardianship)"
type textarea "x"
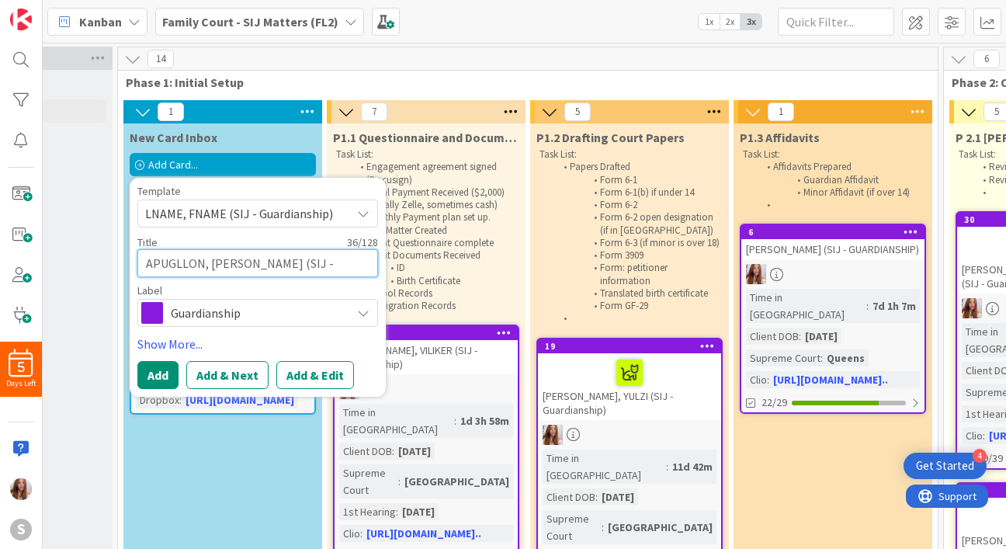
type textarea "APUGLLON, [PERSON_NAME] (SIJ - Guardianship)"
click at [157, 375] on button "Add" at bounding box center [157, 375] width 41 height 28
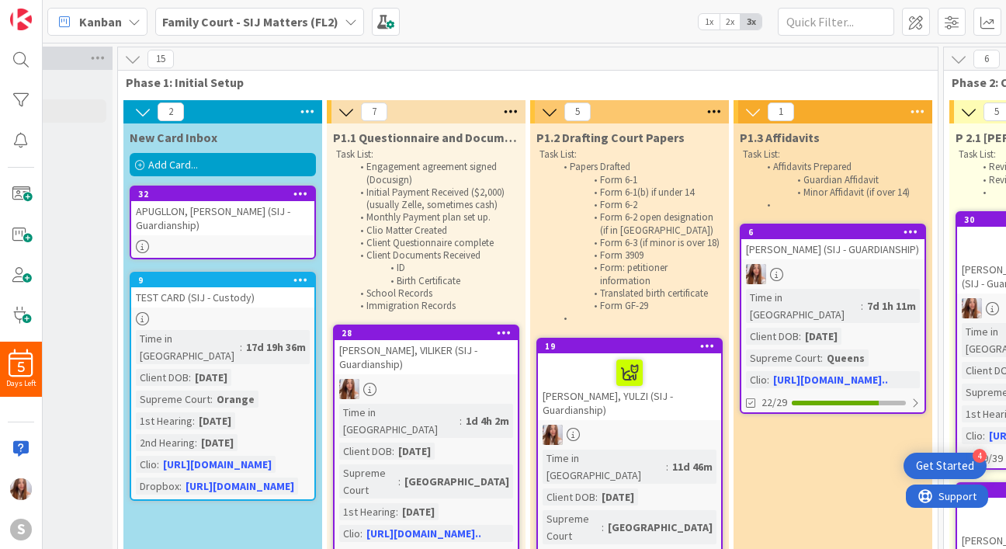
click at [178, 199] on div "32" at bounding box center [222, 194] width 183 height 14
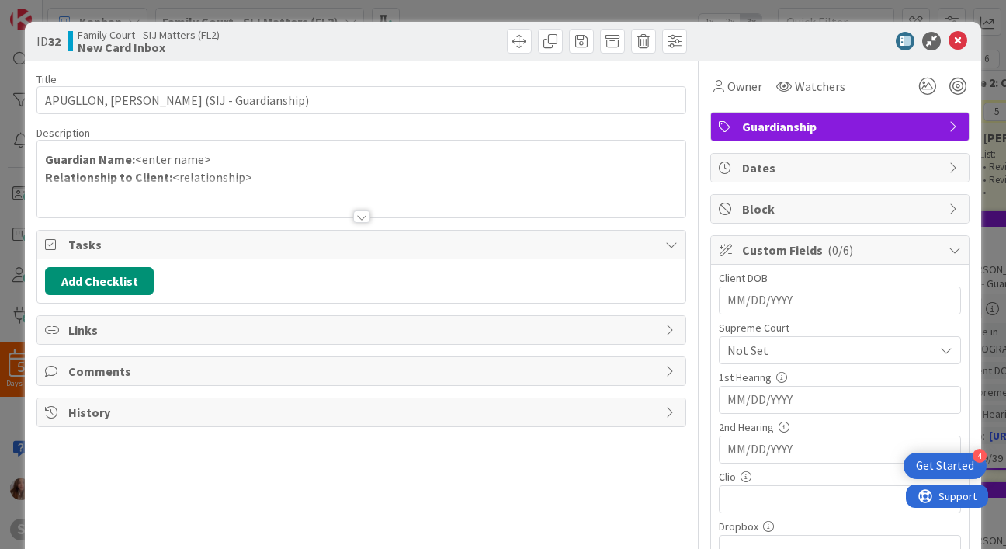
click at [237, 155] on p "Guardian Name: <enter name>" at bounding box center [361, 160] width 632 height 18
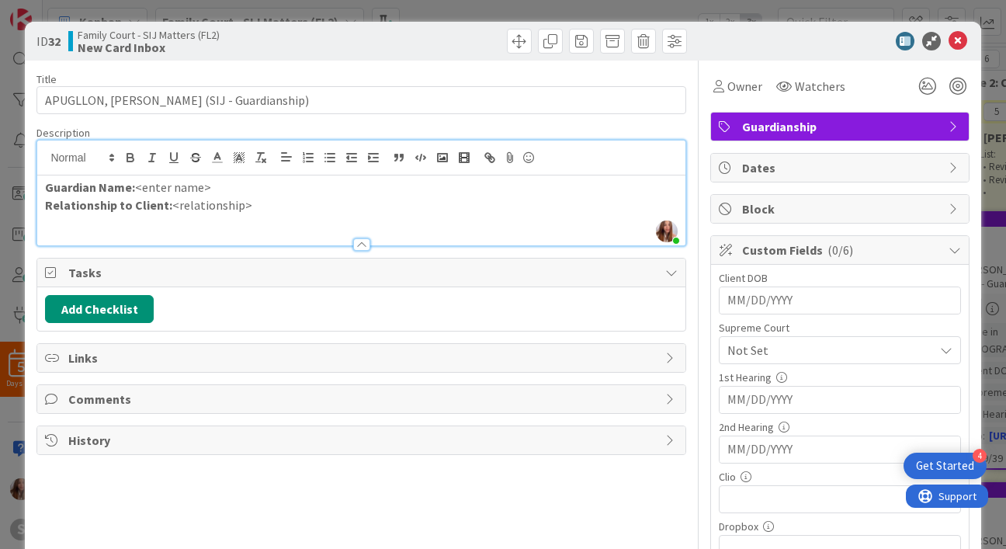
click at [239, 186] on p "Guardian Name: <enter name>" at bounding box center [361, 187] width 632 height 18
click at [251, 202] on p "Relationship to Client: <relationship>" at bounding box center [361, 205] width 632 height 18
click at [756, 302] on input "MM/DD/YYYY" at bounding box center [839, 300] width 225 height 26
type input "[DATE]"
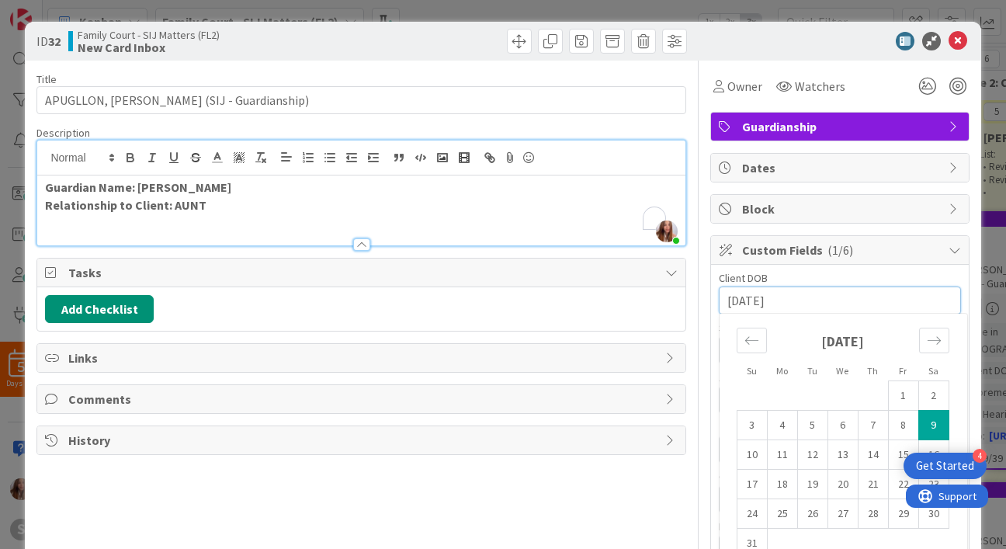
click at [590, 500] on div "Title 36 / 128 [PERSON_NAME] (SIJ - Guardianship) Description [PERSON_NAME] jus…" at bounding box center [360, 378] width 649 height 634
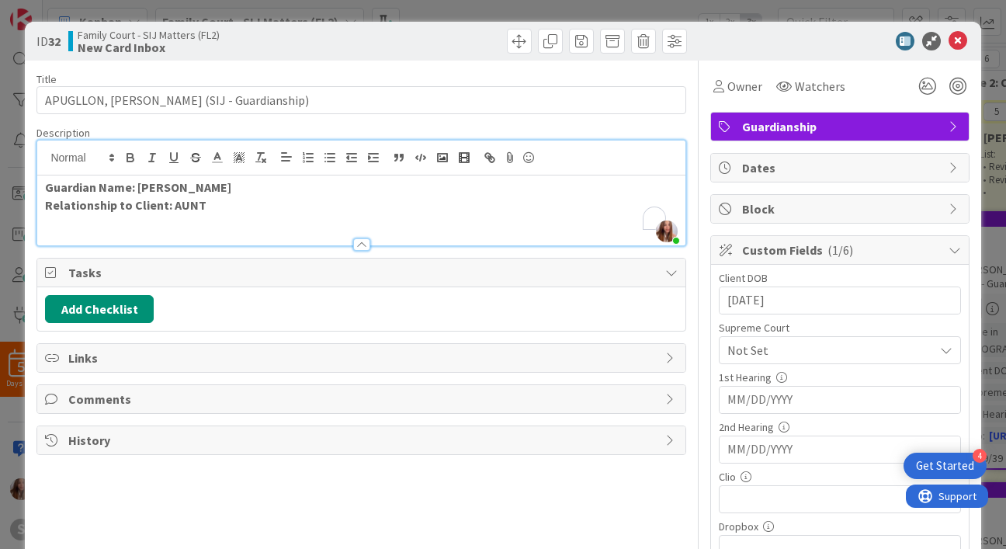
click at [793, 343] on span "Not Set" at bounding box center [826, 350] width 199 height 22
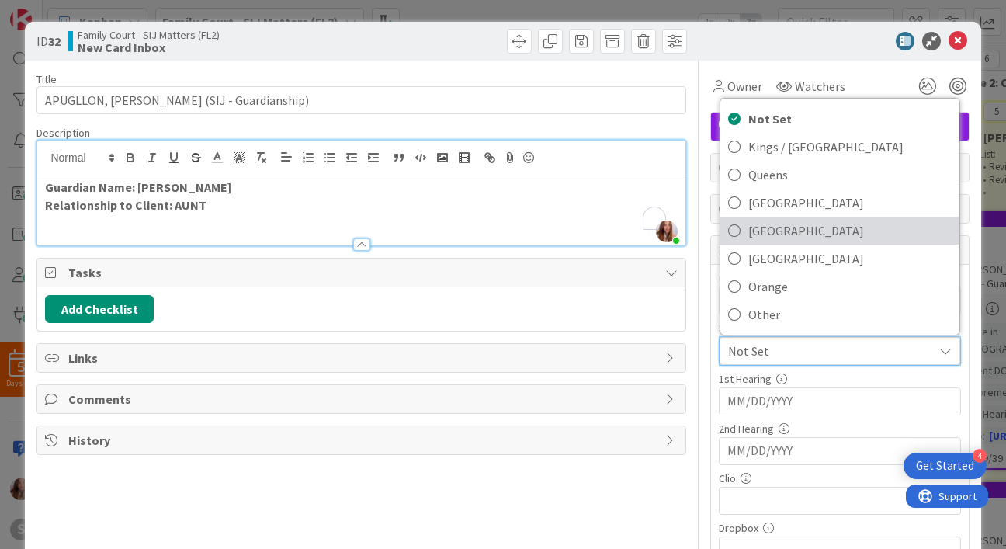
click at [768, 229] on span "[GEOGRAPHIC_DATA]" at bounding box center [849, 230] width 203 height 23
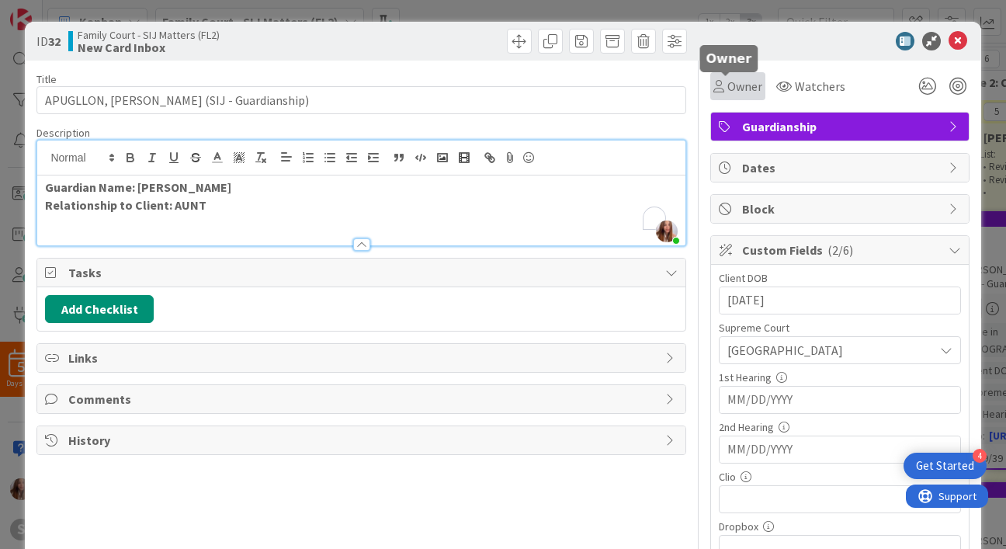
click at [727, 92] on span "Owner" at bounding box center [744, 86] width 35 height 19
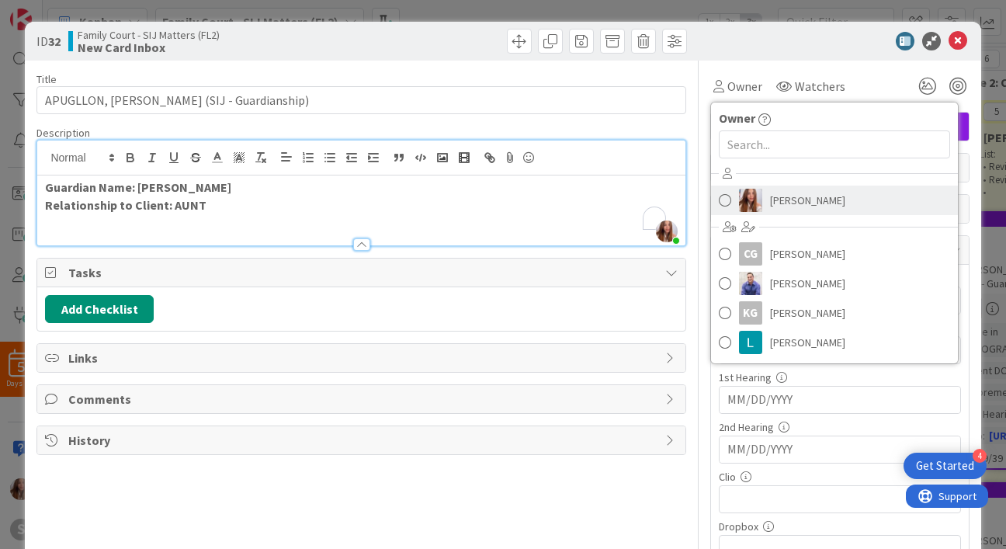
click at [752, 192] on link "[PERSON_NAME]" at bounding box center [834, 199] width 247 height 29
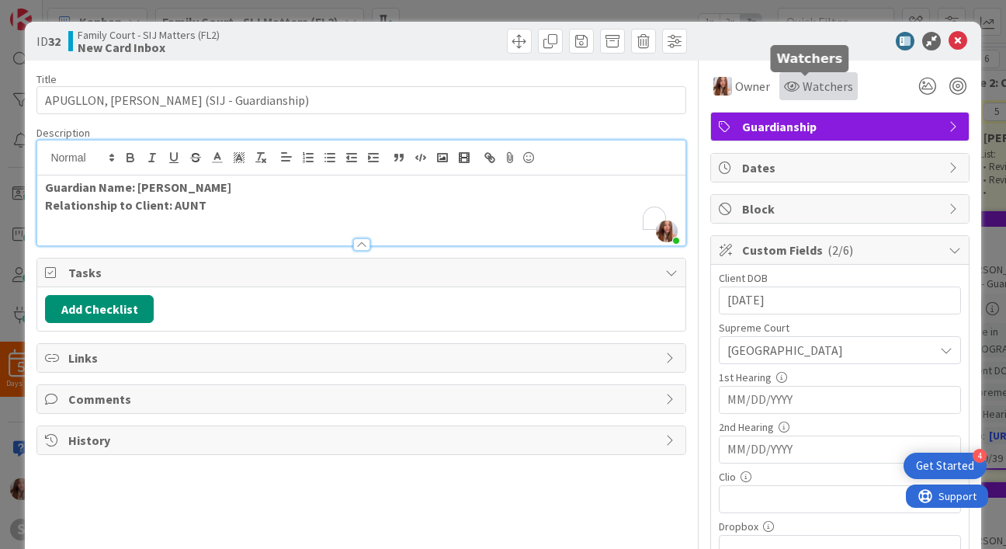
click at [802, 87] on span "Watchers" at bounding box center [827, 86] width 50 height 19
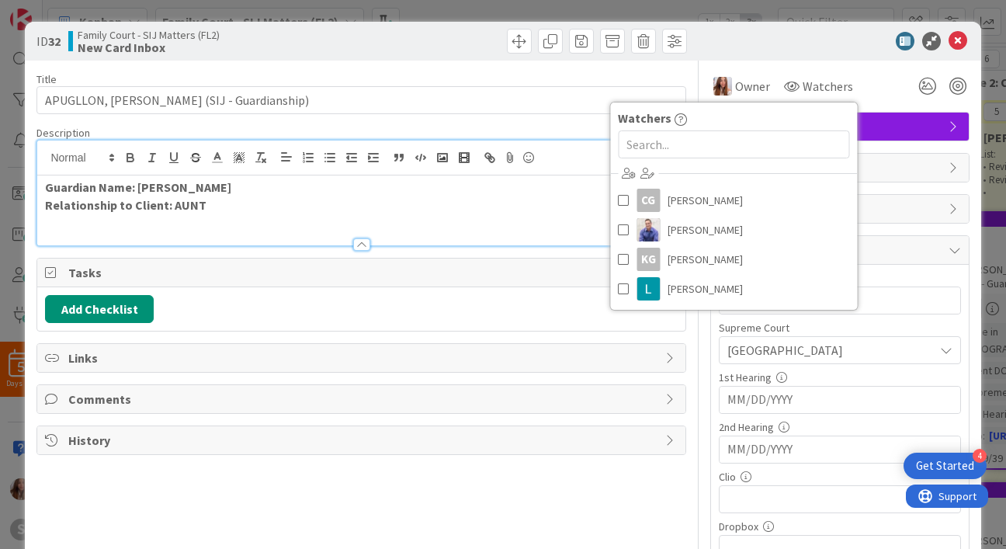
click at [816, 57] on div "ID 32 Family Court - SIJ Matters (FL2) New Card Inbox" at bounding box center [502, 41] width 955 height 39
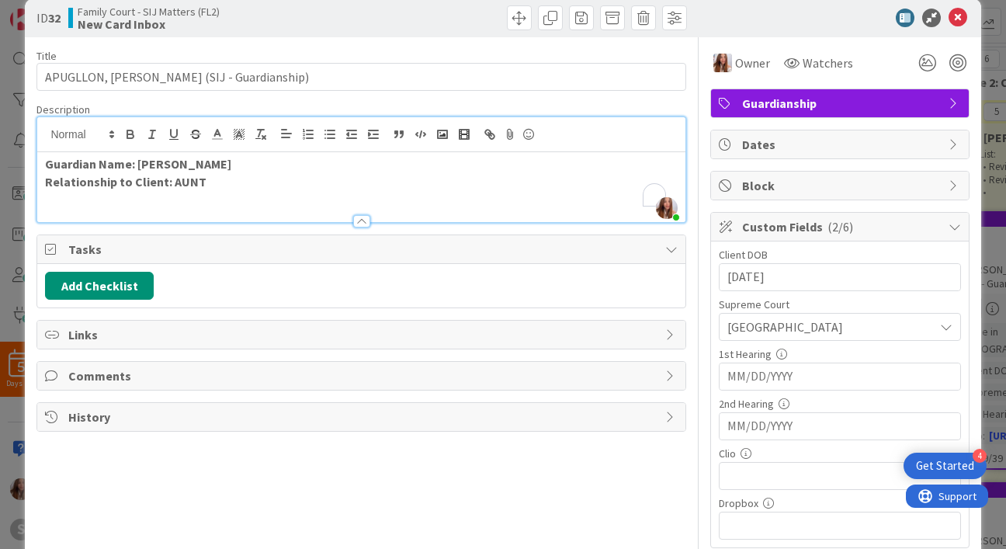
scroll to position [24, 0]
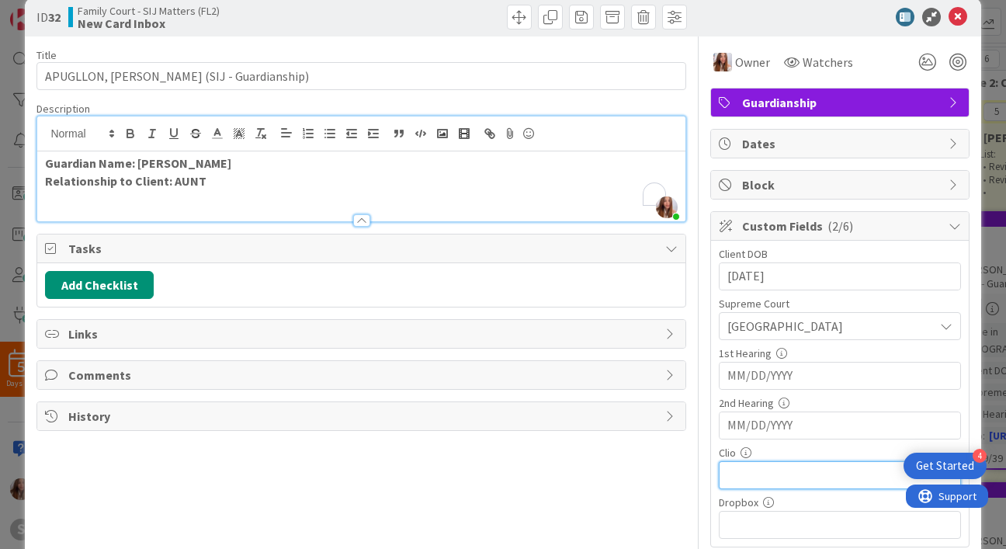
click at [764, 477] on input "text" at bounding box center [840, 475] width 242 height 28
paste input "[URL][DOMAIN_NAME]"
type input "[URL][DOMAIN_NAME]"
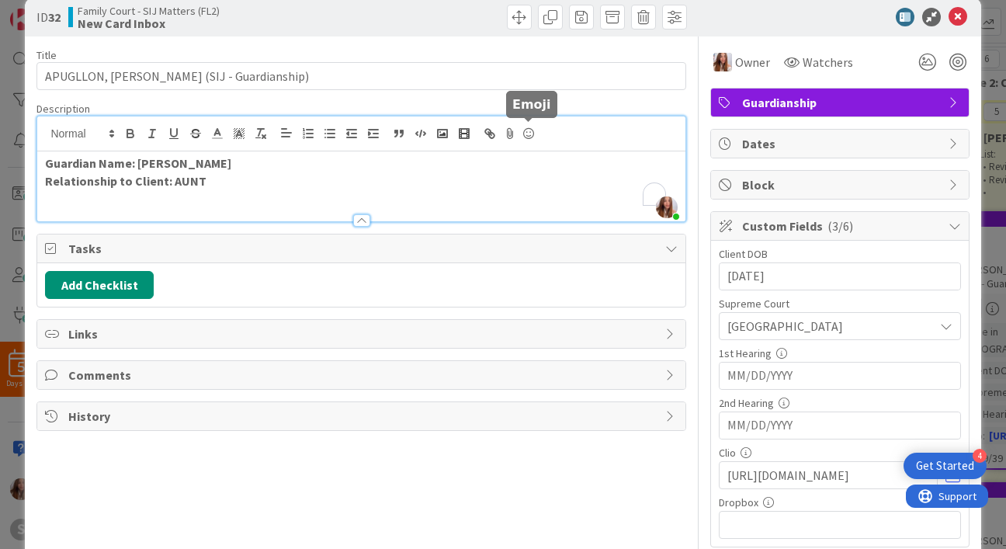
scroll to position [5, 0]
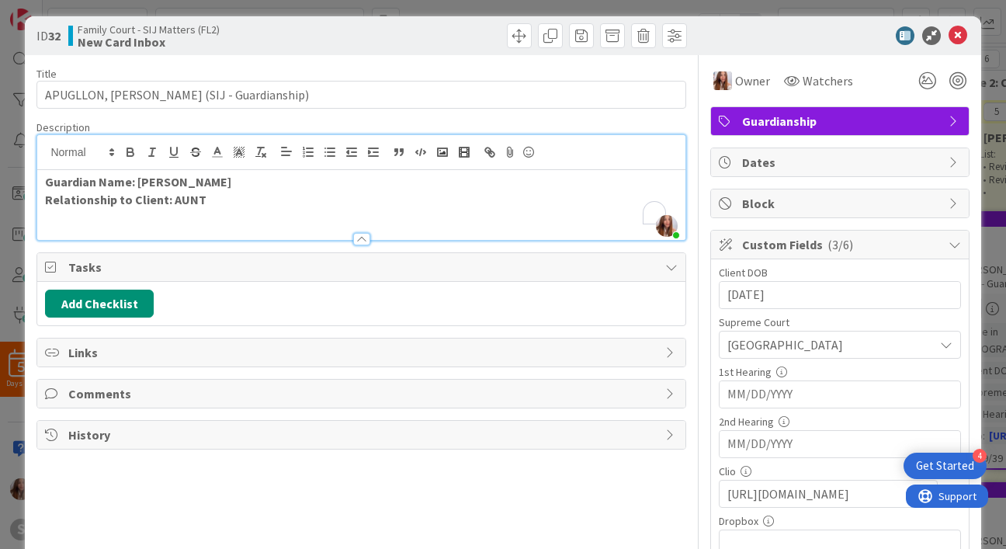
click at [719, 390] on div "Navigate forward to interact with the calendar and select a date. Press the que…" at bounding box center [839, 394] width 241 height 26
click at [727, 395] on input "MM/DD/YYYY" at bounding box center [839, 394] width 225 height 26
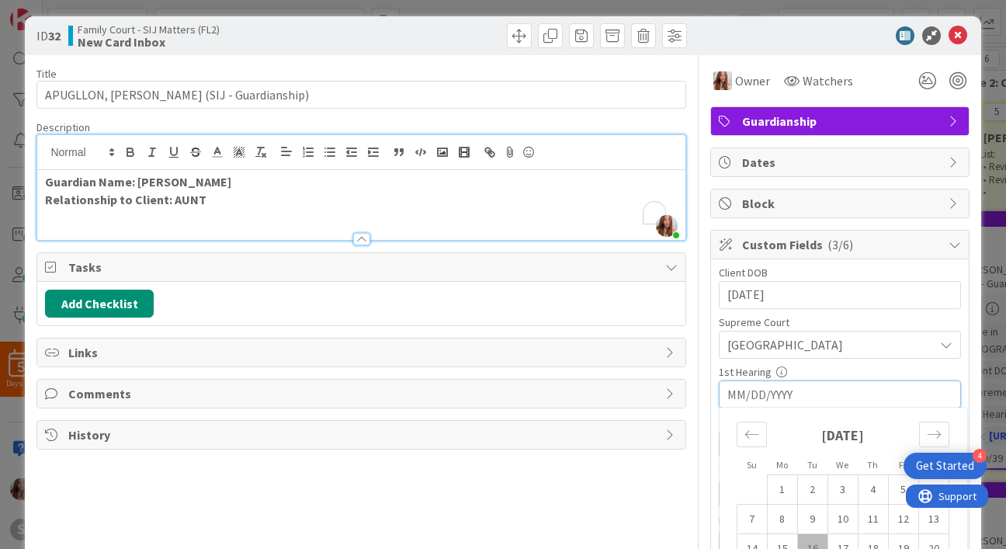
click at [906, 431] on div "[DATE]" at bounding box center [842, 440] width 213 height 67
click at [933, 427] on div "Move forward to switch to the next month." at bounding box center [934, 434] width 30 height 26
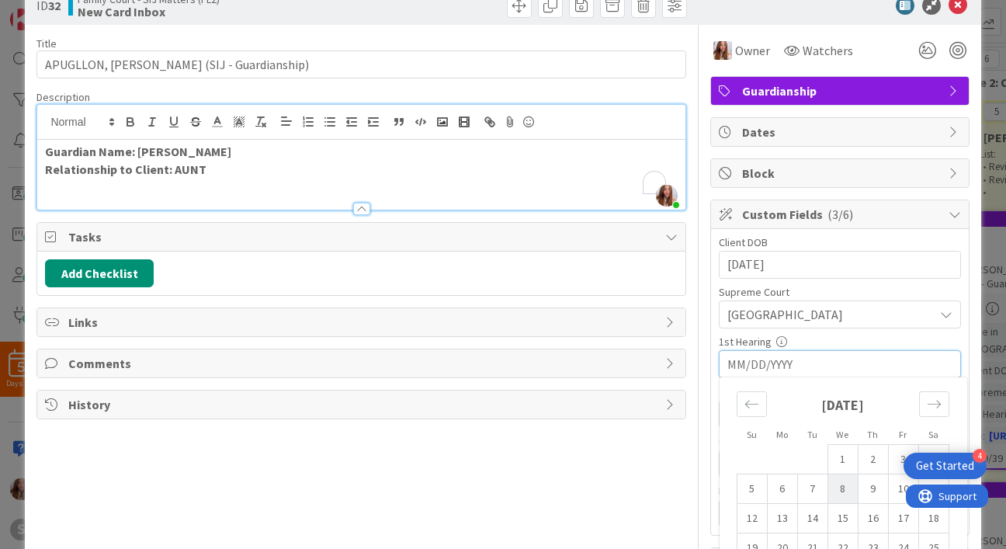
scroll to position [38, 0]
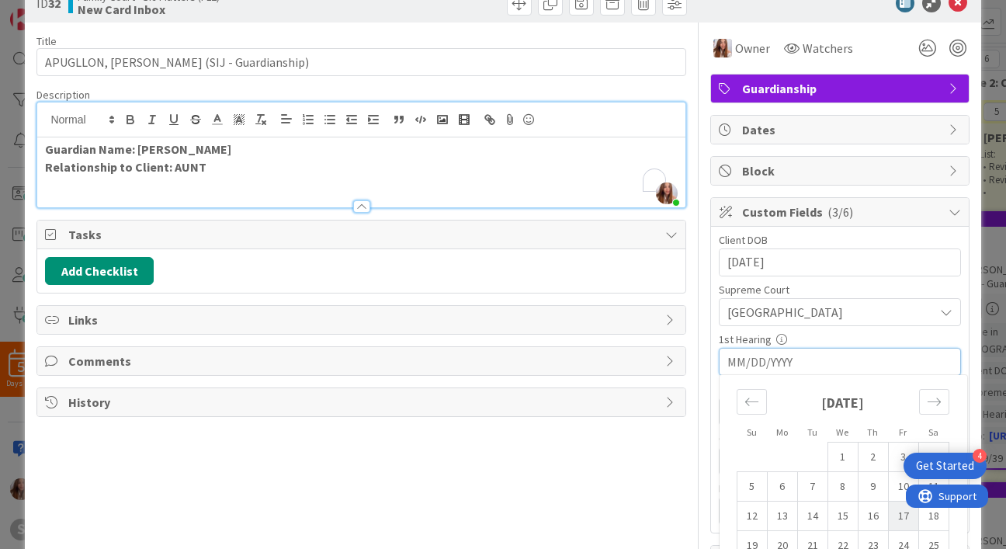
click at [896, 518] on td "17" at bounding box center [903, 515] width 30 height 29
type input "[DATE]"
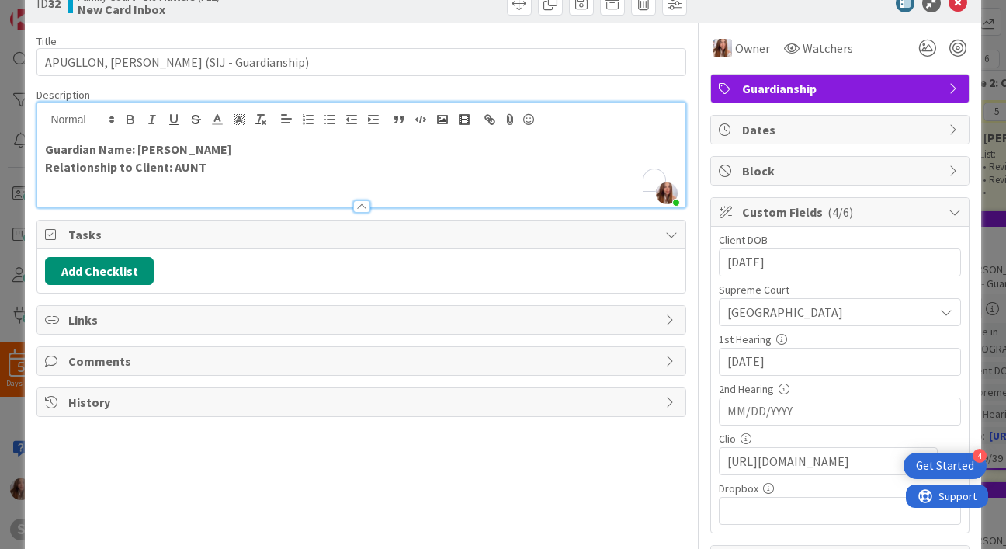
scroll to position [0, 0]
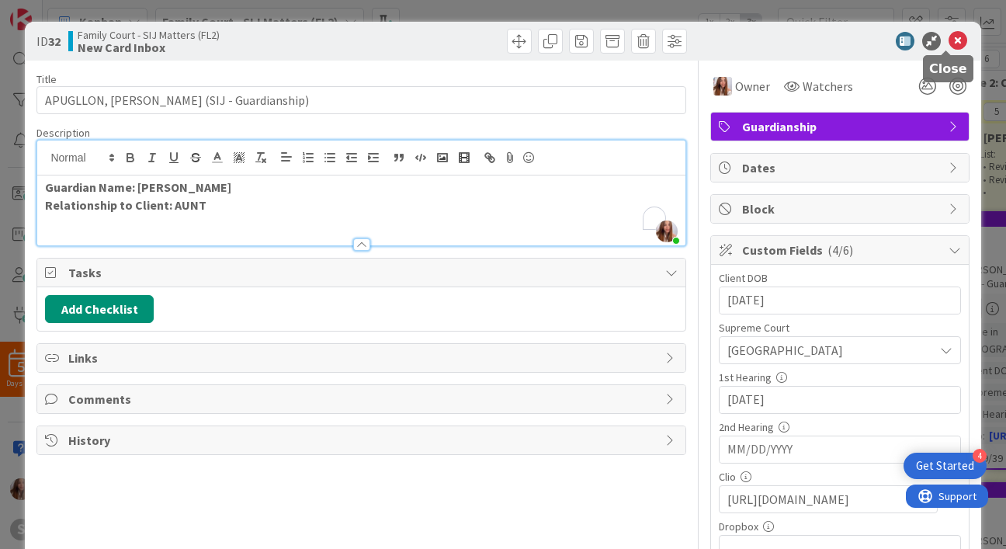
click at [951, 41] on icon at bounding box center [957, 41] width 19 height 19
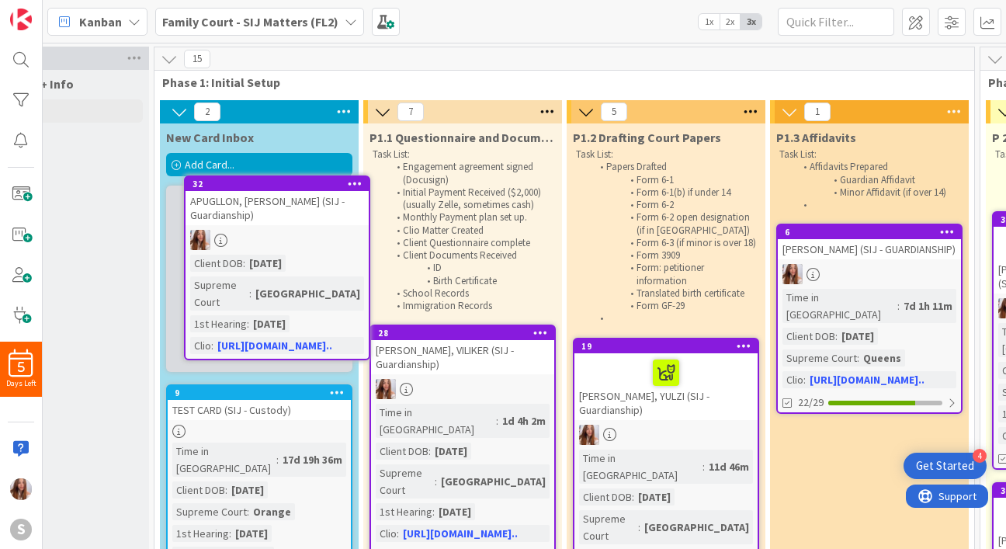
scroll to position [0, 97]
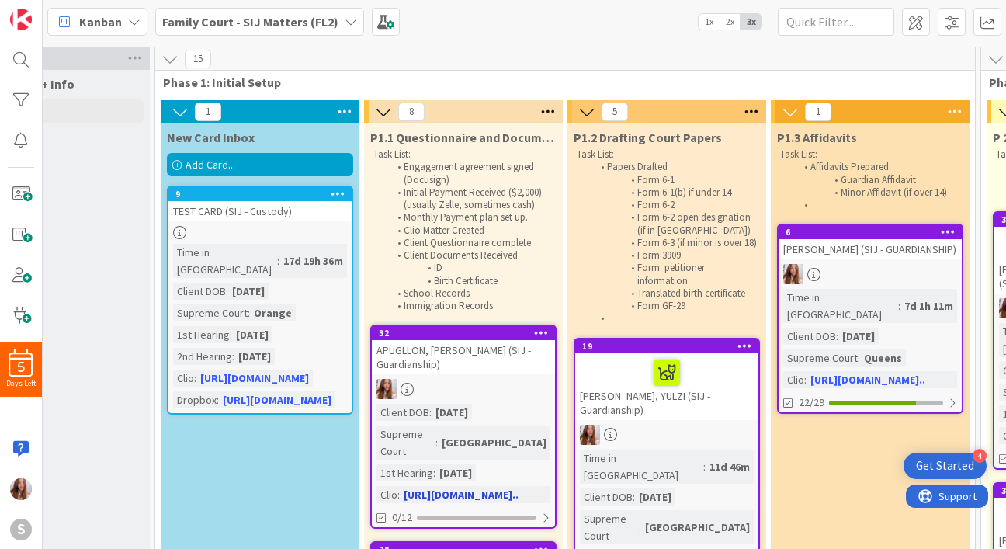
click at [454, 341] on div "APUGLLON, [PERSON_NAME] (SIJ - Guardianship)" at bounding box center [463, 357] width 183 height 34
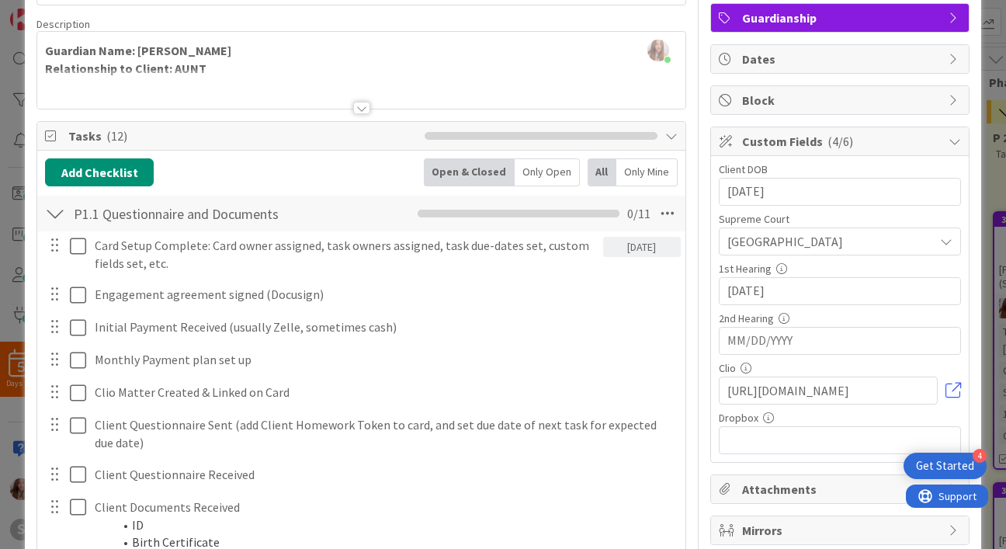
scroll to position [140, 0]
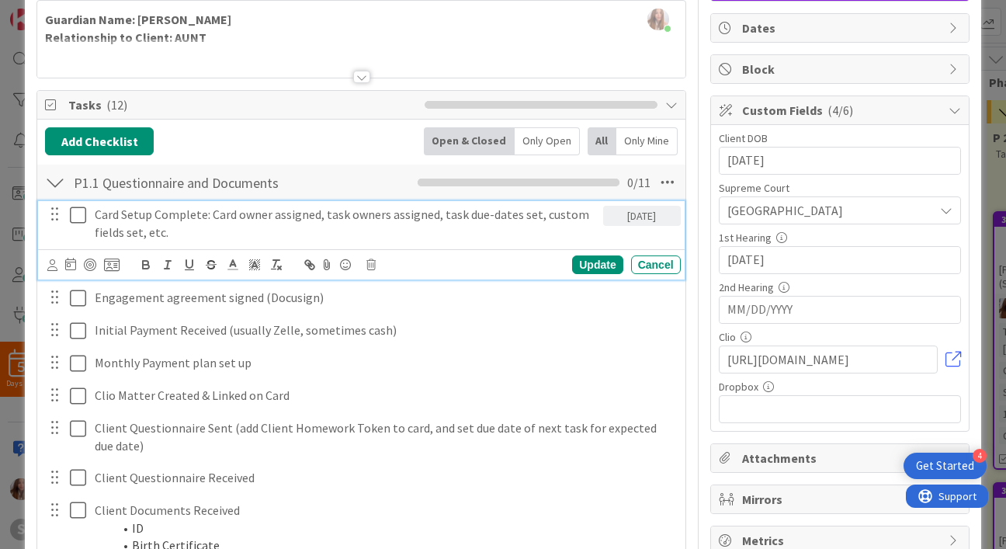
click at [79, 216] on icon at bounding box center [78, 215] width 16 height 19
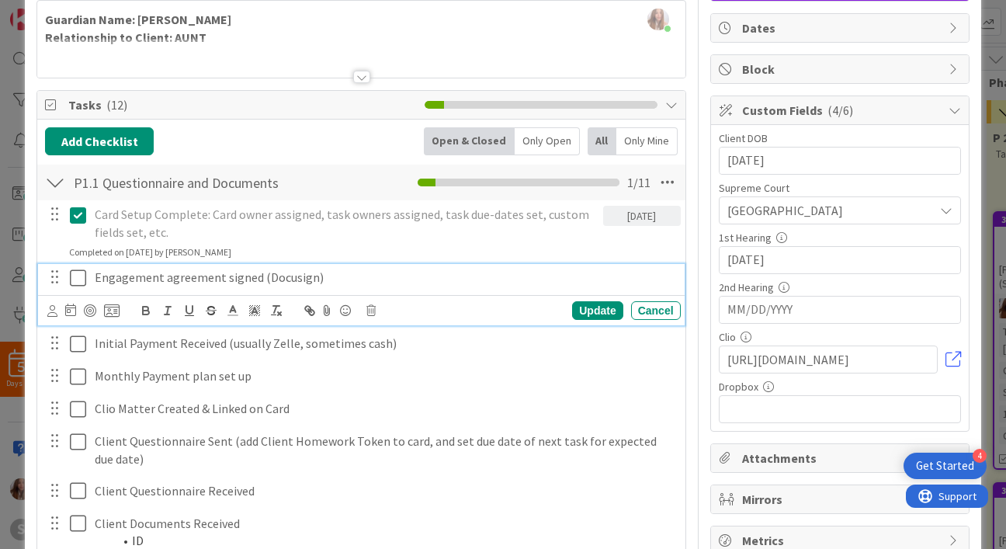
click at [82, 275] on icon at bounding box center [78, 277] width 16 height 19
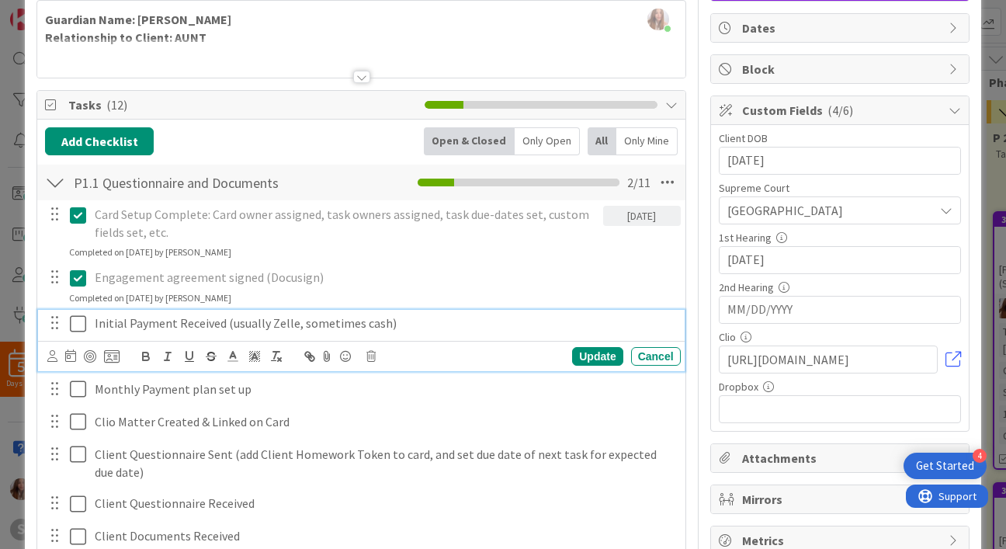
click at [83, 335] on button at bounding box center [79, 323] width 19 height 25
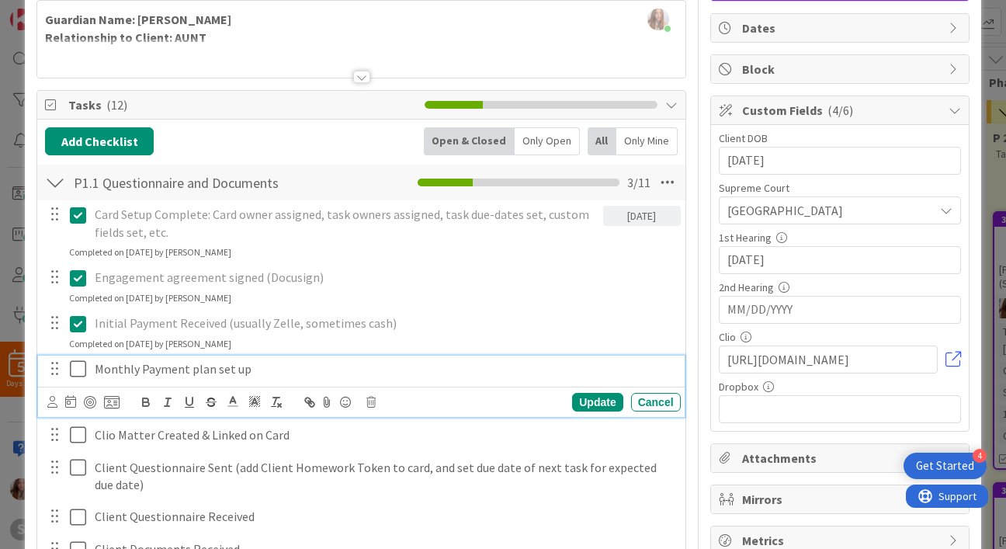
click at [74, 365] on icon at bounding box center [78, 368] width 16 height 19
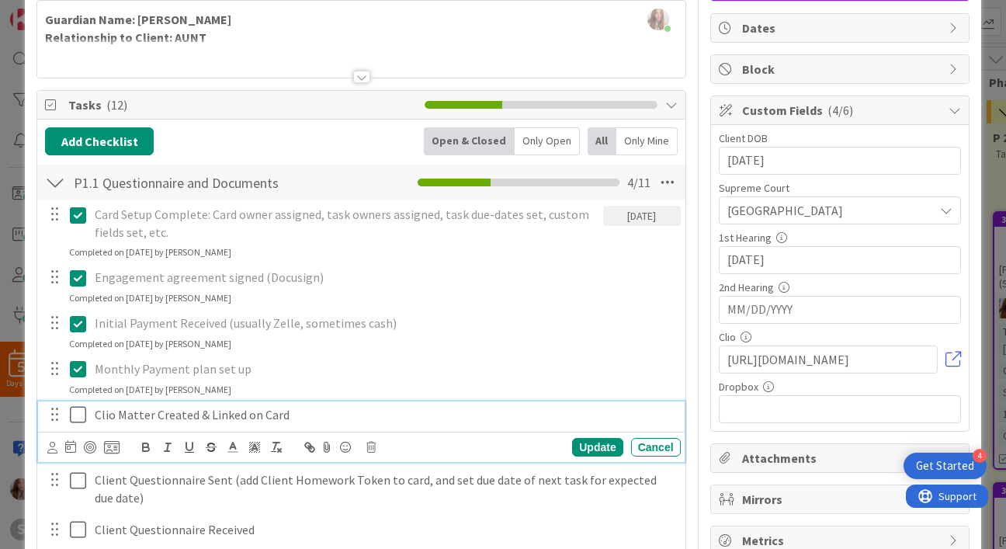
click at [74, 418] on icon at bounding box center [78, 414] width 16 height 19
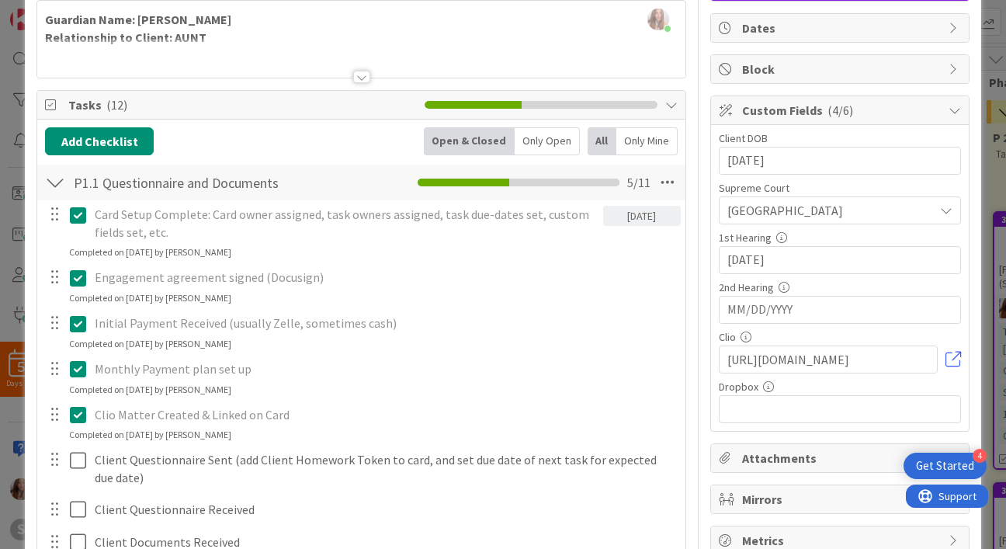
scroll to position [245, 0]
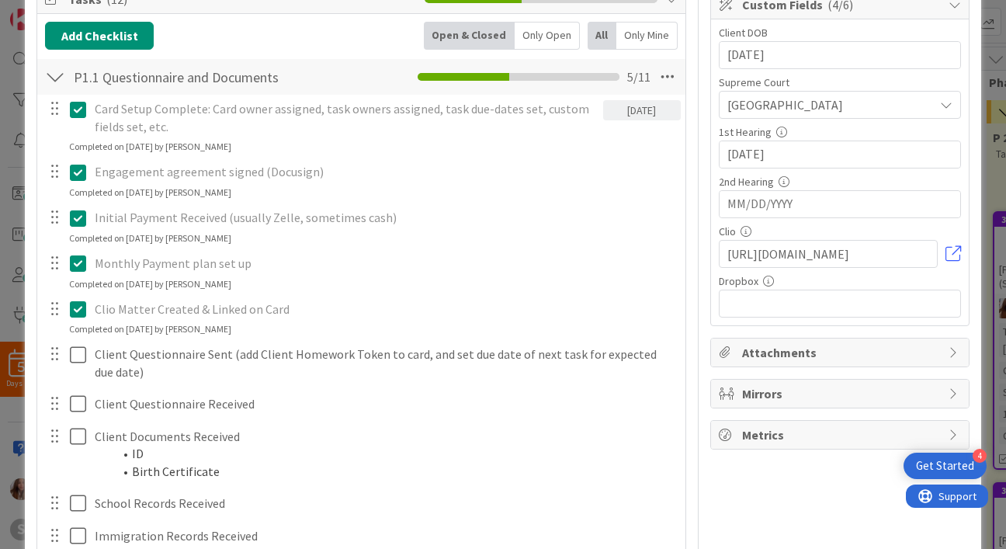
click at [65, 349] on div at bounding box center [65, 363] width 43 height 44
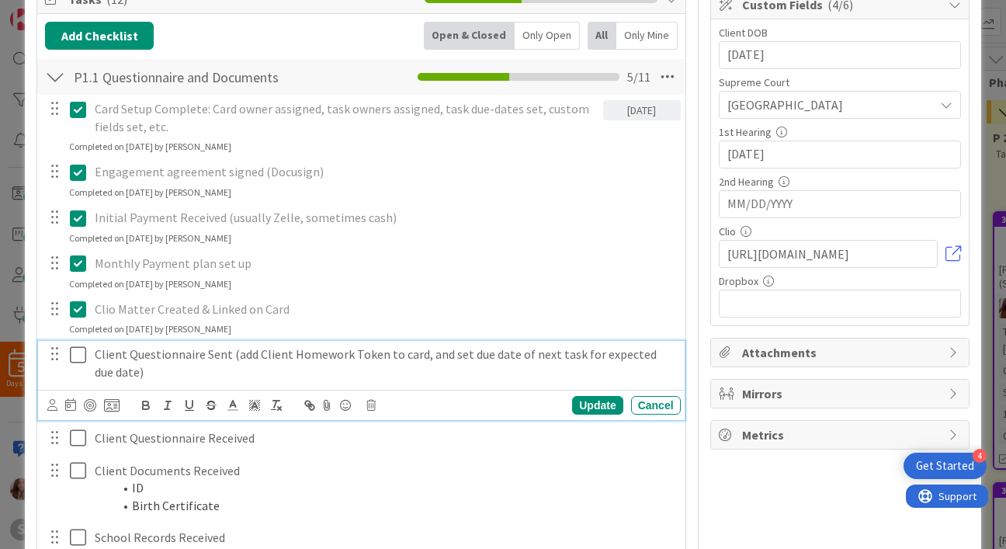
click at [85, 357] on icon at bounding box center [78, 354] width 16 height 19
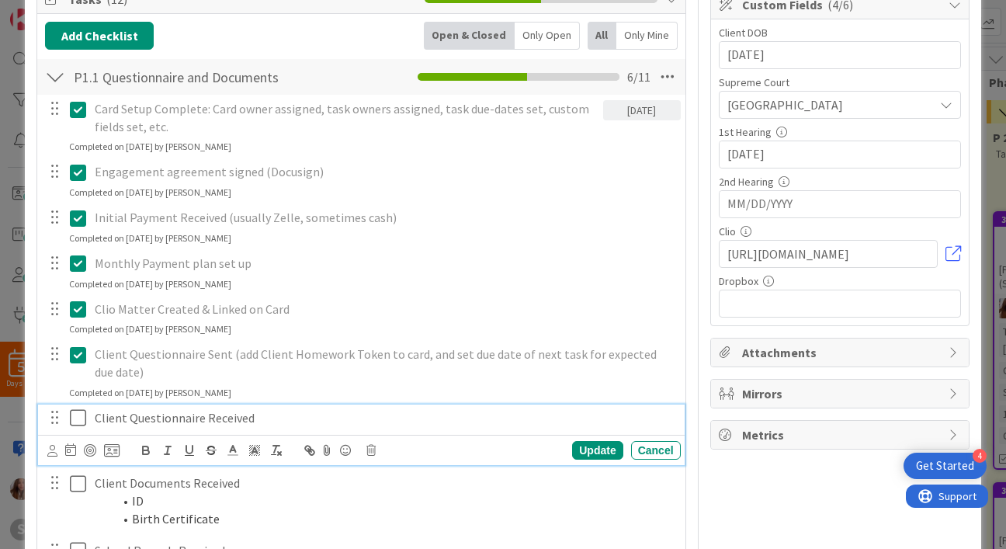
click at [81, 414] on icon at bounding box center [78, 417] width 16 height 19
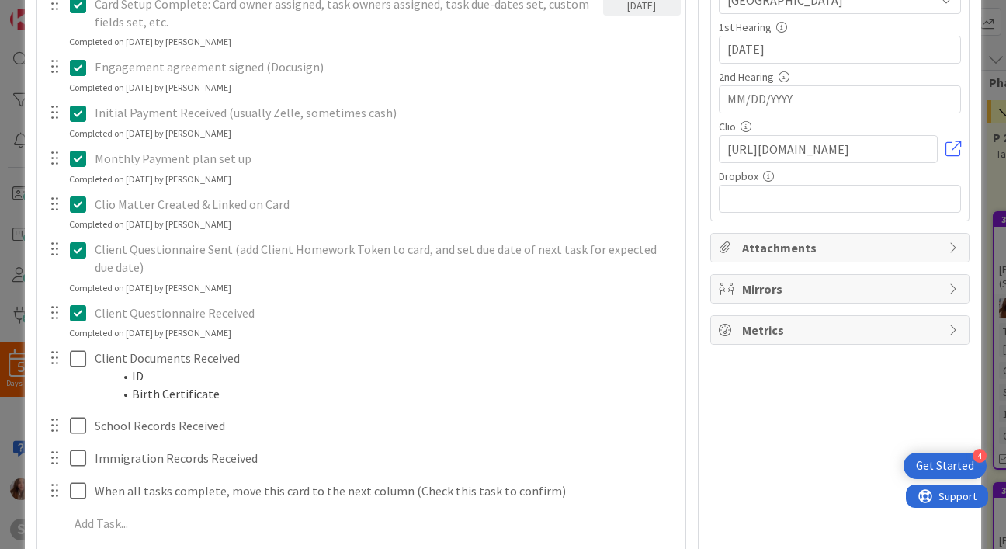
scroll to position [353, 0]
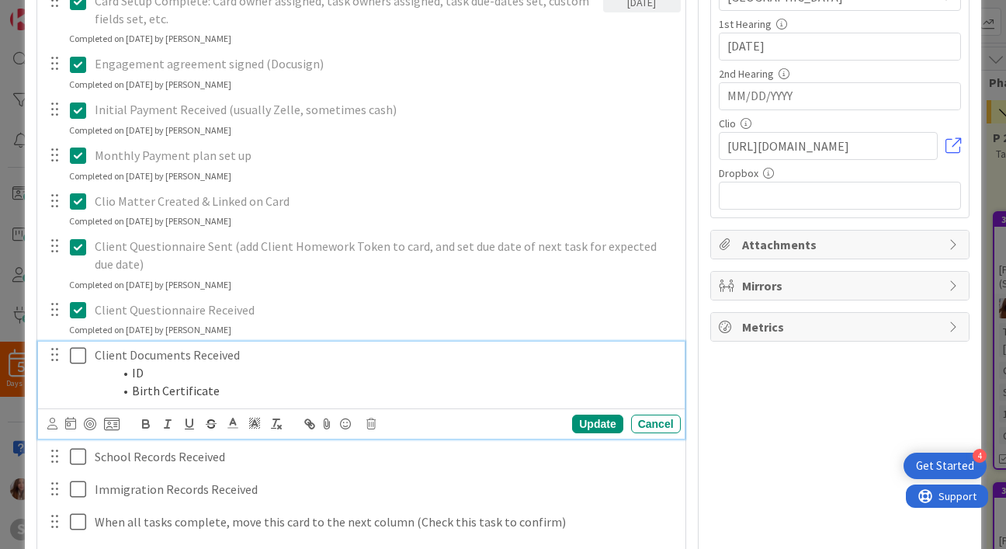
click at [72, 354] on icon at bounding box center [78, 355] width 16 height 19
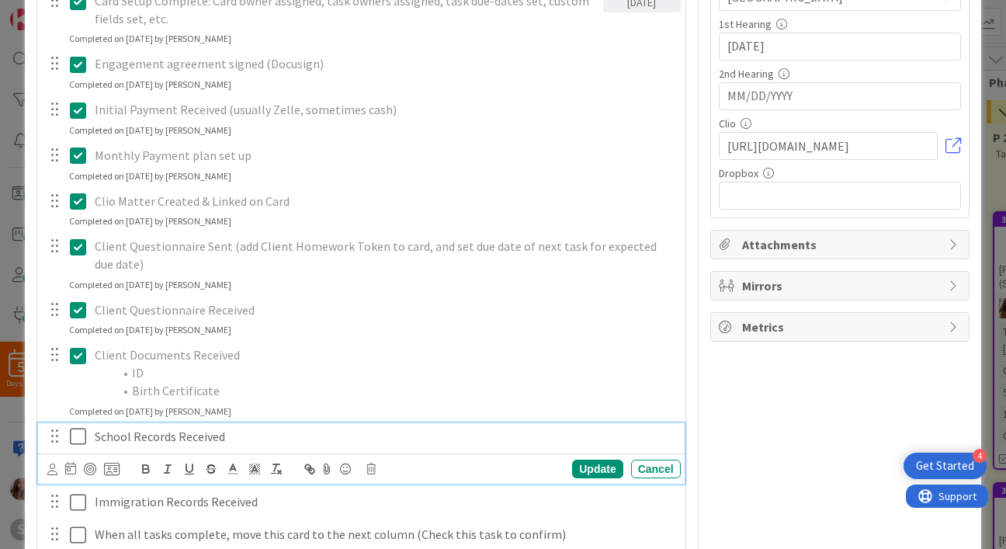
click at [74, 431] on icon at bounding box center [78, 436] width 16 height 19
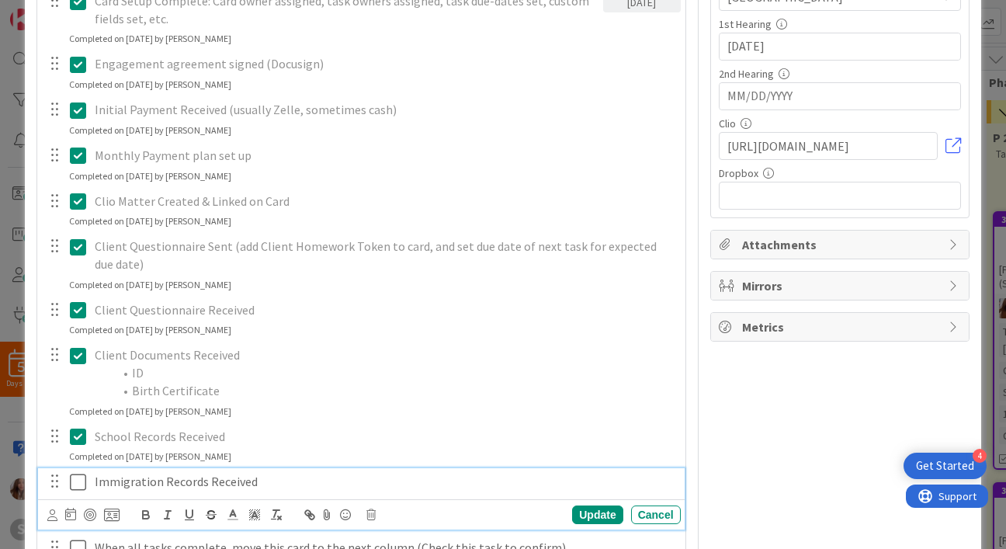
click at [71, 485] on icon at bounding box center [78, 482] width 16 height 19
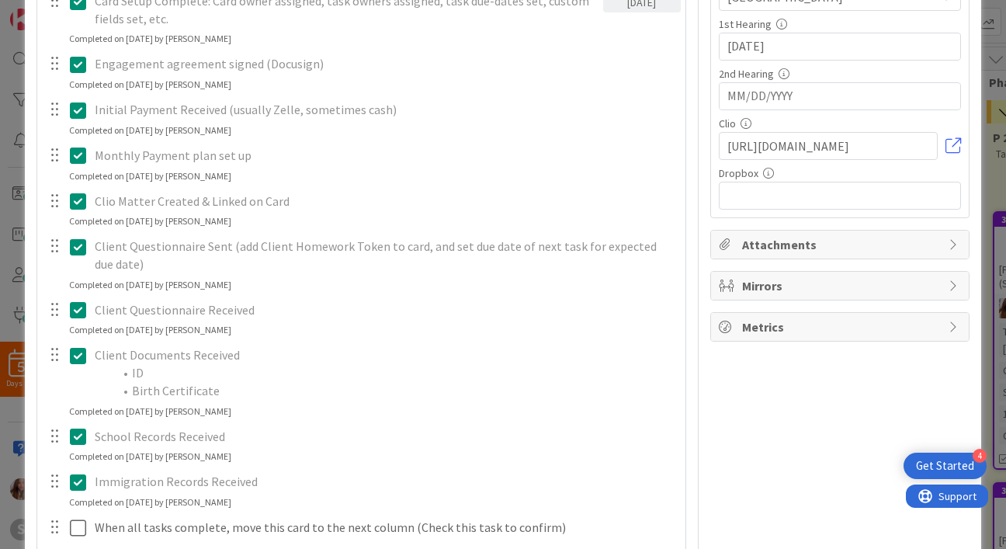
click at [774, 44] on input "[DATE]" at bounding box center [839, 46] width 225 height 26
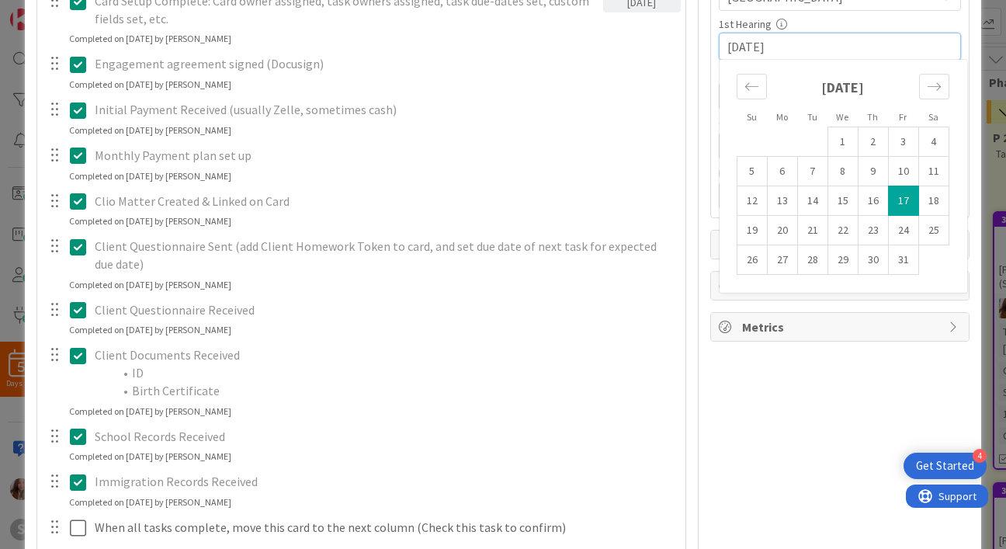
click at [727, 46] on input "[DATE]" at bounding box center [839, 46] width 225 height 26
drag, startPoint x: 716, startPoint y: 46, endPoint x: 814, endPoint y: 47, distance: 97.8
click at [815, 47] on input "[DATE]" at bounding box center [839, 46] width 225 height 26
click at [682, 108] on div "Title 36 / 128 [PERSON_NAME] (SIJ - Guardianship) Description [PERSON_NAME] jus…" at bounding box center [502, 266] width 932 height 1119
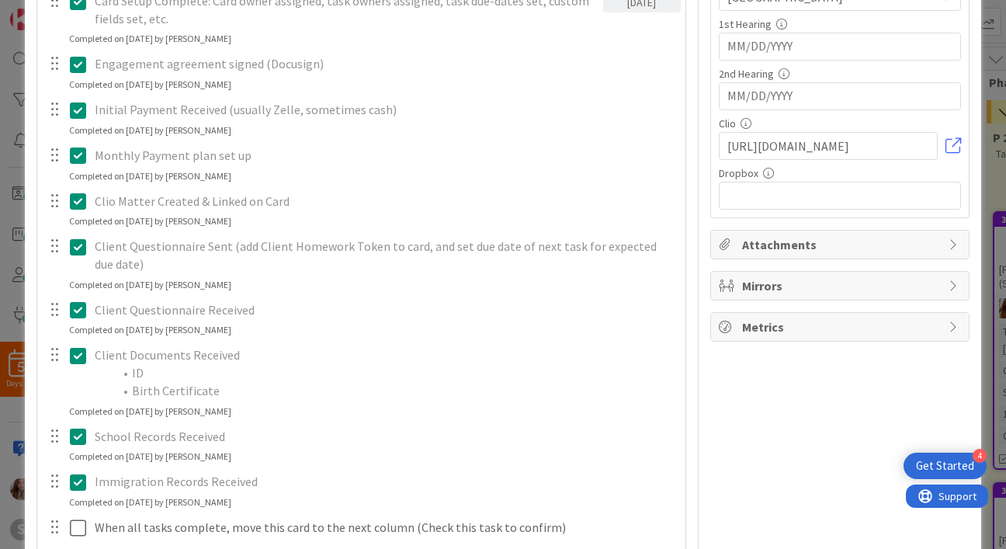
click at [748, 99] on input "MM/DD/YYYY" at bounding box center [839, 96] width 225 height 26
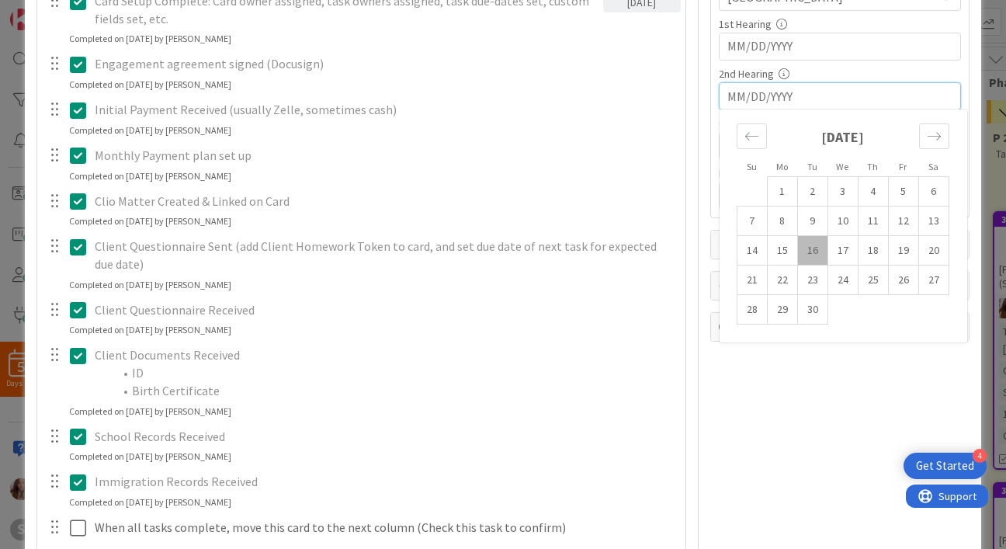
paste input "[DATE]"
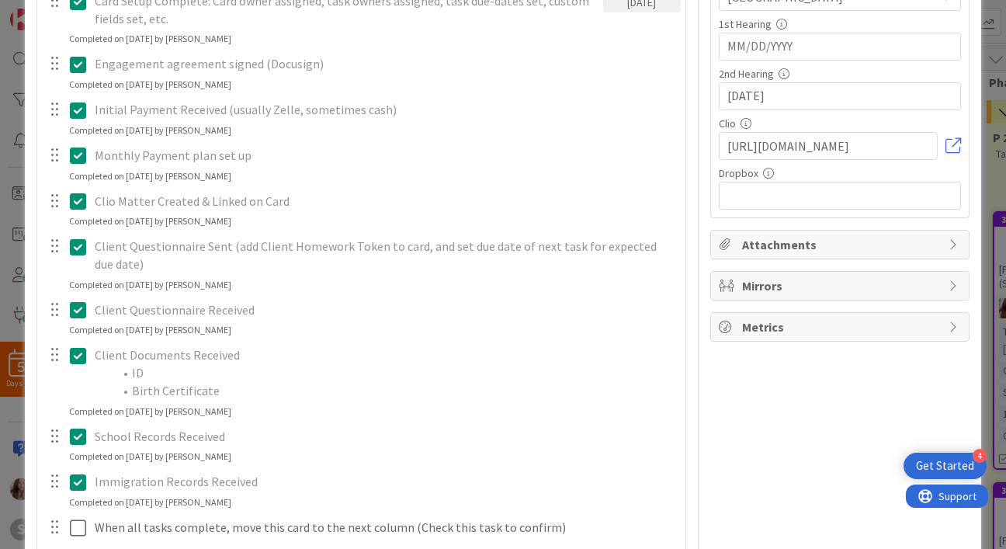
type input "[DATE]"
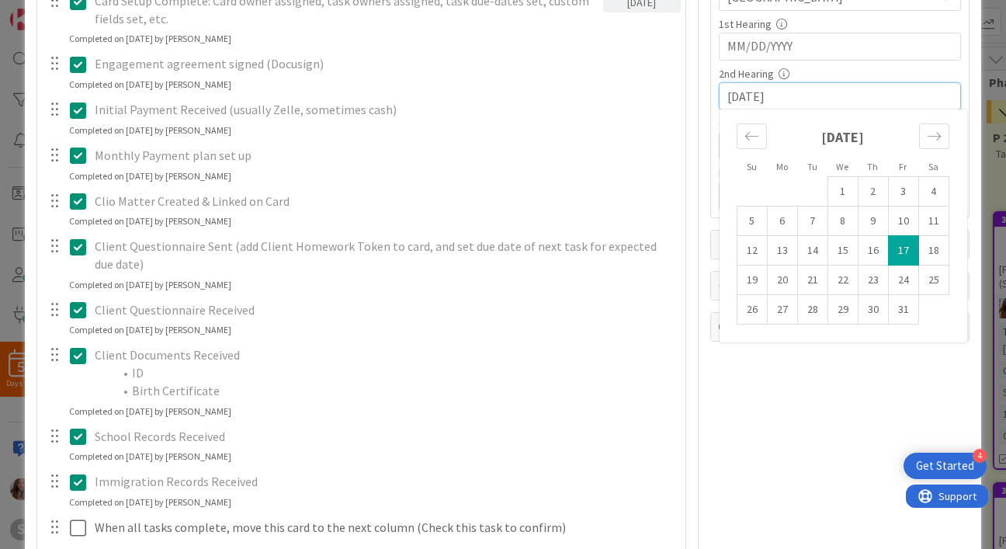
click at [727, 44] on input "MM/DD/YYYY" at bounding box center [839, 46] width 225 height 26
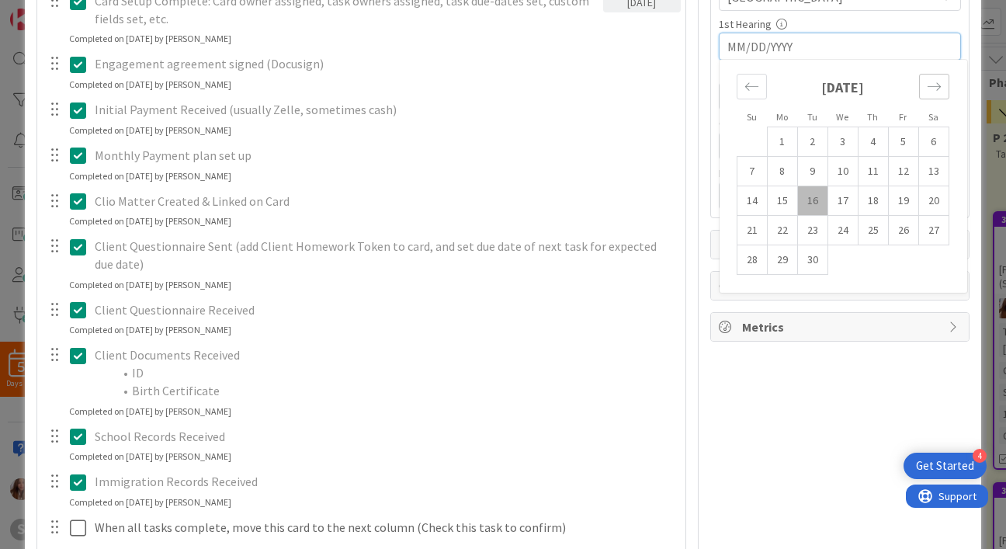
click at [919, 88] on div "Move forward to switch to the next month." at bounding box center [934, 87] width 30 height 26
click at [744, 81] on icon "Move backward to switch to the previous month." at bounding box center [751, 86] width 15 height 15
click at [744, 80] on icon "Move backward to switch to the previous month." at bounding box center [751, 86] width 15 height 15
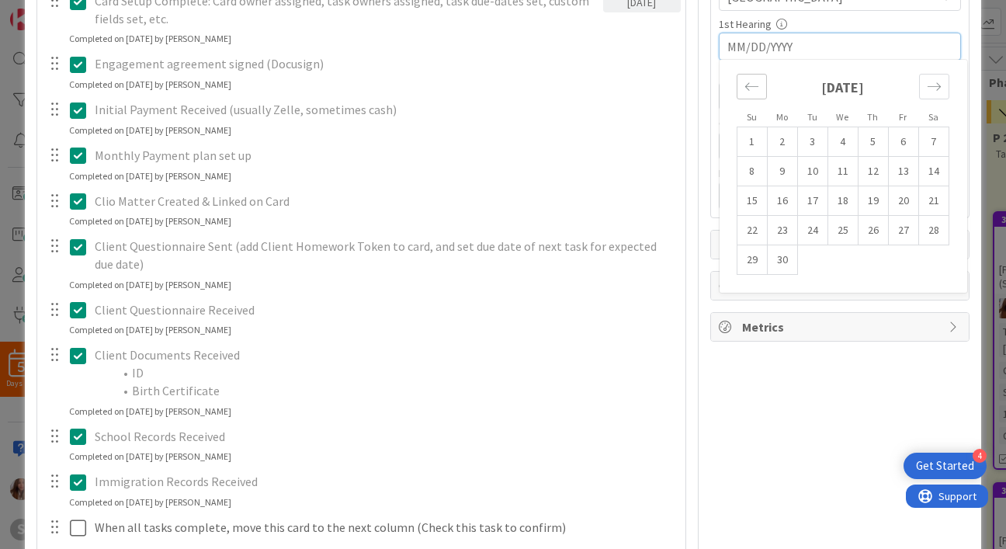
click at [744, 80] on icon "Move backward to switch to the previous month." at bounding box center [751, 86] width 15 height 15
click at [771, 230] on td "19" at bounding box center [782, 230] width 30 height 29
type input "[DATE]"
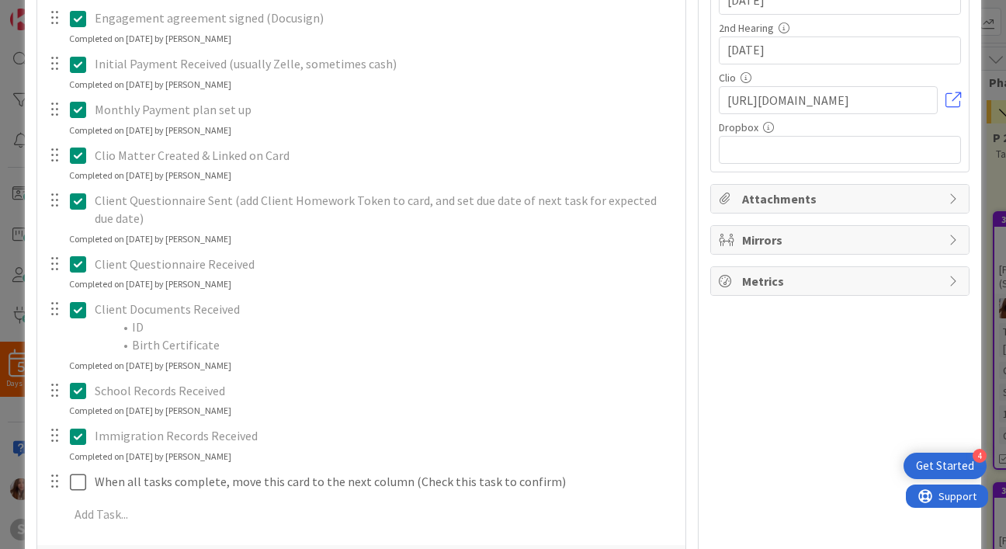
scroll to position [489, 0]
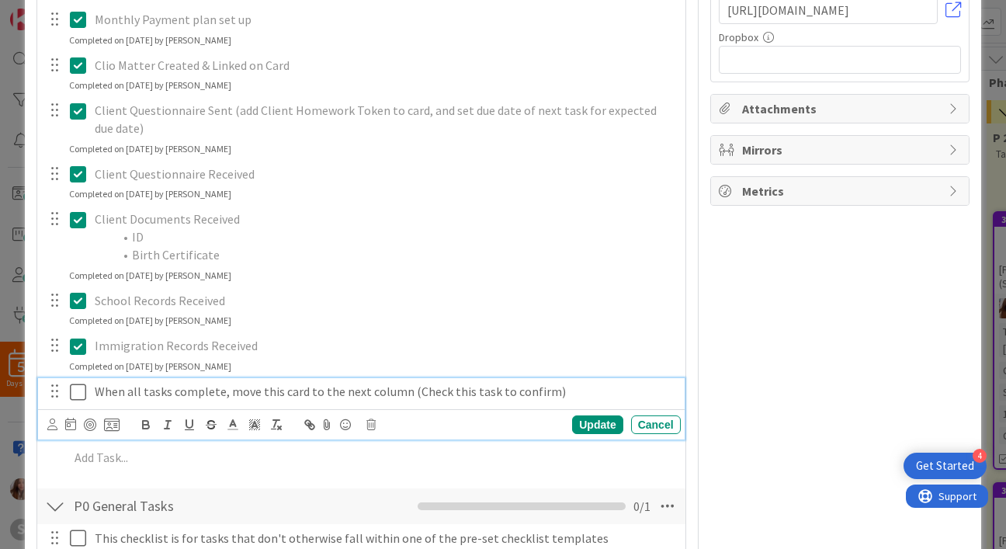
click at [83, 396] on icon at bounding box center [78, 392] width 16 height 19
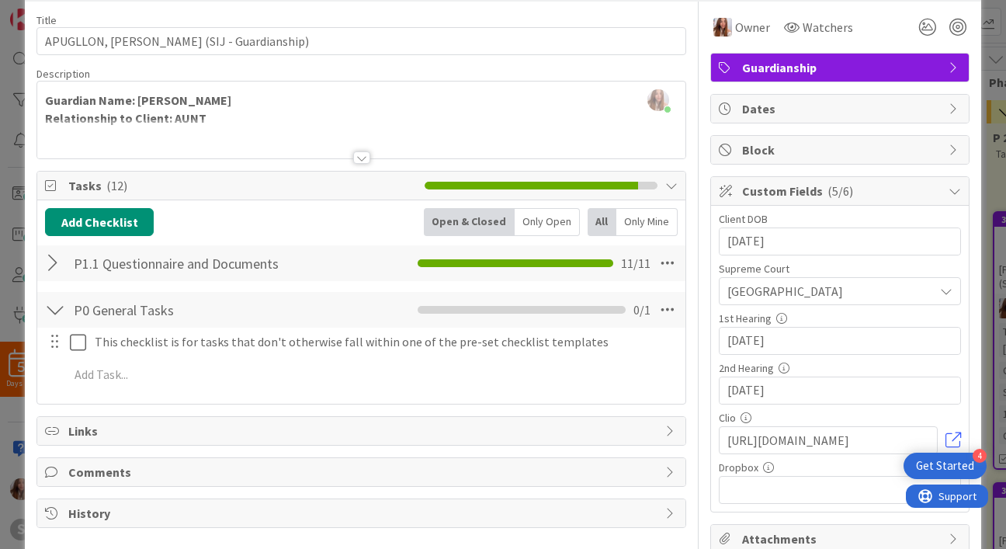
scroll to position [0, 0]
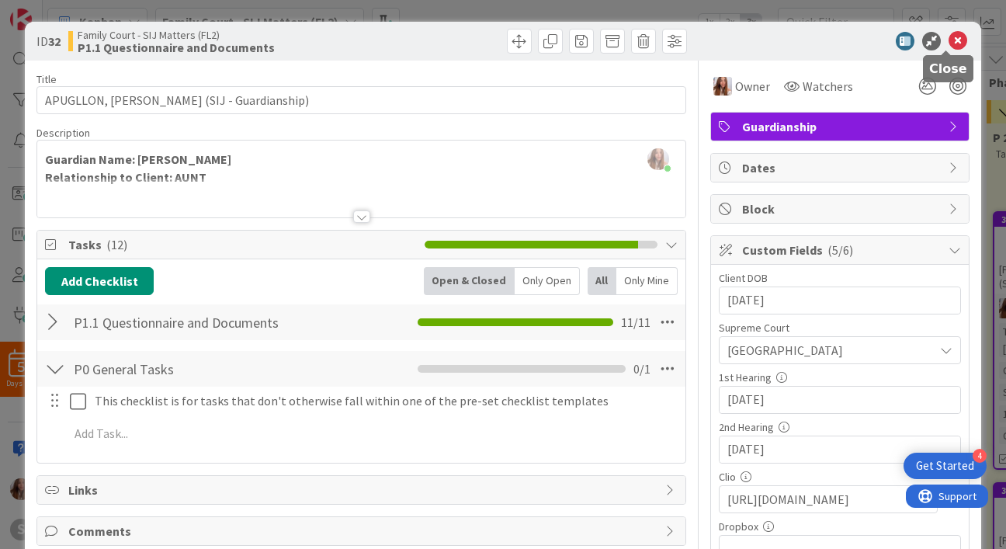
click at [948, 44] on icon at bounding box center [957, 41] width 19 height 19
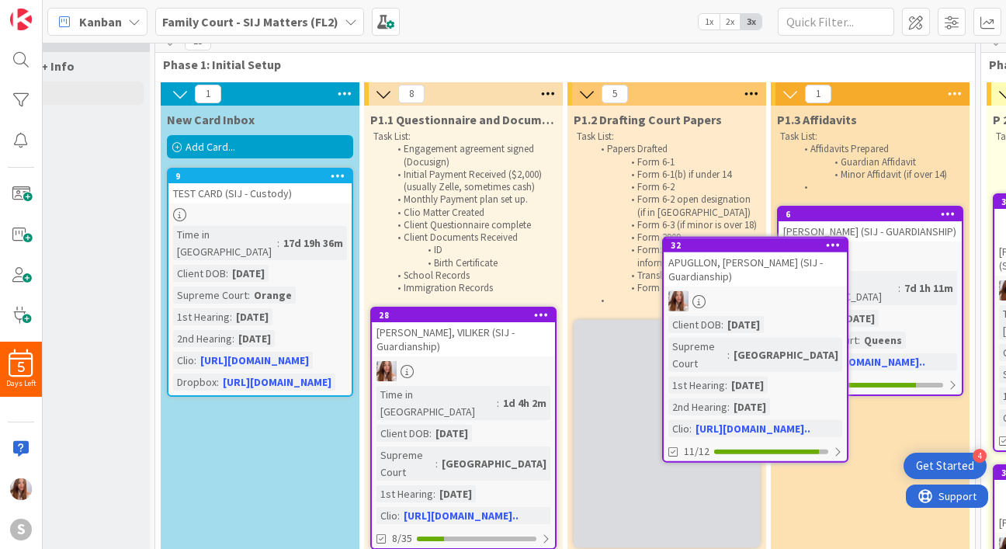
scroll to position [16, 97]
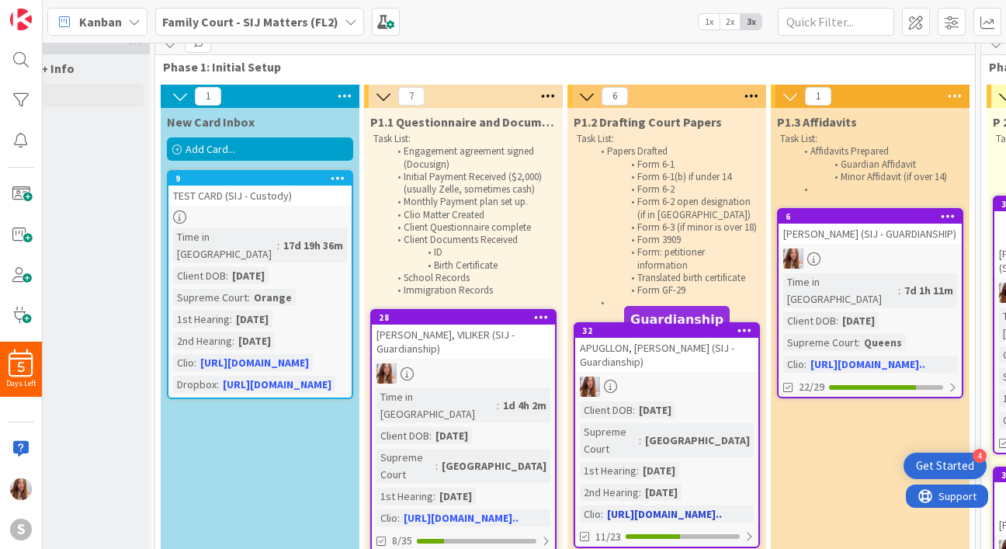
click at [664, 336] on div "32" at bounding box center [670, 330] width 176 height 11
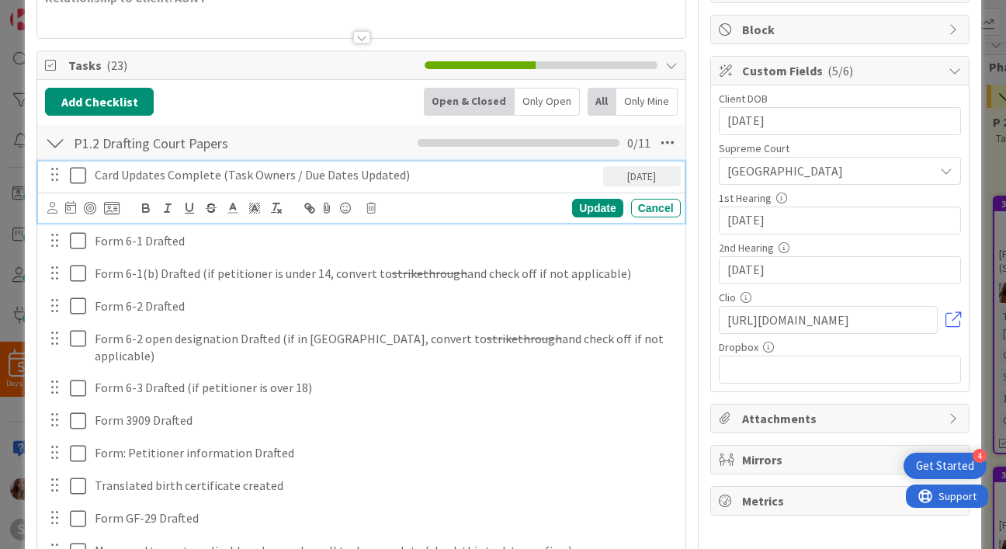
click at [70, 182] on icon at bounding box center [78, 175] width 16 height 19
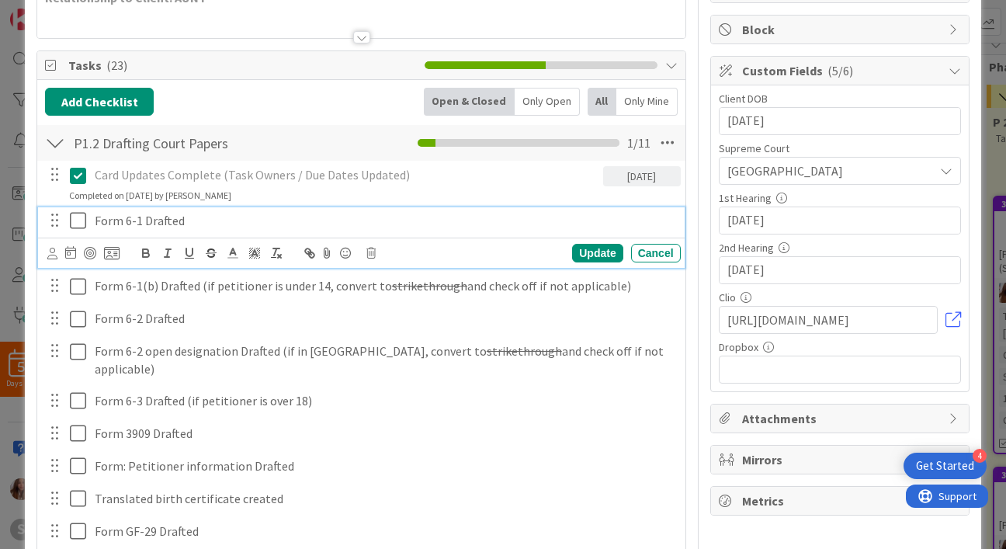
click at [78, 215] on icon at bounding box center [78, 220] width 16 height 19
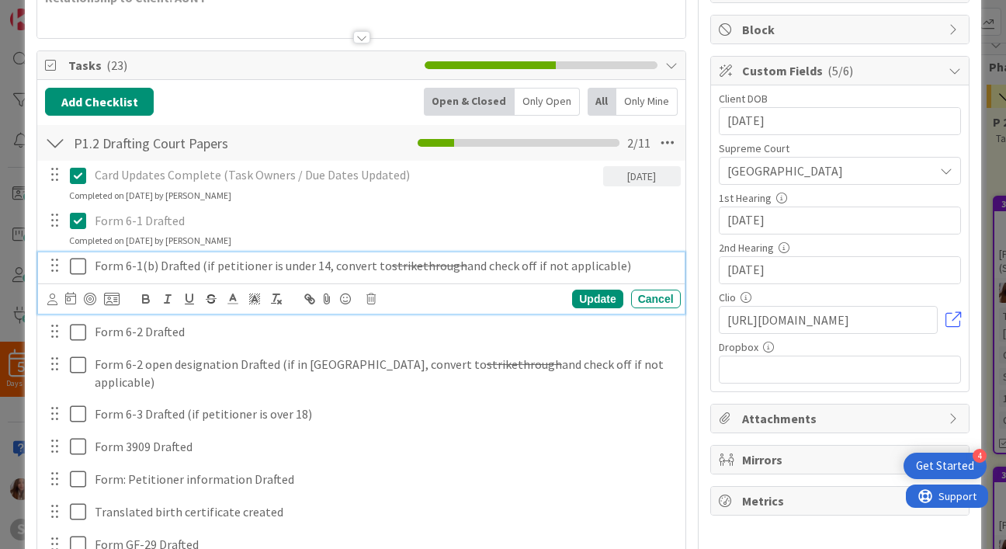
click at [80, 272] on icon at bounding box center [78, 266] width 16 height 19
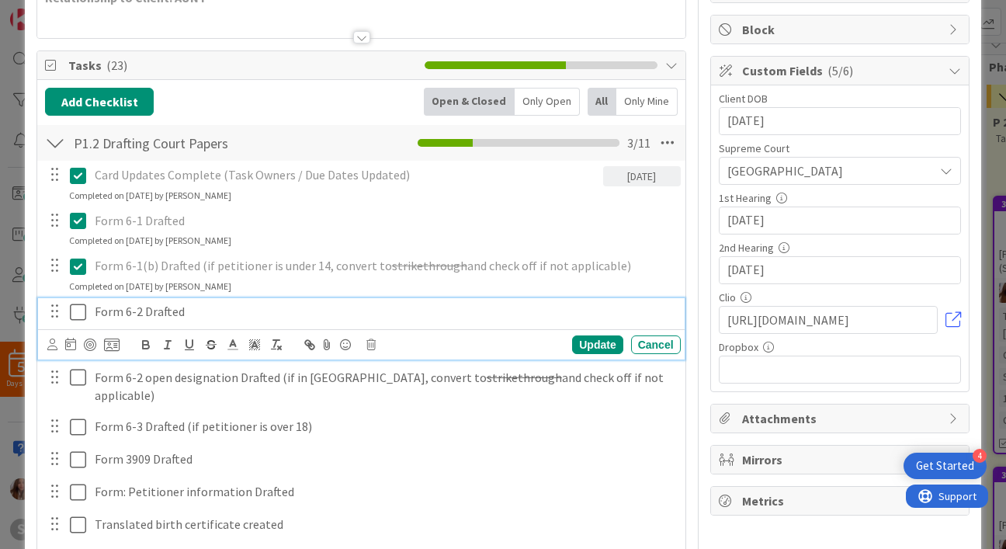
click at [82, 304] on icon at bounding box center [78, 312] width 16 height 19
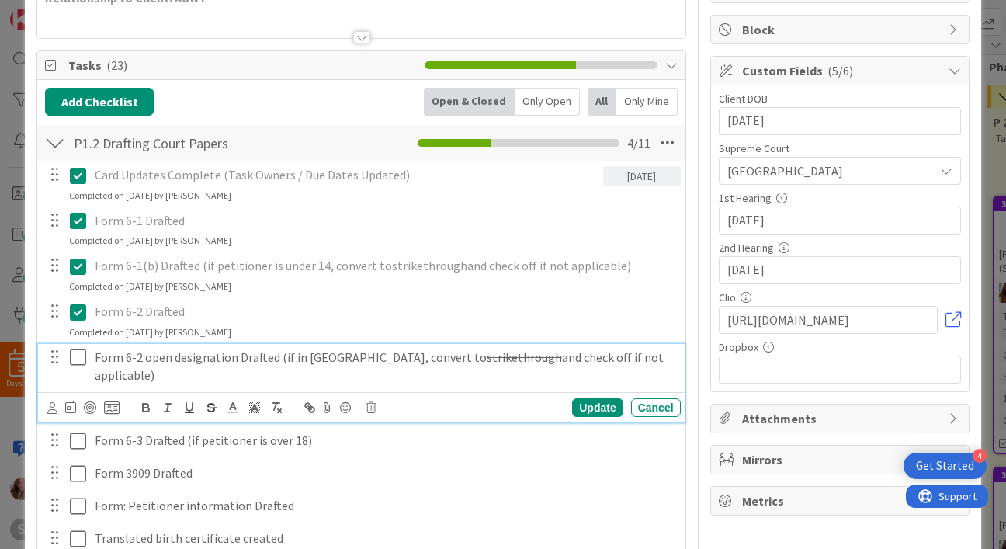
click at [78, 360] on icon at bounding box center [78, 357] width 16 height 19
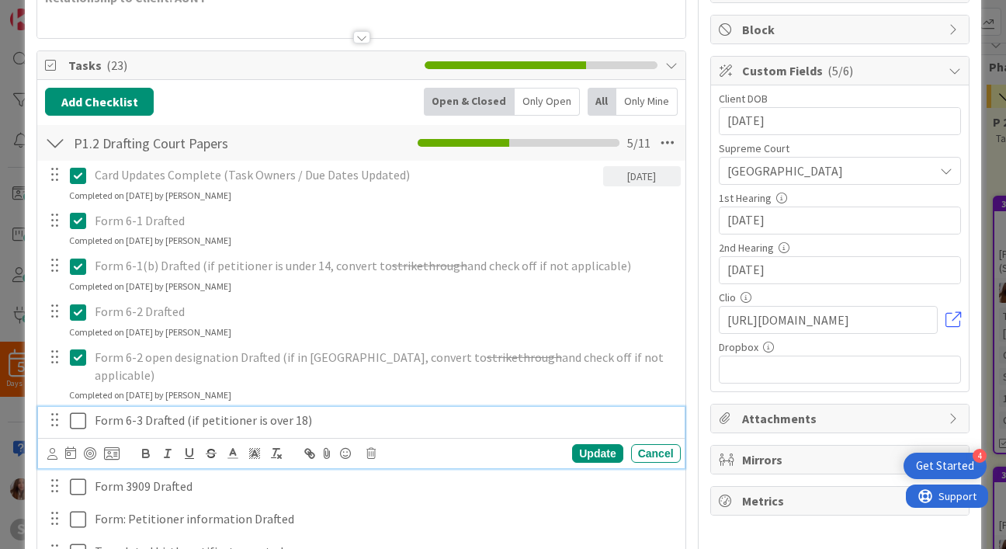
click at [77, 411] on icon at bounding box center [78, 420] width 16 height 19
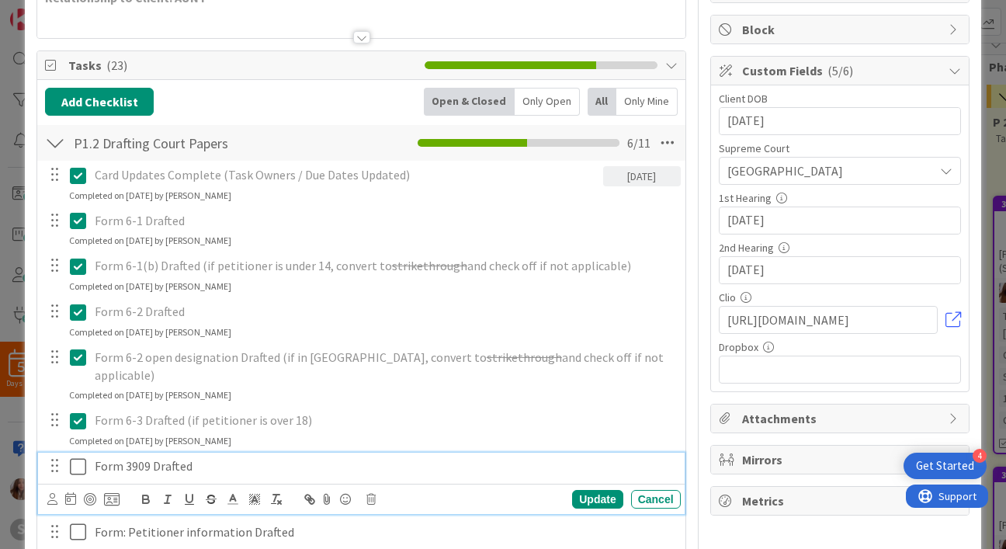
click at [75, 457] on icon at bounding box center [78, 466] width 16 height 19
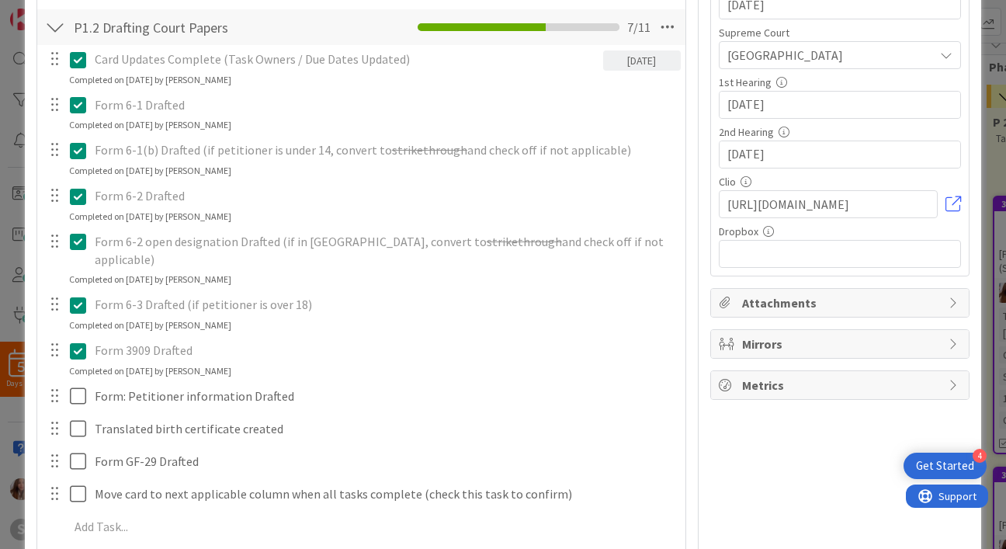
scroll to position [314, 0]
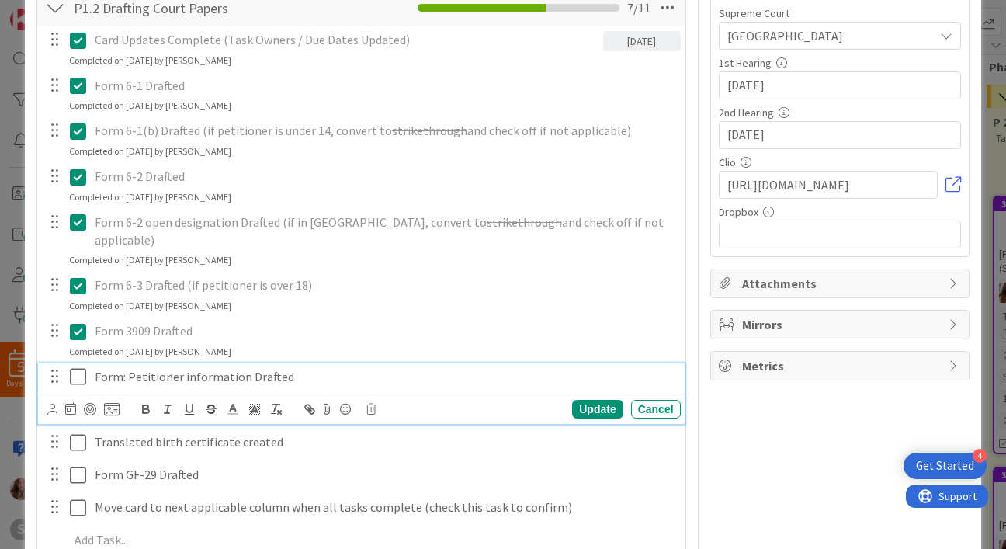
click at [82, 369] on button at bounding box center [79, 377] width 19 height 25
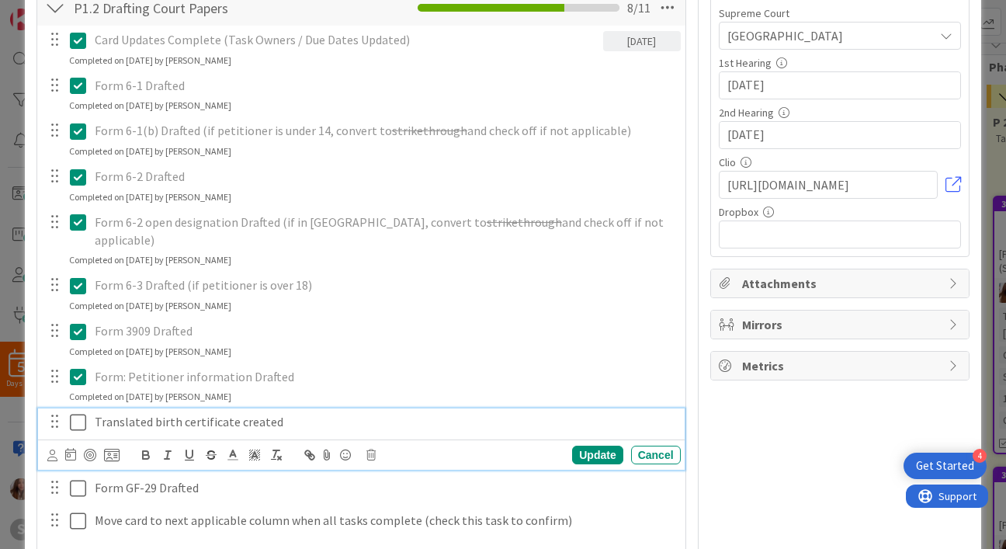
click at [83, 413] on icon at bounding box center [78, 422] width 16 height 19
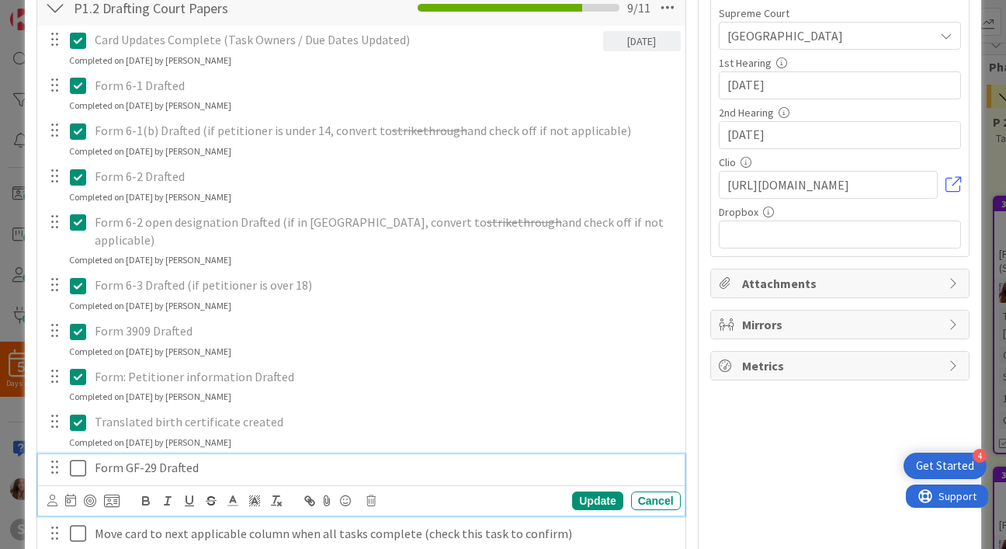
click at [76, 459] on icon at bounding box center [78, 468] width 16 height 19
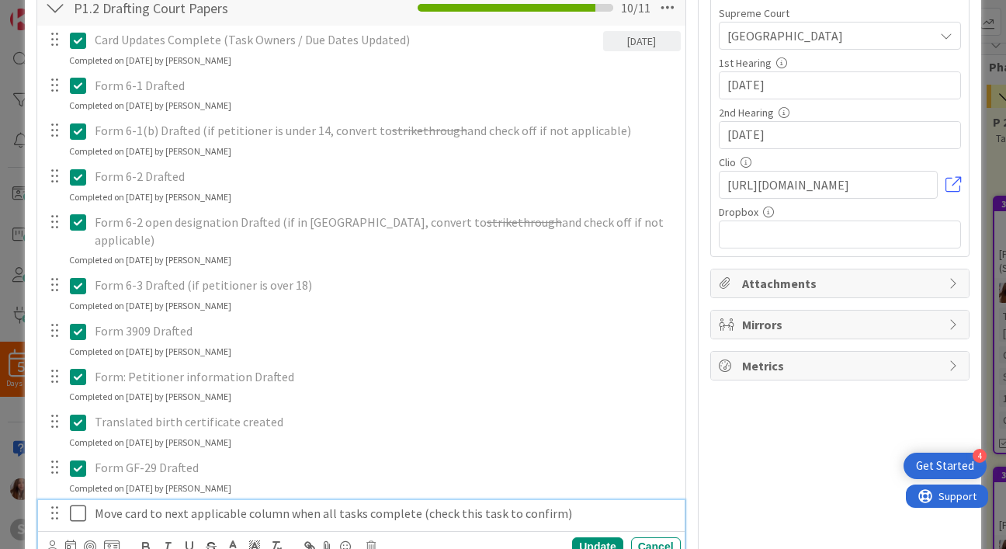
click at [75, 504] on icon at bounding box center [78, 513] width 16 height 19
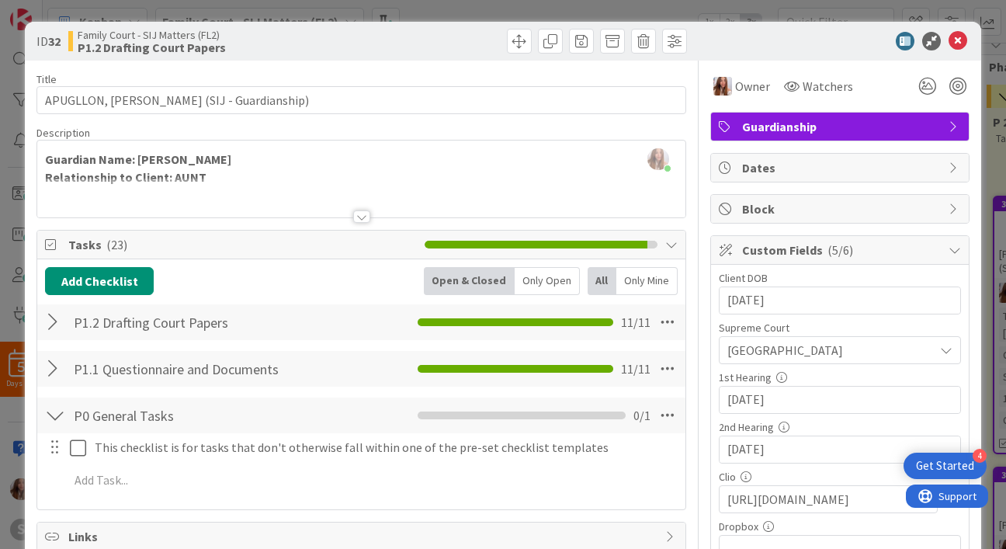
scroll to position [0, 0]
click at [949, 46] on icon at bounding box center [957, 41] width 19 height 19
